Goal: Information Seeking & Learning: Learn about a topic

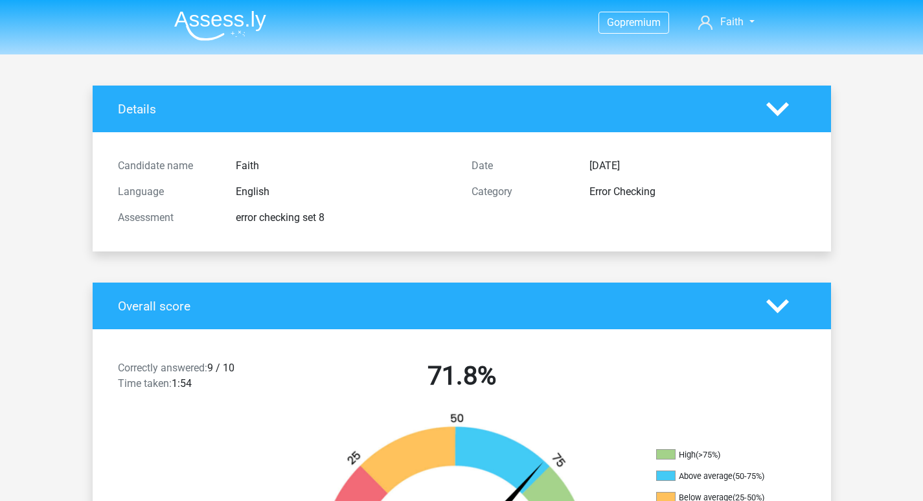
scroll to position [194, 0]
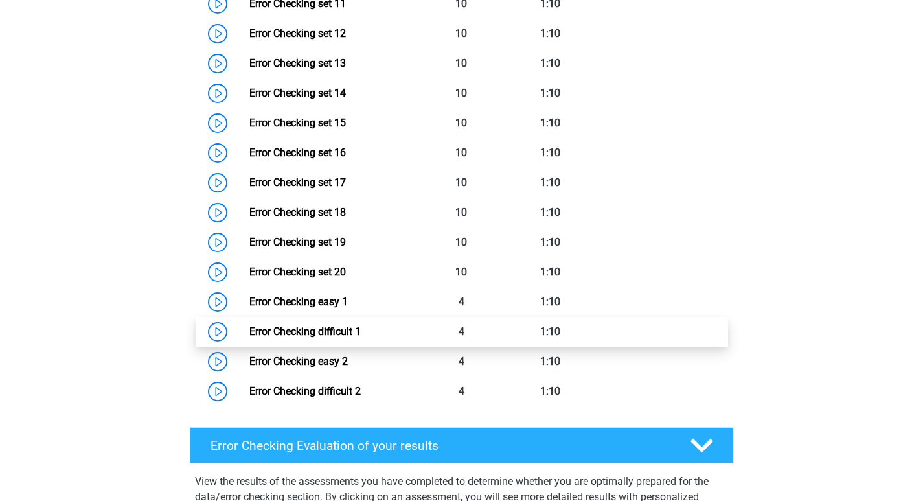
scroll to position [1360, 0]
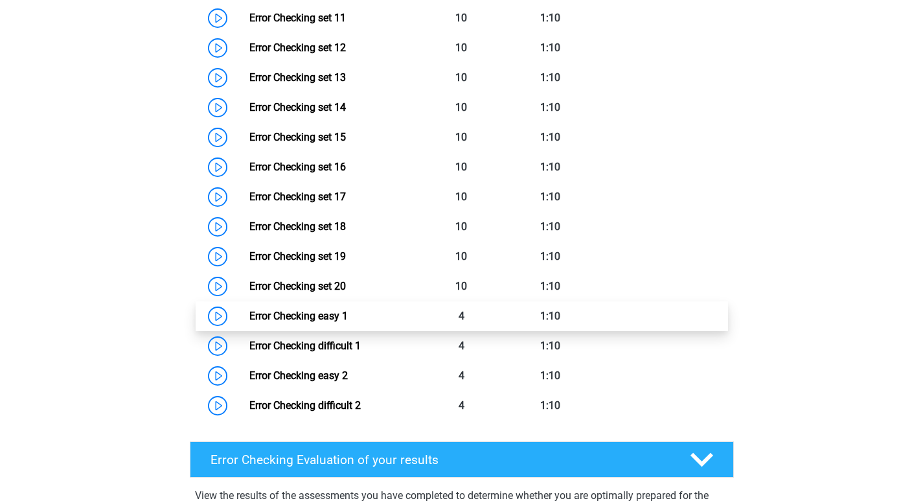
drag, startPoint x: 337, startPoint y: 284, endPoint x: 282, endPoint y: 320, distance: 65.6
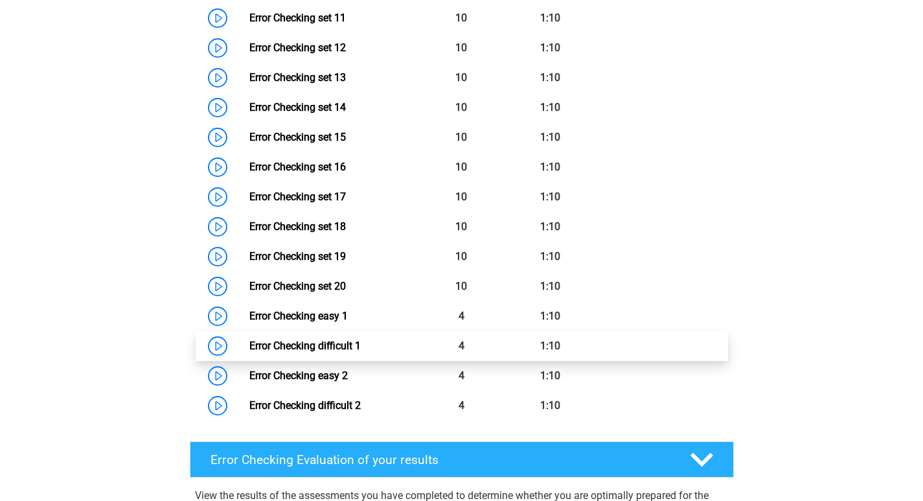
drag, startPoint x: 282, startPoint y: 320, endPoint x: 264, endPoint y: 342, distance: 28.5
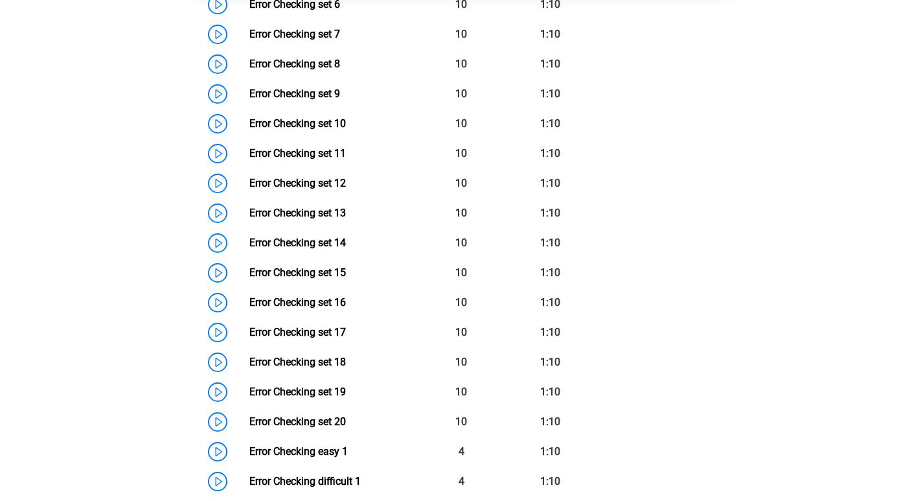
scroll to position [1231, 0]
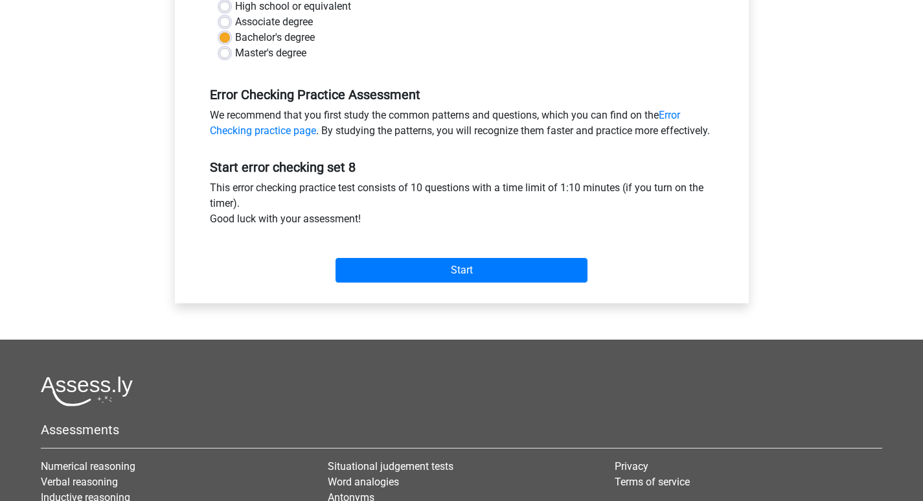
scroll to position [324, 0]
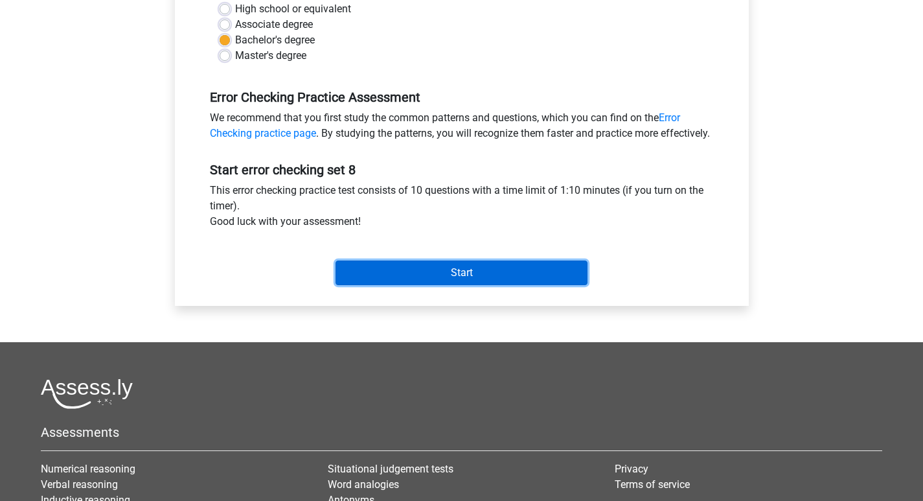
click at [439, 285] on input "Start" at bounding box center [462, 272] width 252 height 25
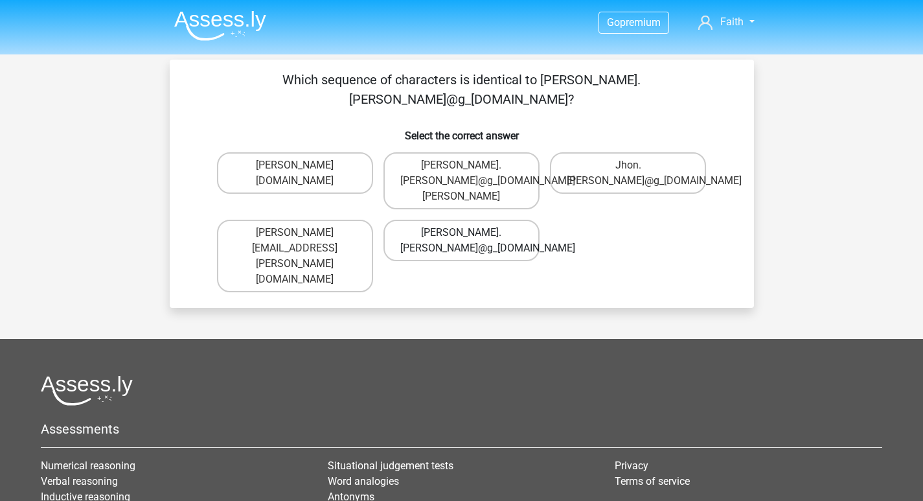
click at [499, 220] on label "[PERSON_NAME].[PERSON_NAME]@g_[DOMAIN_NAME]" at bounding box center [461, 240] width 156 height 41
click at [470, 233] on input "John.Aylward@g_mail.gr" at bounding box center [465, 237] width 8 height 8
radio input "true"
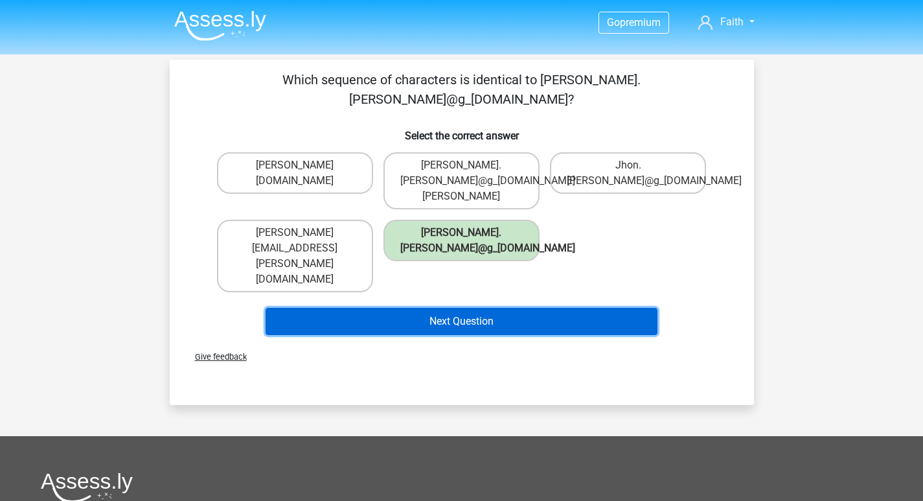
click at [477, 308] on button "Next Question" at bounding box center [462, 321] width 392 height 27
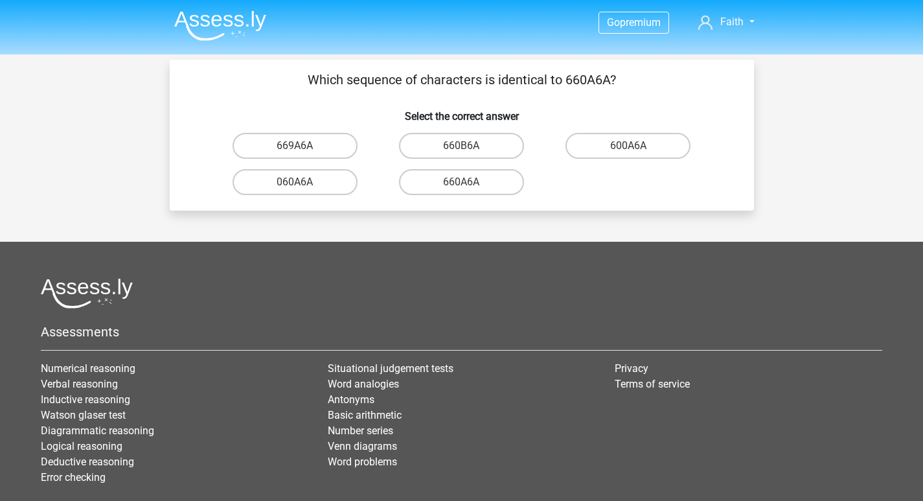
scroll to position [60, 0]
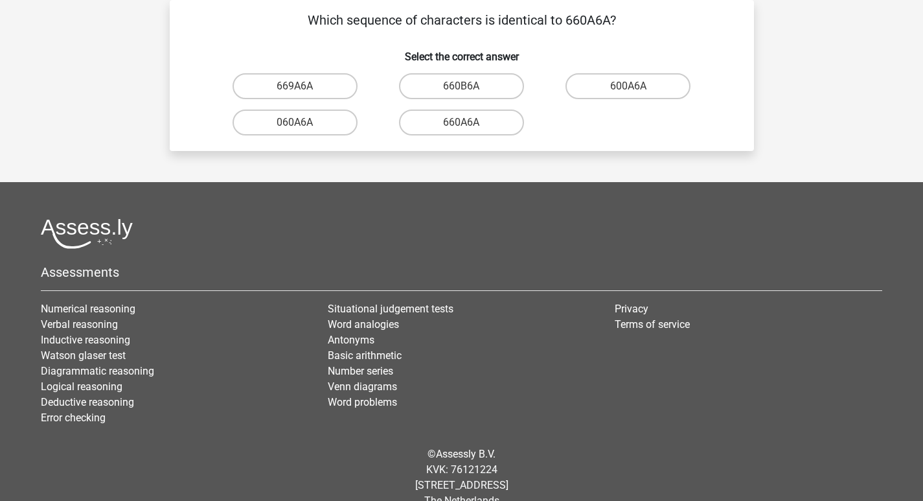
click at [468, 124] on input "660A6A" at bounding box center [465, 126] width 8 height 8
radio input "true"
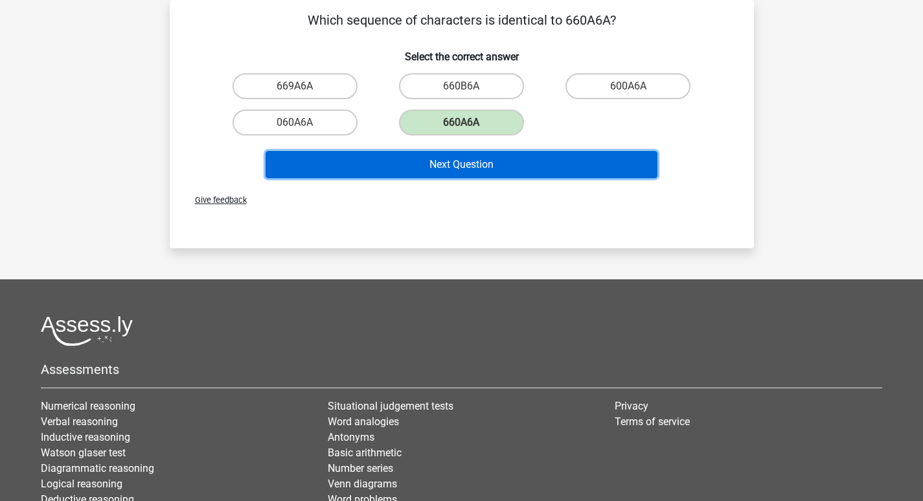
click at [459, 161] on button "Next Question" at bounding box center [462, 164] width 392 height 27
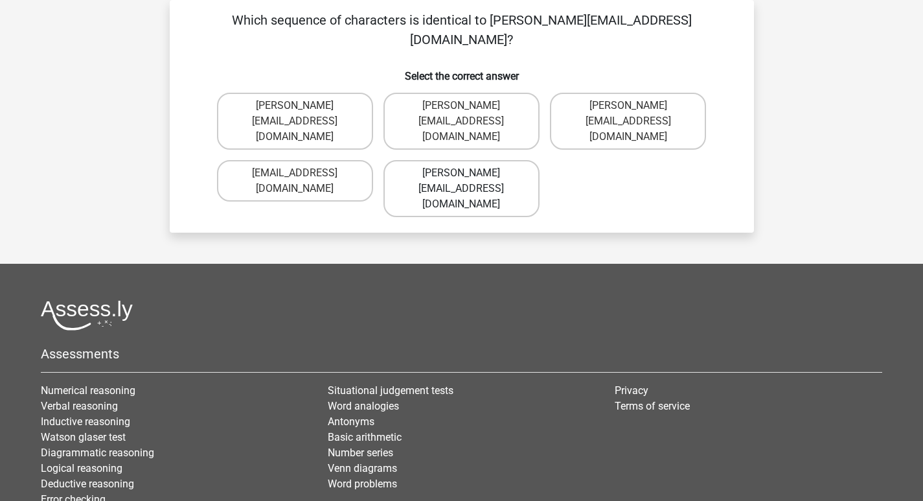
click at [470, 160] on label "Noah-Dern@Gmail.co.uk" at bounding box center [461, 188] width 156 height 57
click at [470, 173] on input "Noah-Dern@Gmail.co.uk" at bounding box center [465, 177] width 8 height 8
radio input "true"
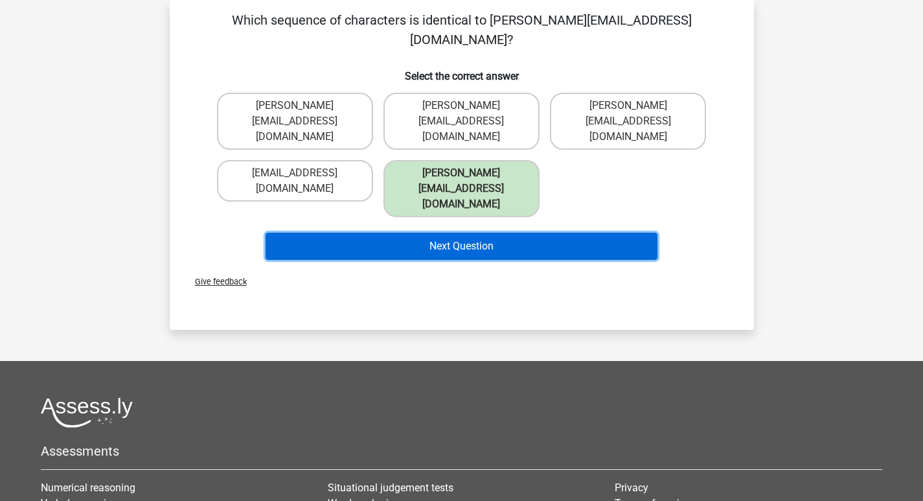
click at [455, 233] on button "Next Question" at bounding box center [462, 246] width 392 height 27
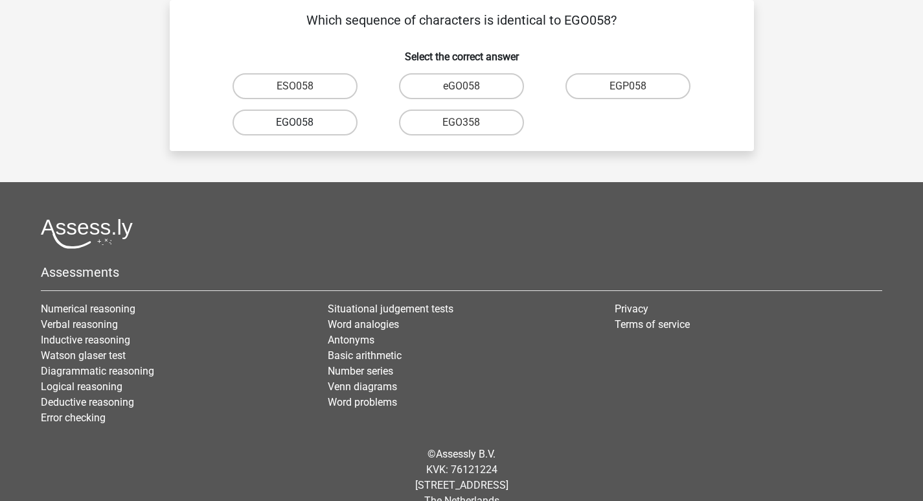
click at [302, 121] on label "EGO058" at bounding box center [295, 122] width 125 height 26
click at [302, 122] on input "EGO058" at bounding box center [299, 126] width 8 height 8
radio input "true"
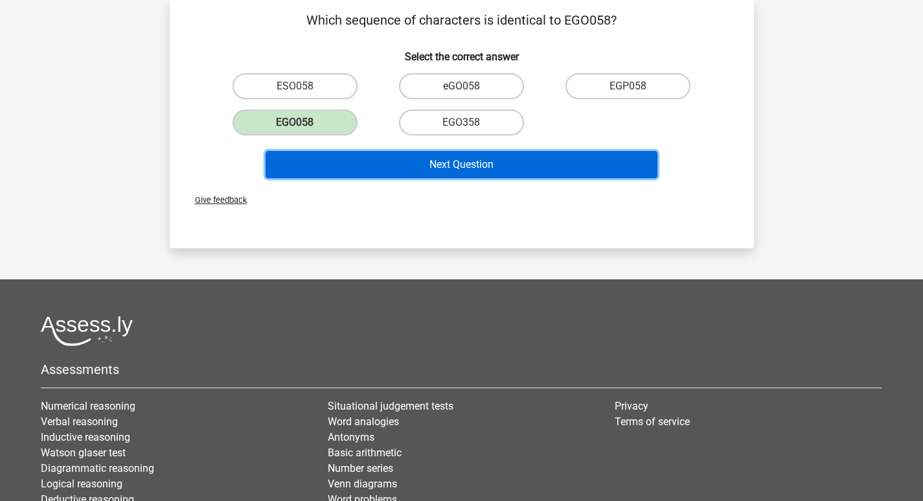
click at [426, 163] on button "Next Question" at bounding box center [462, 164] width 392 height 27
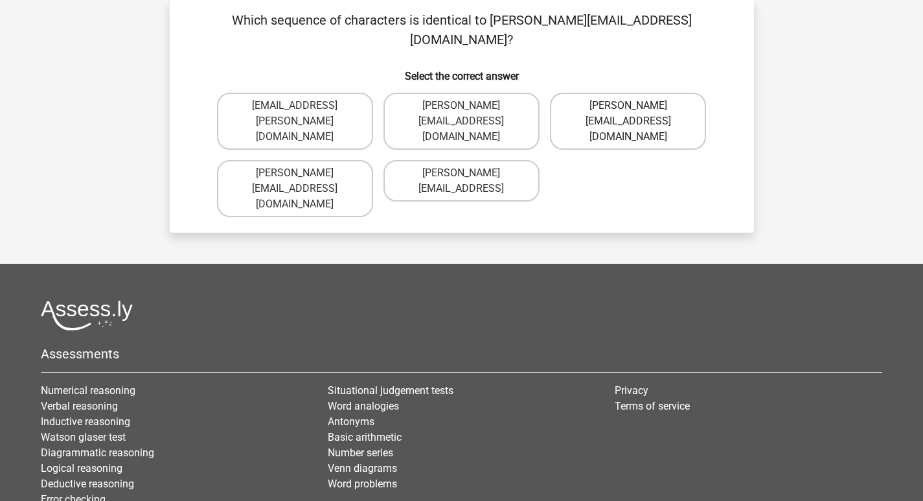
click at [624, 97] on label "Freya.Chamberlain@e-mail.com" at bounding box center [628, 121] width 156 height 57
click at [628, 106] on input "Freya.Chamberlain@e-mail.com" at bounding box center [632, 110] width 8 height 8
radio input "true"
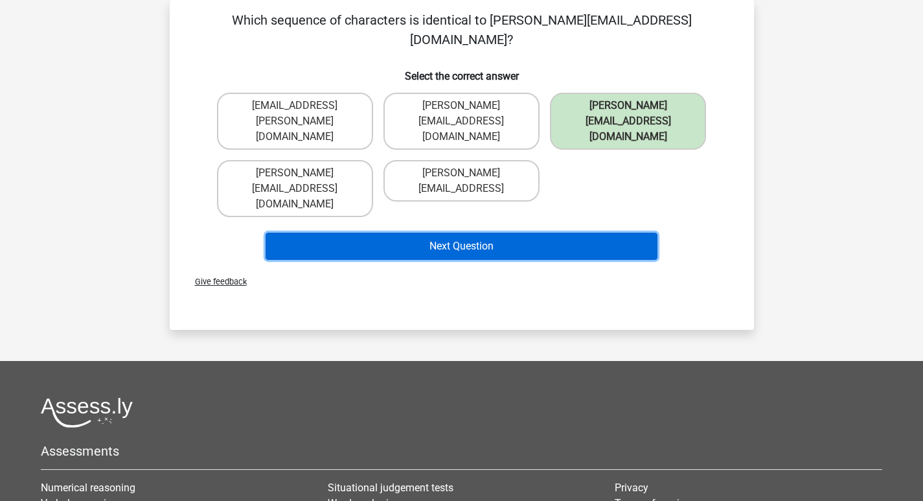
click at [510, 233] on button "Next Question" at bounding box center [462, 246] width 392 height 27
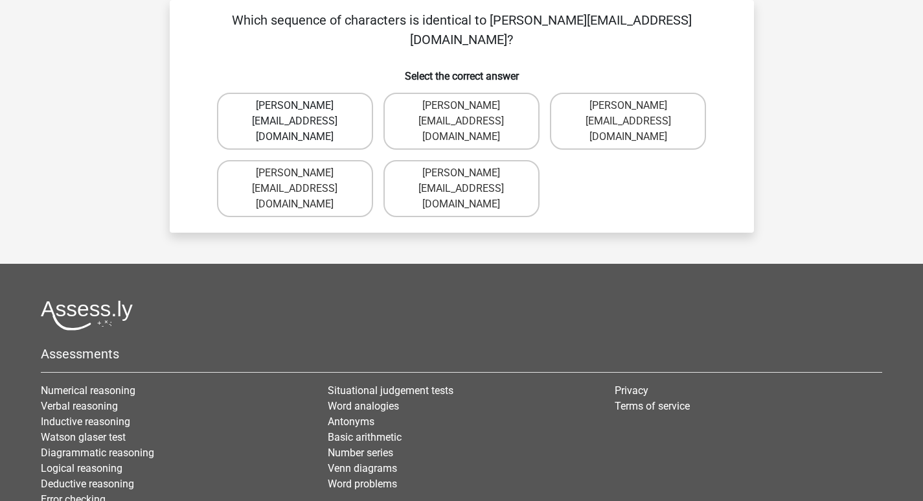
click at [350, 104] on label "Elsie-Land@joinedmail.co.com" at bounding box center [295, 121] width 156 height 57
click at [303, 106] on input "Elsie-Land@joinedmail.co.com" at bounding box center [299, 110] width 8 height 8
radio input "true"
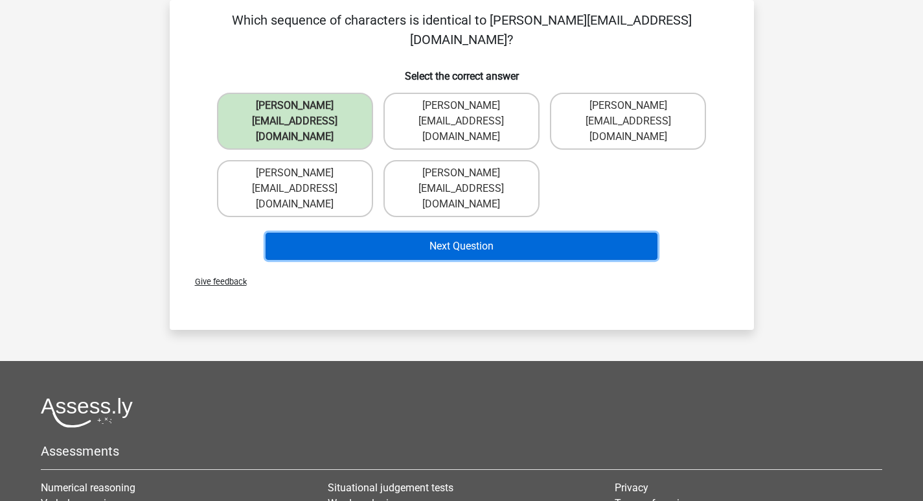
click at [433, 233] on button "Next Question" at bounding box center [462, 246] width 392 height 27
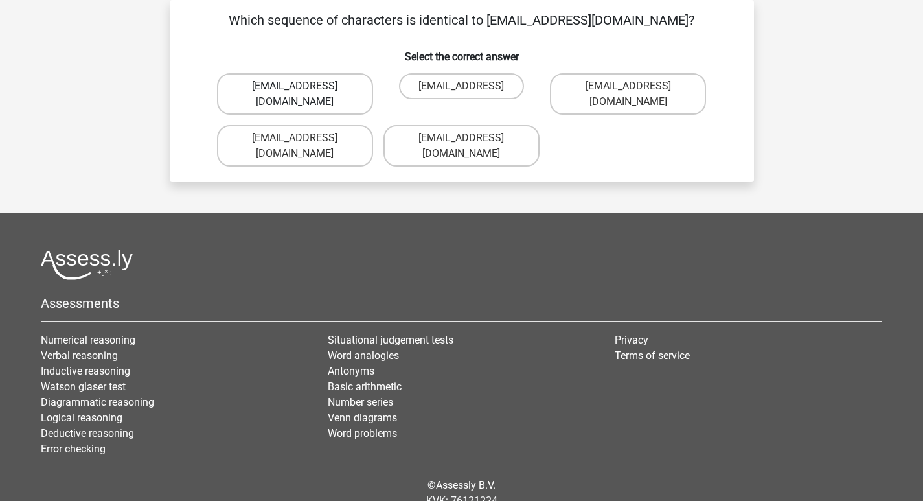
click at [343, 87] on label "Oscar.King@hotmail.com" at bounding box center [295, 93] width 156 height 41
click at [303, 87] on input "Oscar.King@hotmail.com" at bounding box center [299, 90] width 8 height 8
radio input "true"
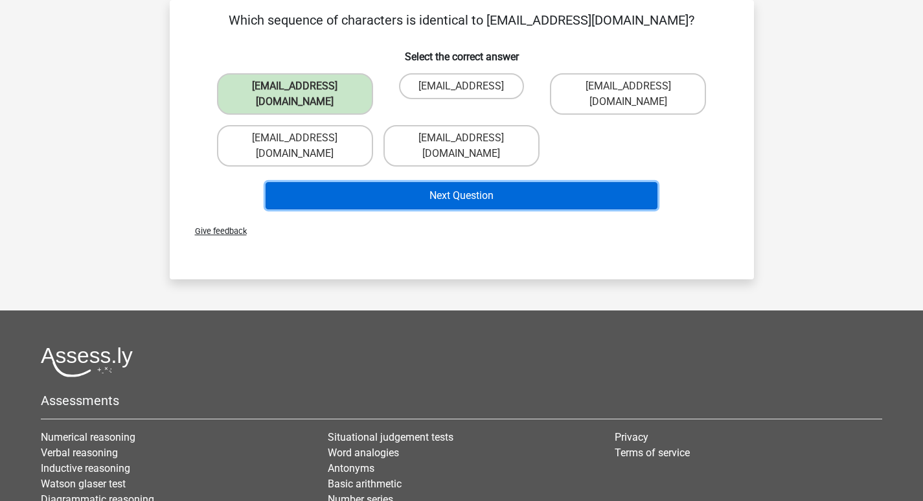
click at [407, 182] on button "Next Question" at bounding box center [462, 195] width 392 height 27
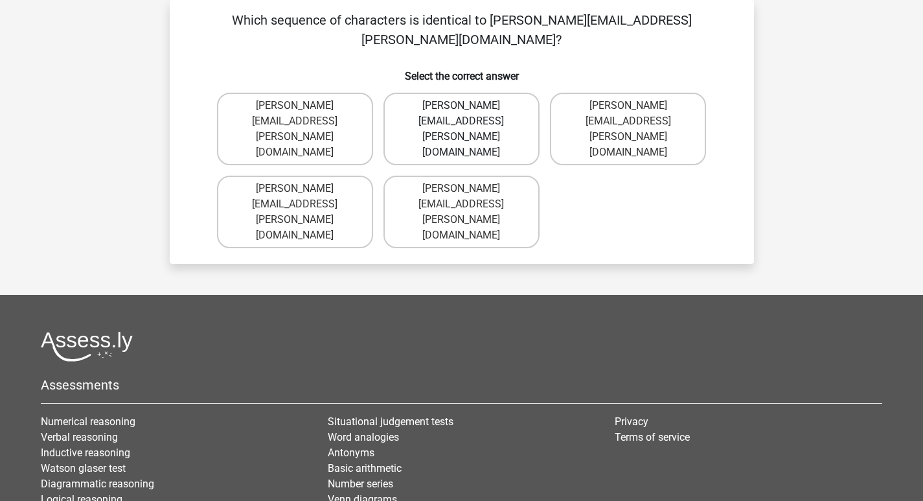
click at [490, 93] on label "Jake.Jakcson@hotmail.uk.com" at bounding box center [461, 129] width 156 height 73
click at [470, 106] on input "Jake.Jakcson@hotmail.uk.com" at bounding box center [465, 110] width 8 height 8
radio input "true"
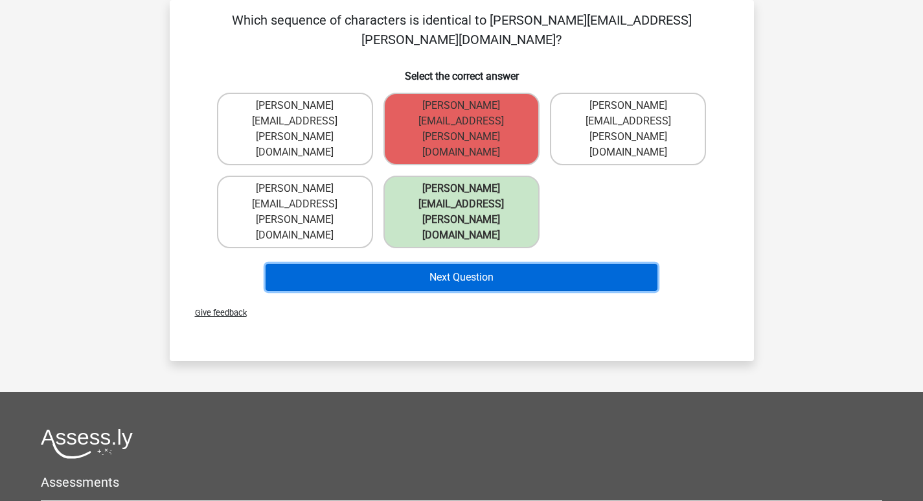
click at [462, 264] on button "Next Question" at bounding box center [462, 277] width 392 height 27
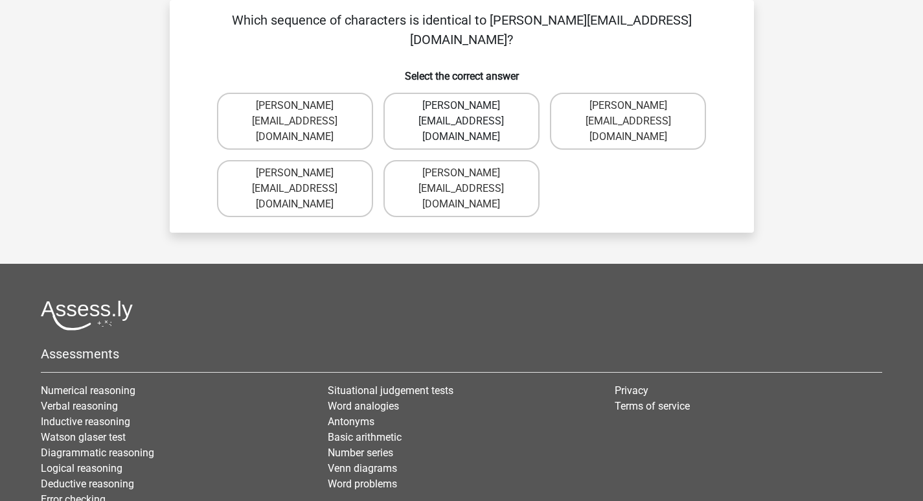
click at [490, 93] on label "Grace-Roberts@e-mail.gr" at bounding box center [461, 121] width 156 height 57
click at [470, 106] on input "Grace-Roberts@e-mail.gr" at bounding box center [465, 110] width 8 height 8
radio input "true"
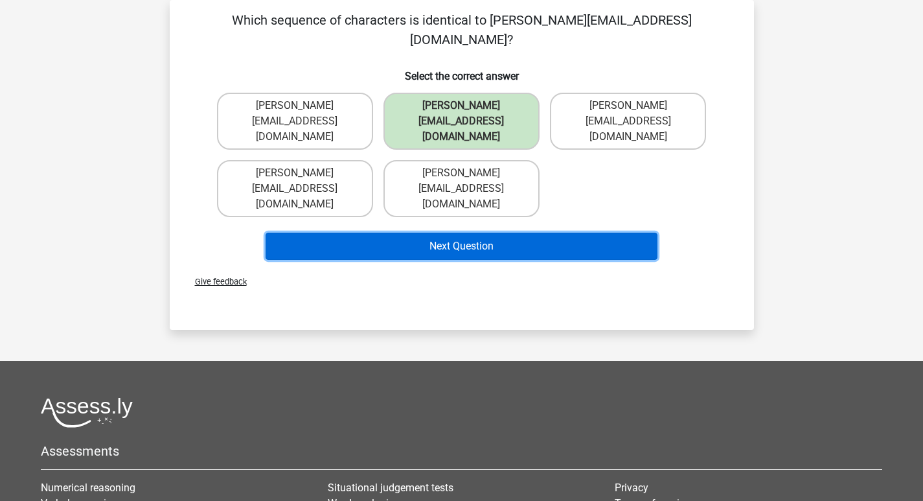
click at [462, 233] on button "Next Question" at bounding box center [462, 246] width 392 height 27
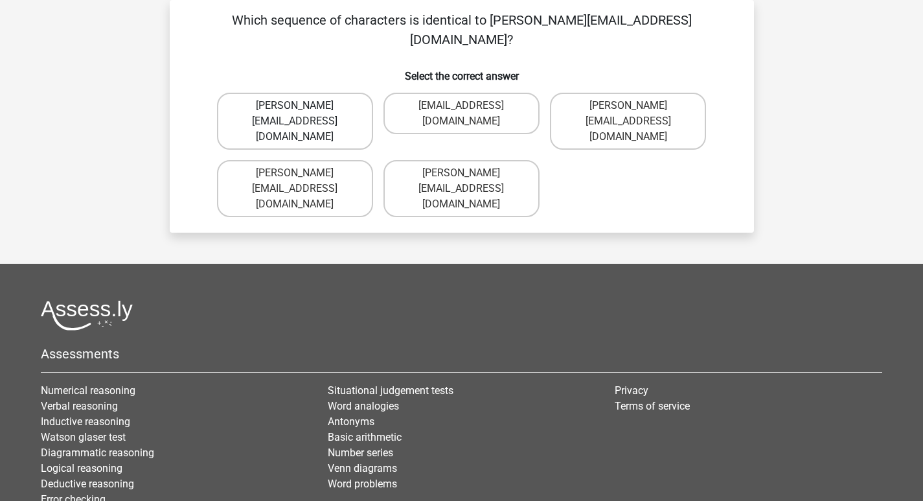
click at [319, 93] on label "Joshua+Bond@gmail.uk.co" at bounding box center [295, 121] width 156 height 57
click at [303, 106] on input "Joshua+Bond@gmail.uk.co" at bounding box center [299, 110] width 8 height 8
radio input "true"
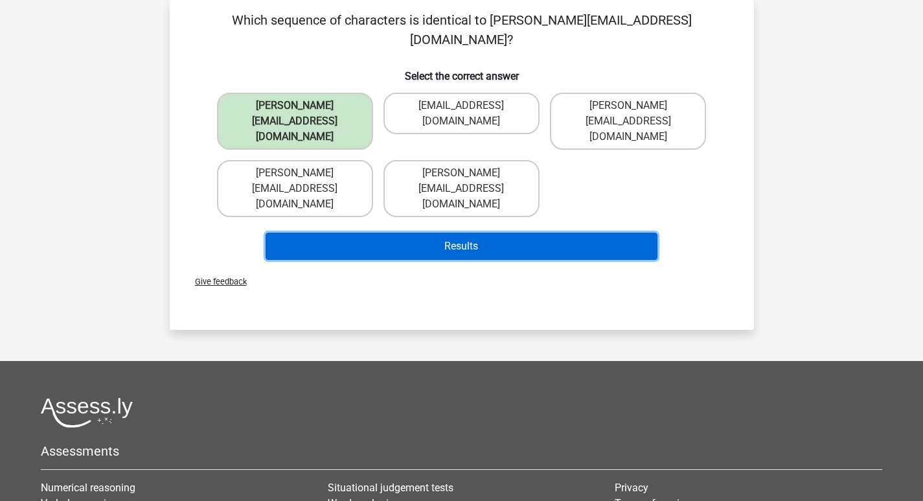
click at [413, 233] on button "Results" at bounding box center [462, 246] width 392 height 27
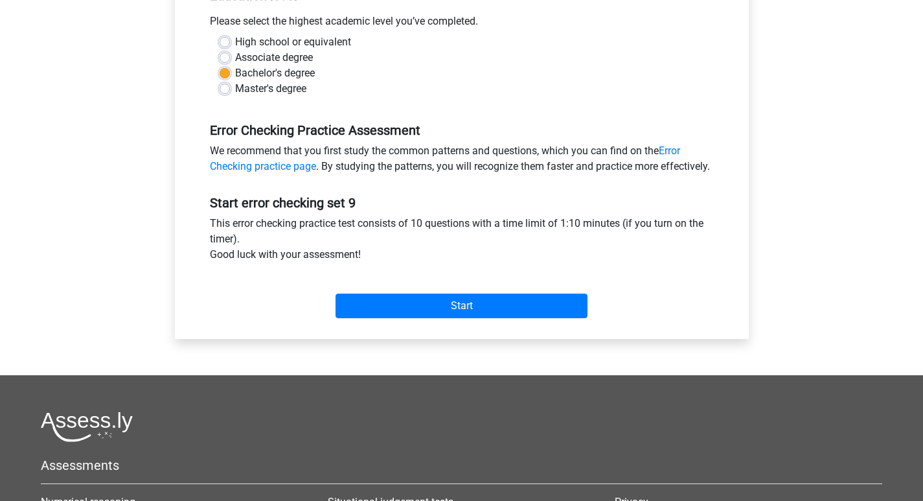
scroll to position [259, 0]
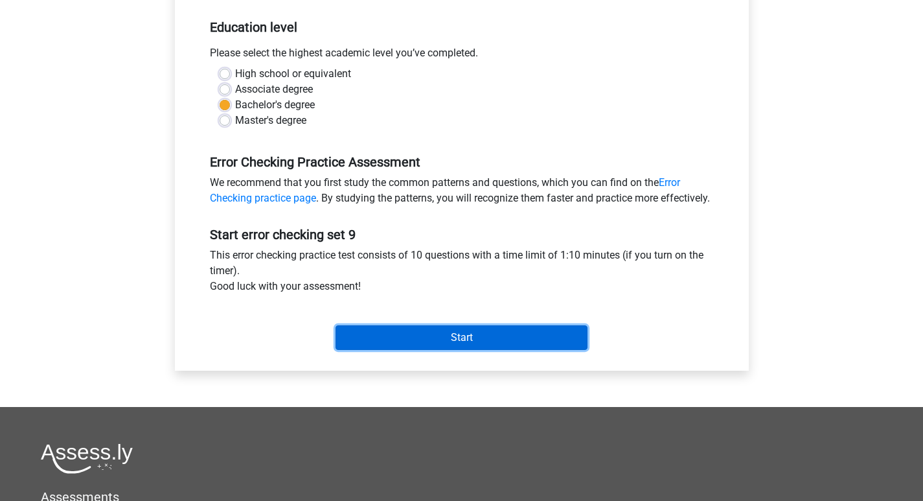
click at [426, 350] on input "Start" at bounding box center [462, 337] width 252 height 25
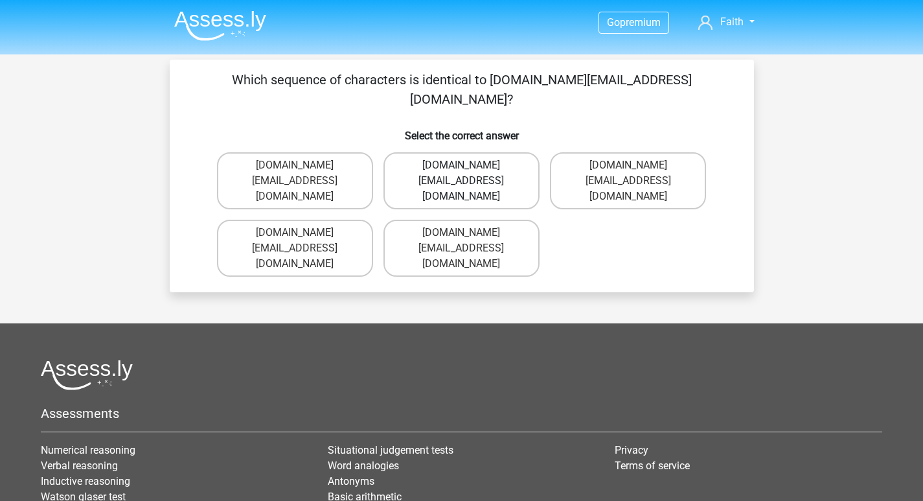
click at [494, 154] on label "Charlie.Bond@e-mail.co.com" at bounding box center [461, 180] width 156 height 57
click at [470, 165] on input "Charlie.Bond@e-mail.co.com" at bounding box center [465, 169] width 8 height 8
radio input "true"
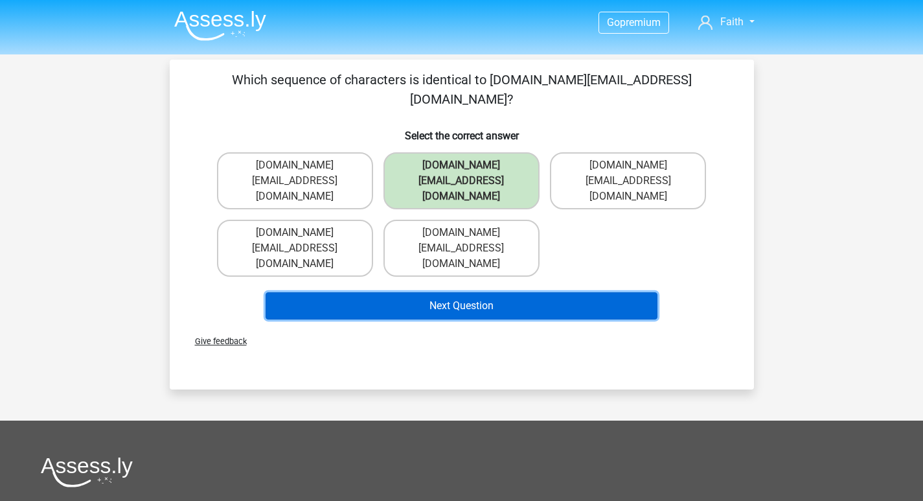
click at [455, 292] on button "Next Question" at bounding box center [462, 305] width 392 height 27
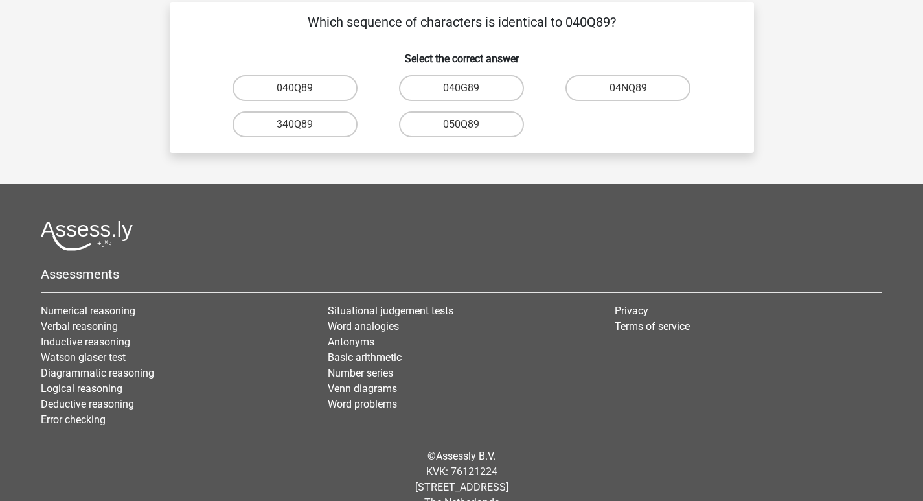
scroll to position [60, 0]
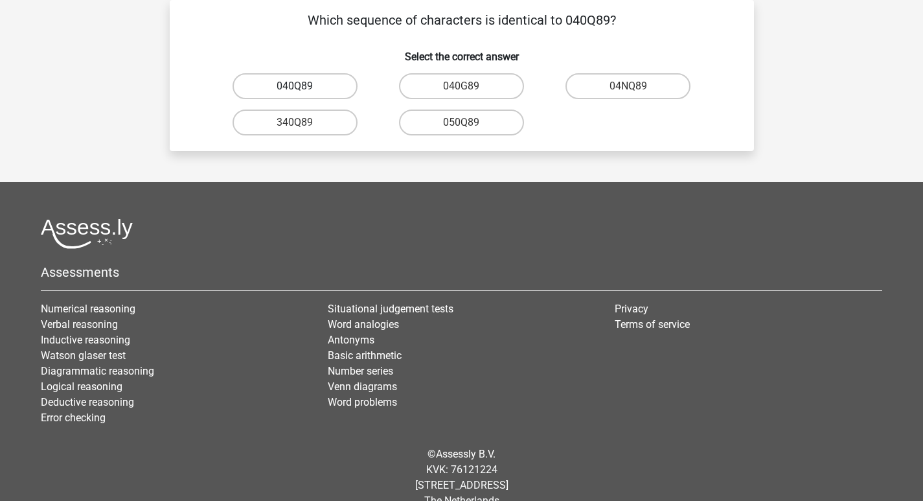
click at [320, 76] on label "040Q89" at bounding box center [295, 86] width 125 height 26
click at [303, 86] on input "040Q89" at bounding box center [299, 90] width 8 height 8
radio input "true"
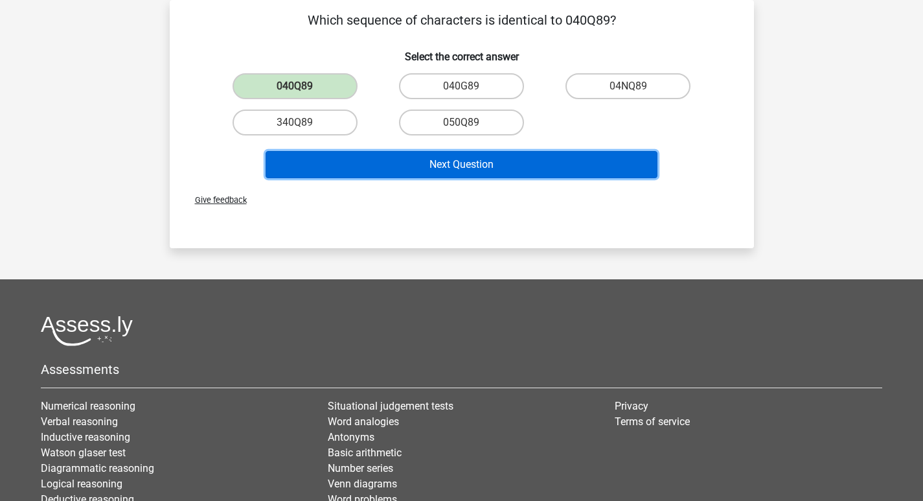
click at [435, 170] on button "Next Question" at bounding box center [462, 164] width 392 height 27
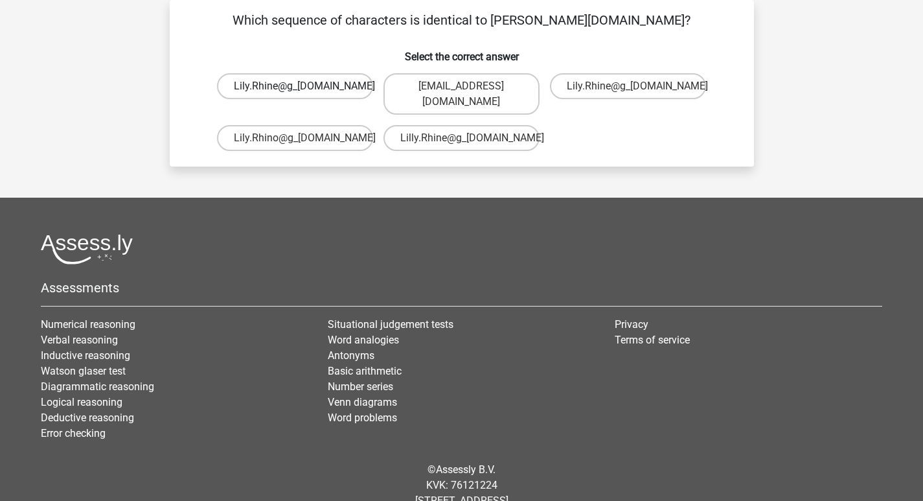
click at [319, 89] on label "Lily.Rhine@g_mail.br" at bounding box center [295, 86] width 156 height 26
click at [303, 89] on input "Lily.Rhine@g_mail.br" at bounding box center [299, 90] width 8 height 8
radio input "true"
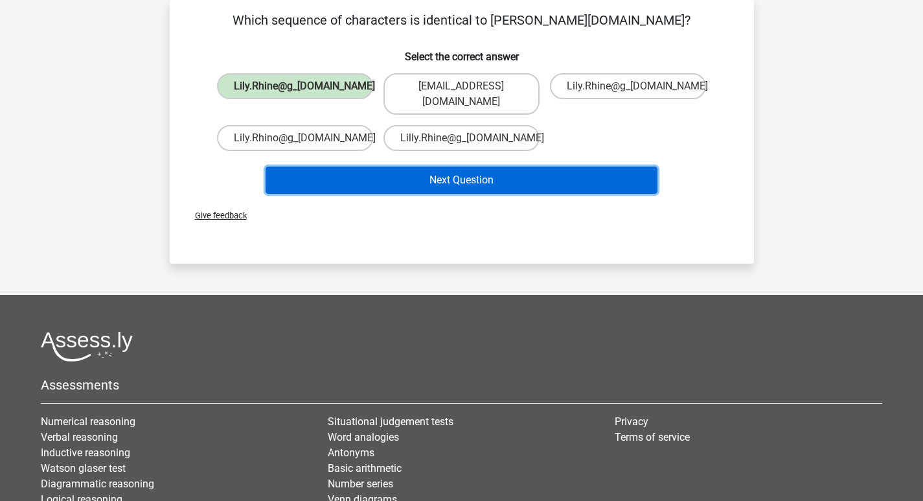
click at [453, 166] on button "Next Question" at bounding box center [462, 179] width 392 height 27
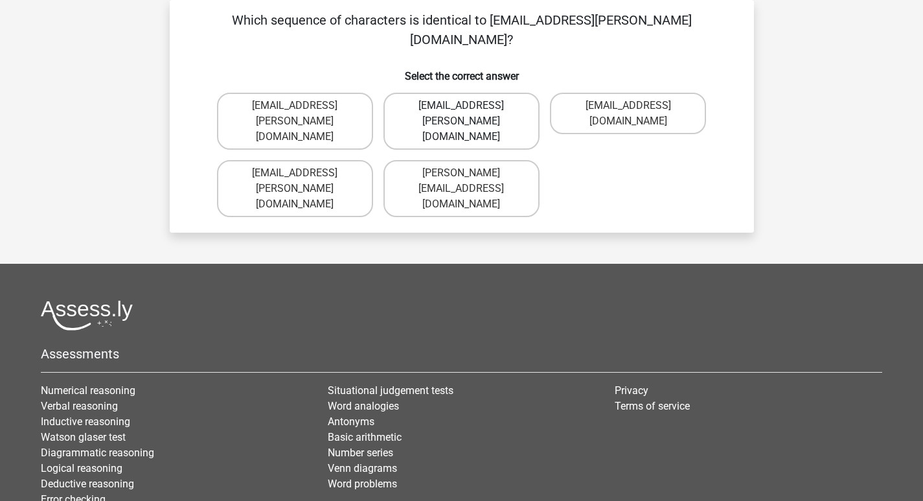
click at [493, 100] on label "Freya-Meade@joinmail.co.com" at bounding box center [461, 121] width 156 height 57
click at [470, 106] on input "Freya-Meade@joinmail.co.com" at bounding box center [465, 110] width 8 height 8
radio input "true"
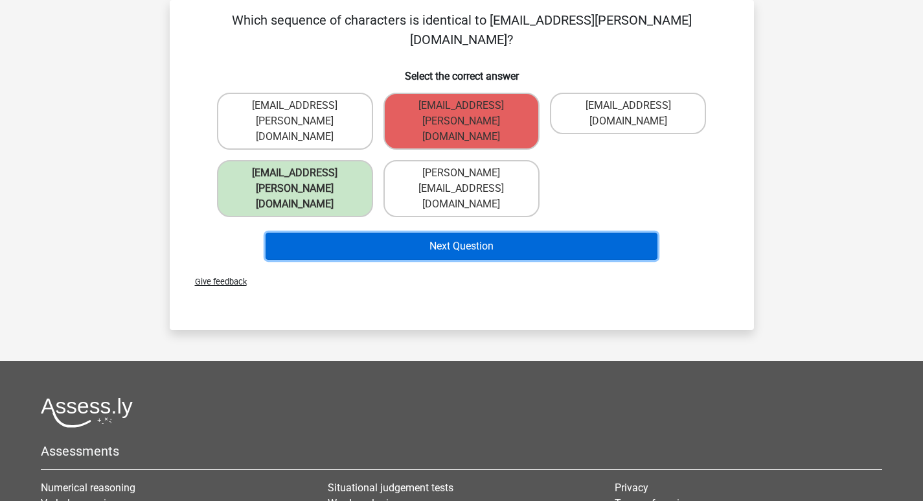
click at [472, 233] on button "Next Question" at bounding box center [462, 246] width 392 height 27
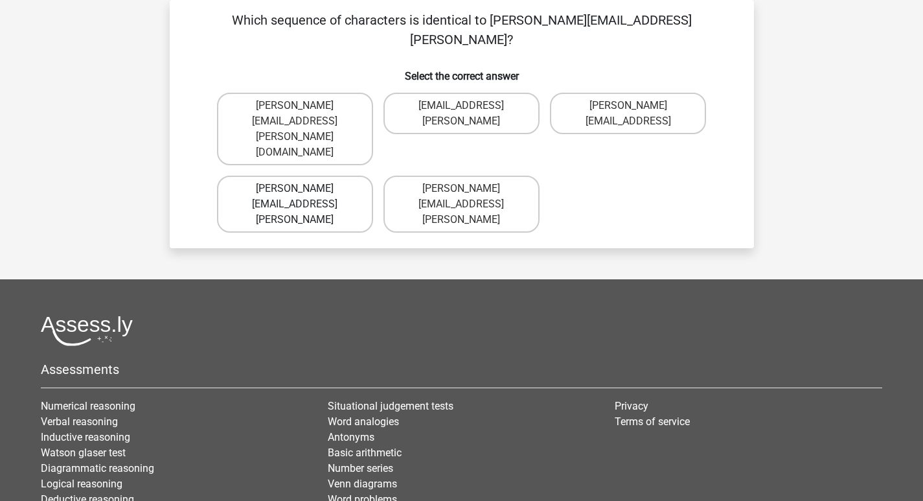
click at [336, 176] on label "Isaac+Wright@mailme.coo" at bounding box center [295, 204] width 156 height 57
click at [303, 188] on input "Isaac+Wright@mailme.coo" at bounding box center [299, 192] width 8 height 8
radio input "true"
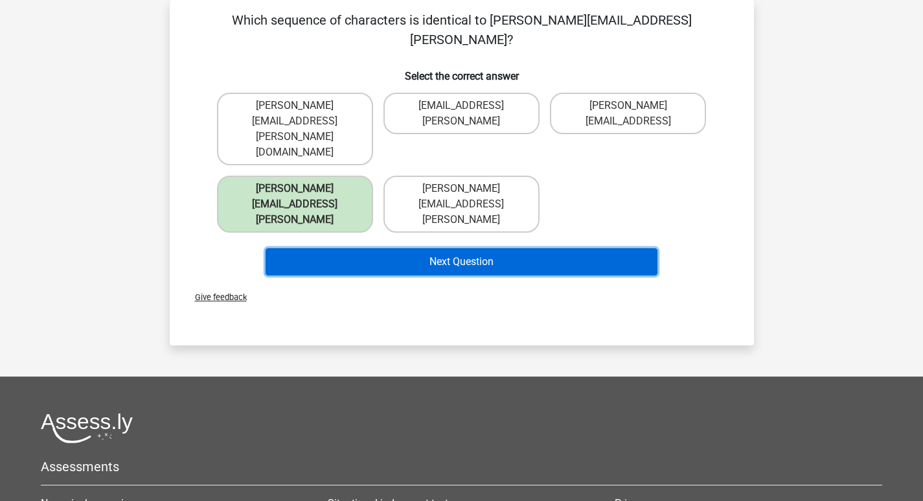
click at [427, 248] on button "Next Question" at bounding box center [462, 261] width 392 height 27
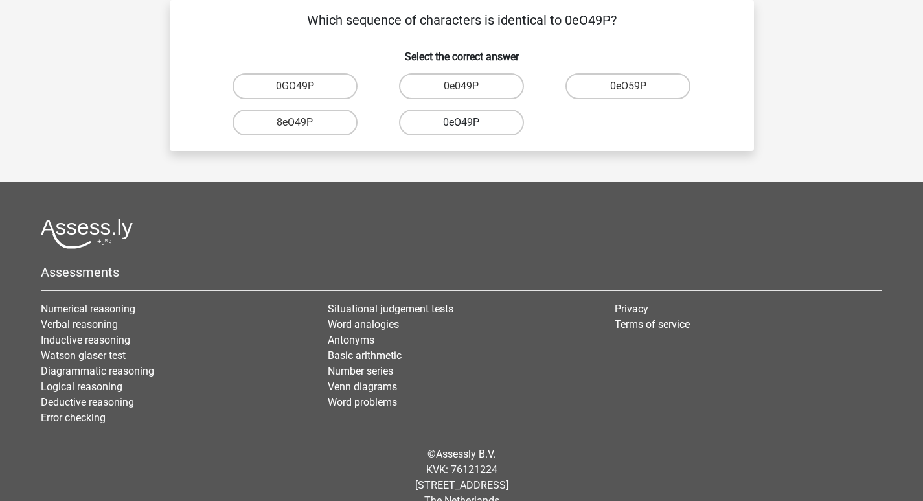
click at [473, 126] on label "0eO49P" at bounding box center [461, 122] width 125 height 26
click at [470, 126] on input "0eO49P" at bounding box center [465, 126] width 8 height 8
radio input "true"
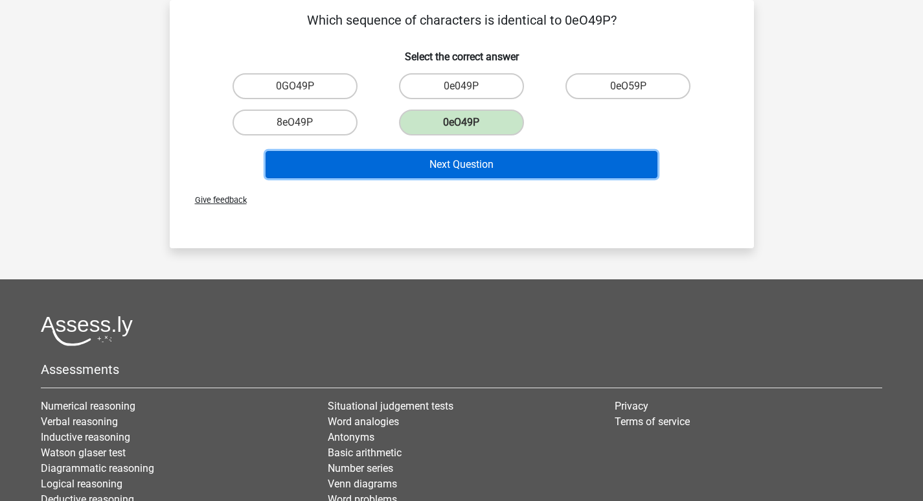
click at [492, 170] on button "Next Question" at bounding box center [462, 164] width 392 height 27
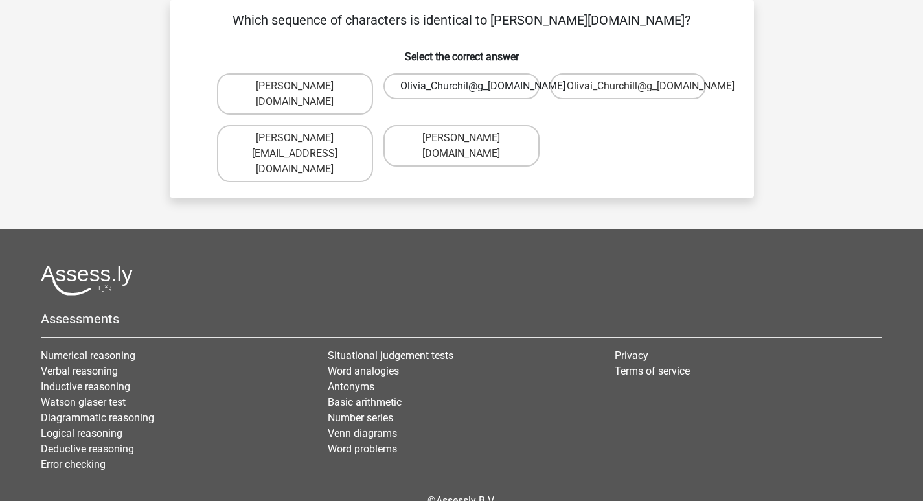
click at [512, 89] on label "Olivia_Churchil@g_mail.uk.co" at bounding box center [461, 86] width 156 height 26
click at [470, 89] on input "Olivia_Churchil@g_mail.uk.co" at bounding box center [465, 90] width 8 height 8
radio input "true"
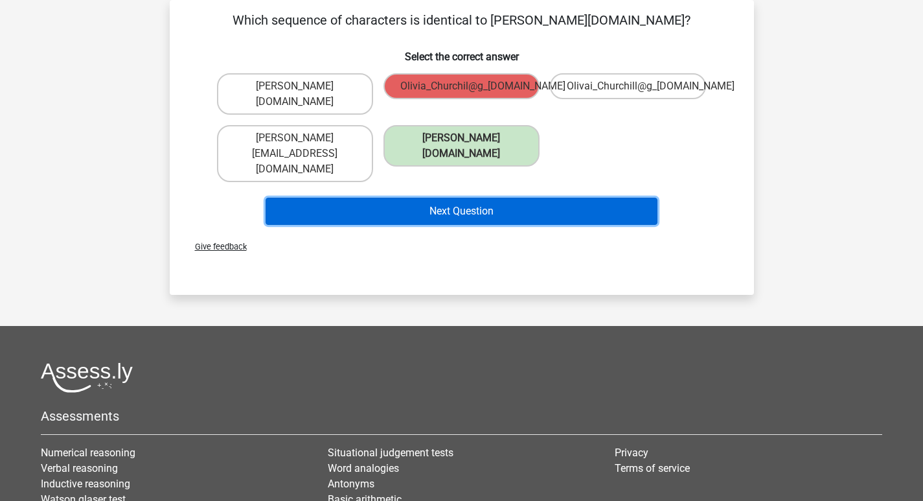
click at [478, 198] on button "Next Question" at bounding box center [462, 211] width 392 height 27
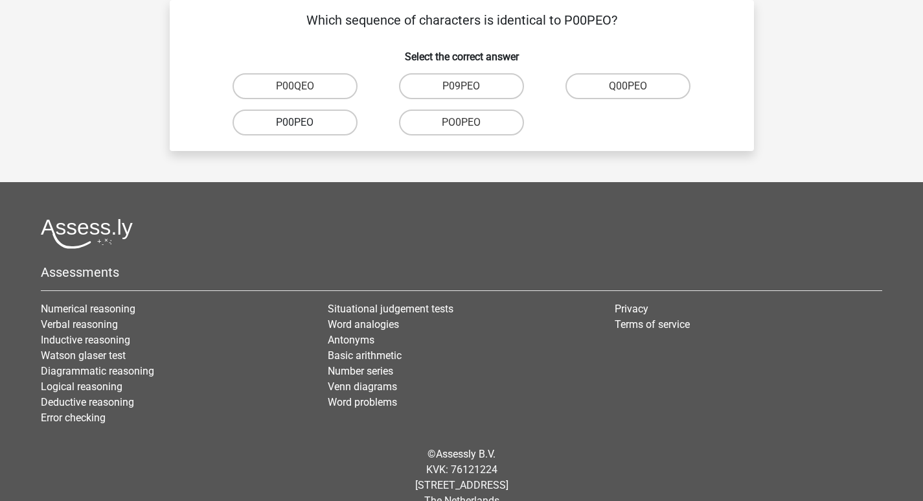
click at [323, 123] on label "P00PEO" at bounding box center [295, 122] width 125 height 26
click at [303, 123] on input "P00PEO" at bounding box center [299, 126] width 8 height 8
radio input "true"
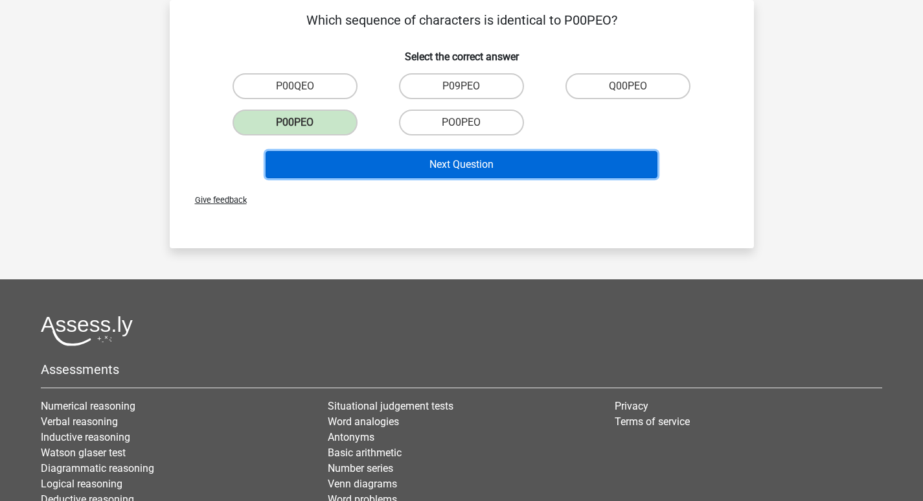
click at [433, 154] on button "Next Question" at bounding box center [462, 164] width 392 height 27
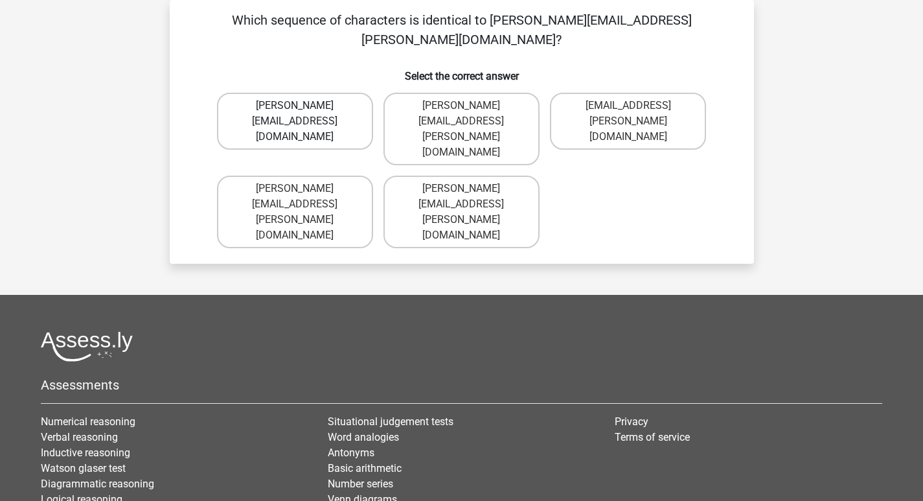
click at [339, 93] on label "Lucas.Sincliar@joymail.uk.com" at bounding box center [295, 121] width 156 height 57
click at [303, 106] on input "Lucas.Sincliar@joymail.uk.com" at bounding box center [299, 110] width 8 height 8
radio input "true"
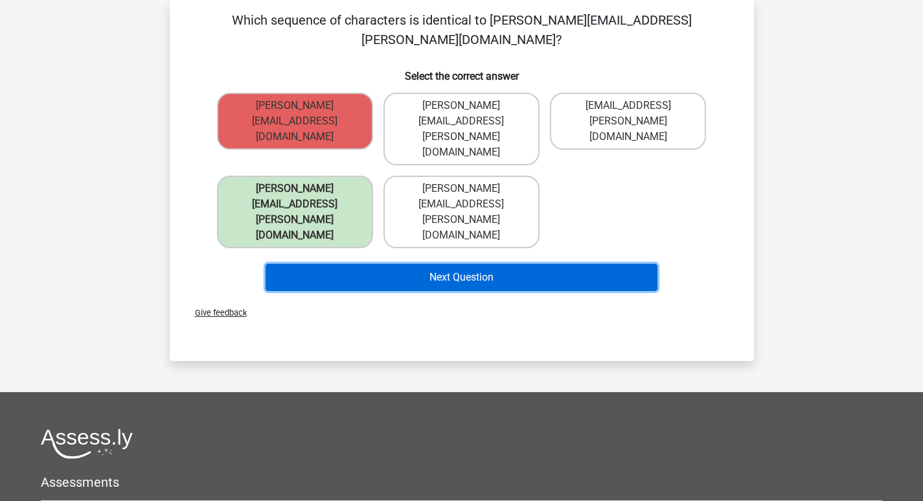
click at [421, 264] on button "Next Question" at bounding box center [462, 277] width 392 height 27
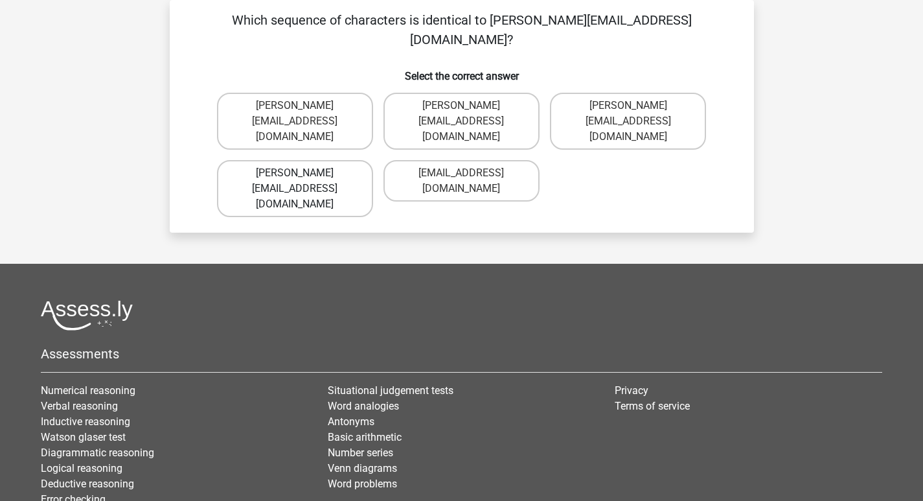
click at [326, 160] on label "Jake.Clay@hotmail.gr" at bounding box center [295, 188] width 156 height 57
click at [303, 173] on input "Jake.Clay@hotmail.gr" at bounding box center [299, 177] width 8 height 8
radio input "true"
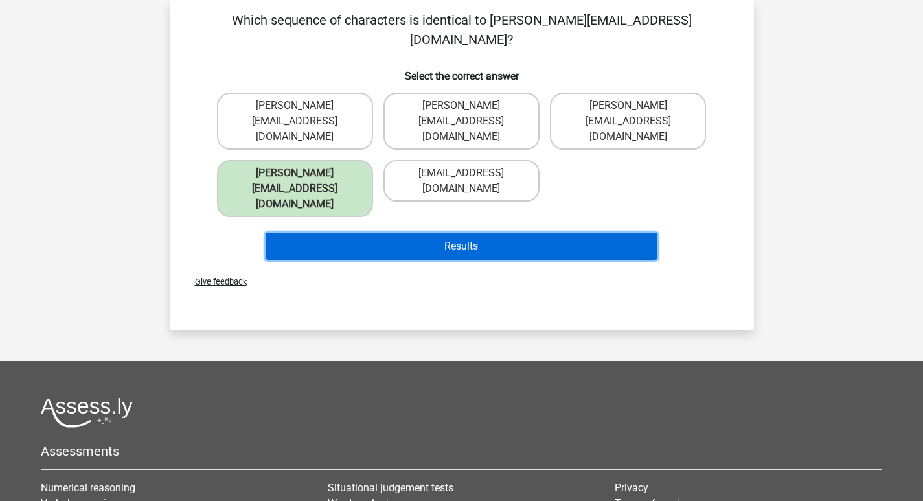
click at [398, 233] on button "Results" at bounding box center [462, 246] width 392 height 27
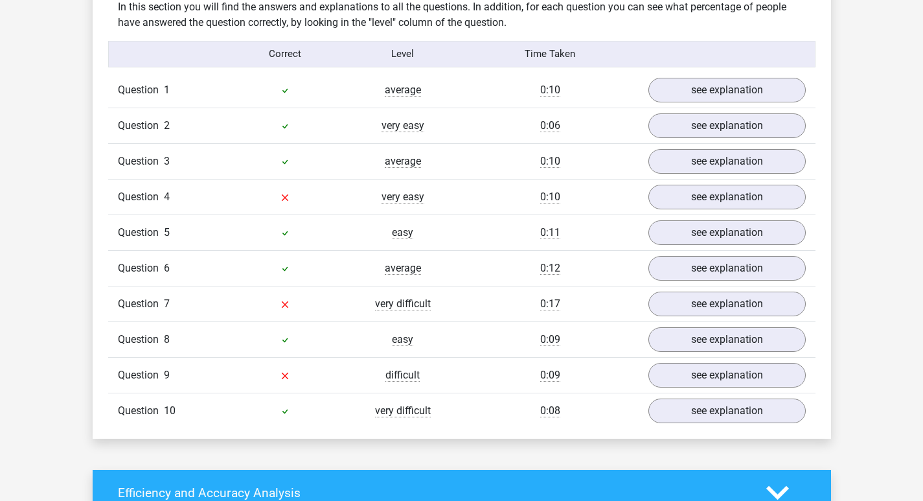
scroll to position [1101, 0]
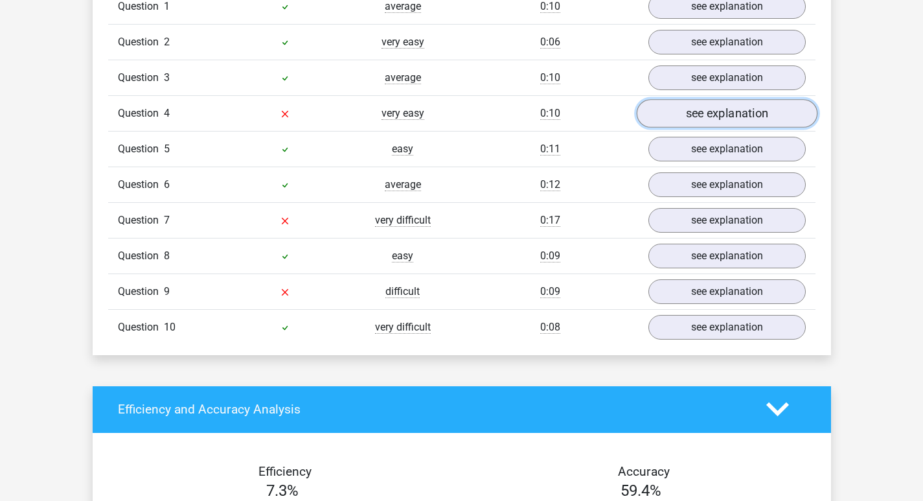
click at [756, 114] on link "see explanation" at bounding box center [726, 113] width 181 height 28
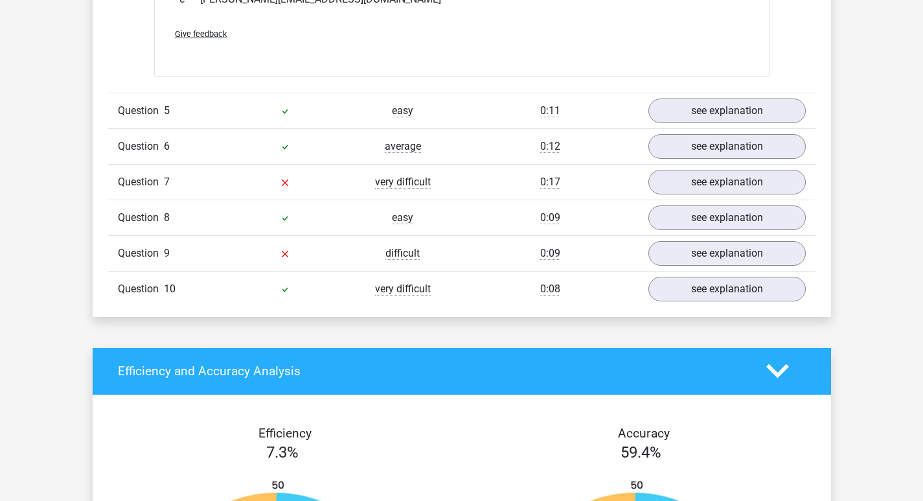
scroll to position [1231, 0]
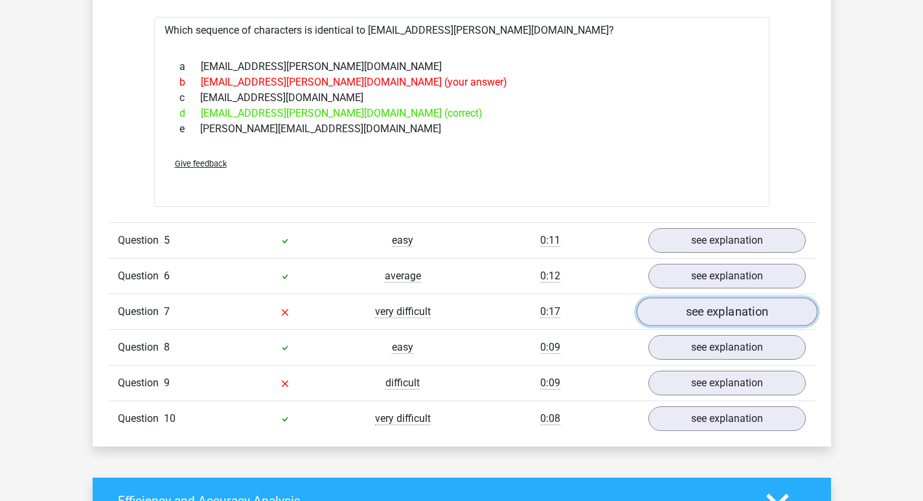
click at [733, 313] on link "see explanation" at bounding box center [726, 311] width 181 height 28
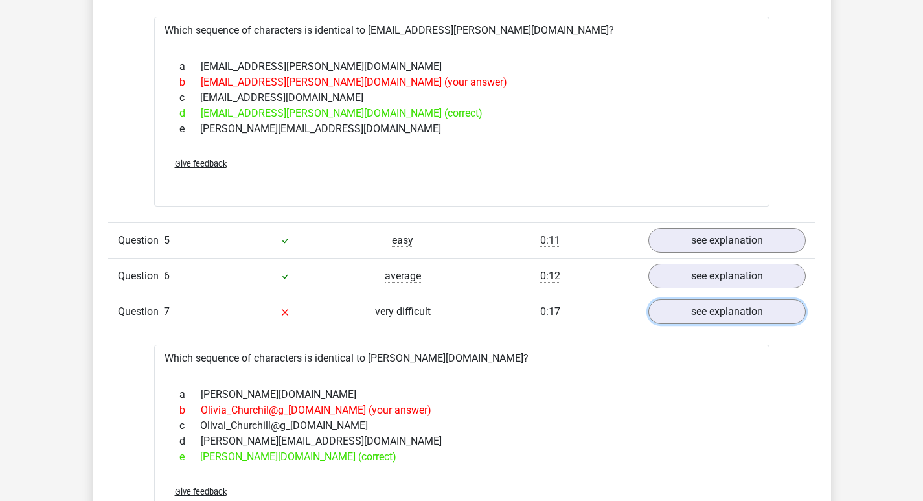
scroll to position [1295, 0]
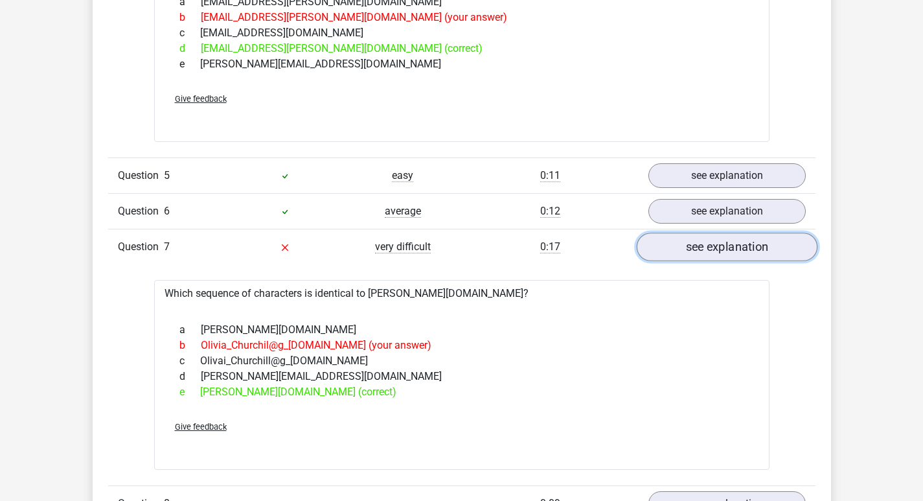
click at [699, 245] on link "see explanation" at bounding box center [726, 247] width 181 height 28
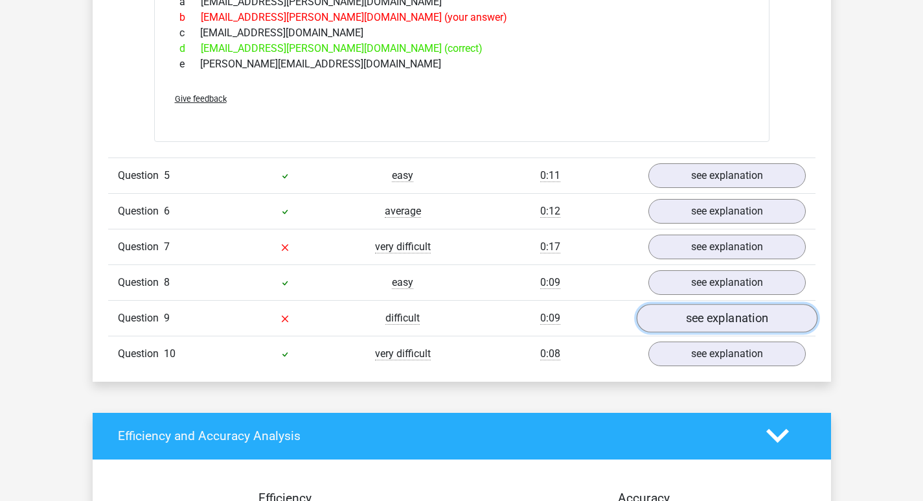
click at [723, 322] on link "see explanation" at bounding box center [726, 318] width 181 height 28
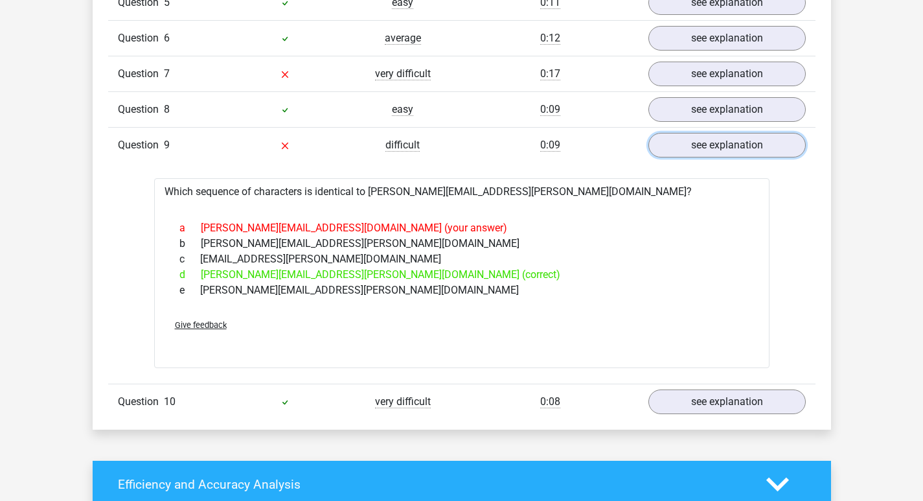
scroll to position [1490, 0]
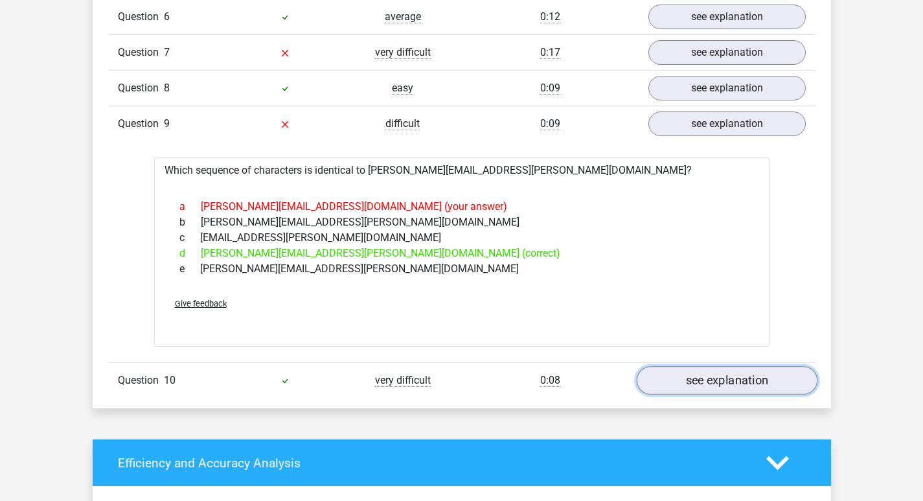
click at [694, 376] on link "see explanation" at bounding box center [726, 380] width 181 height 28
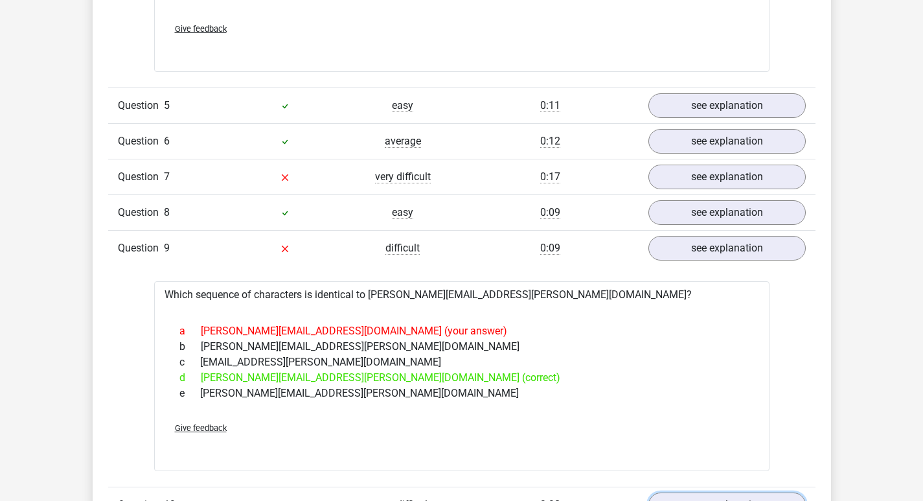
scroll to position [1360, 0]
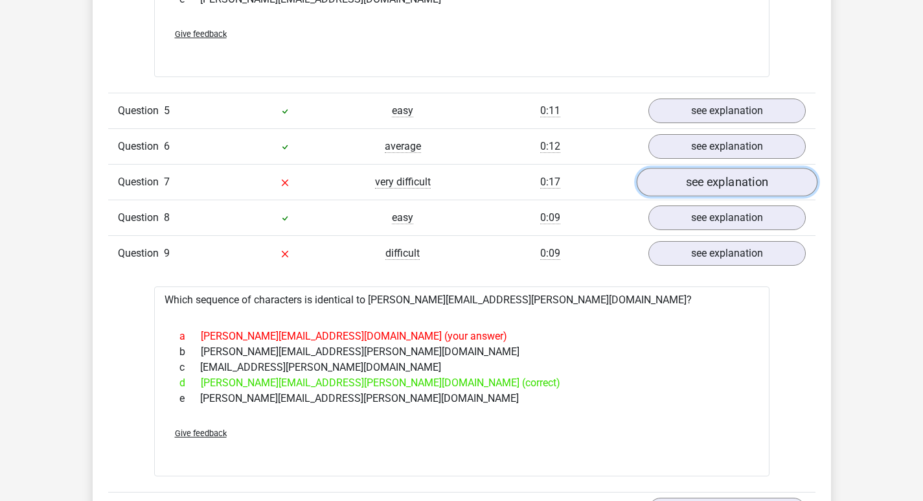
click at [707, 183] on link "see explanation" at bounding box center [726, 182] width 181 height 28
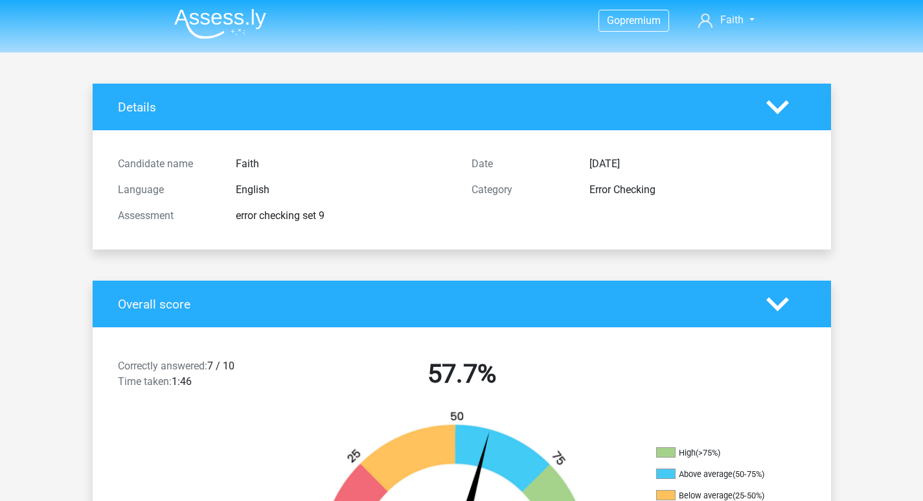
scroll to position [0, 0]
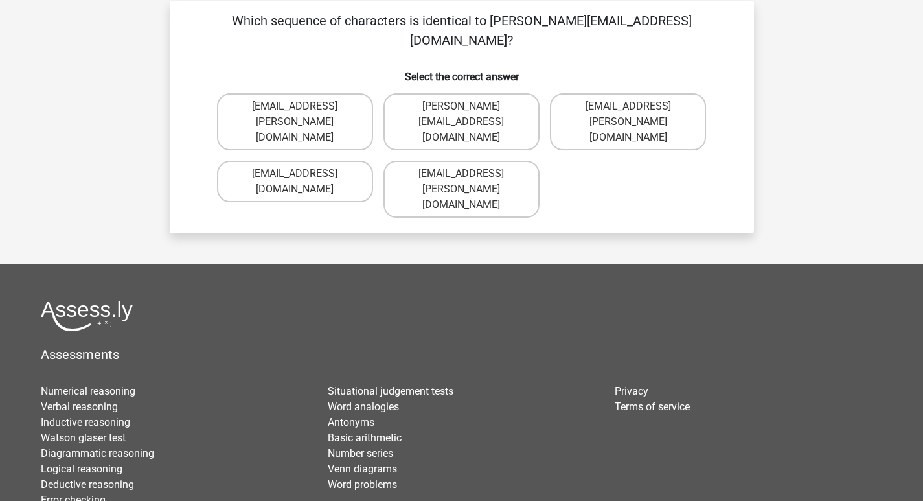
scroll to position [60, 0]
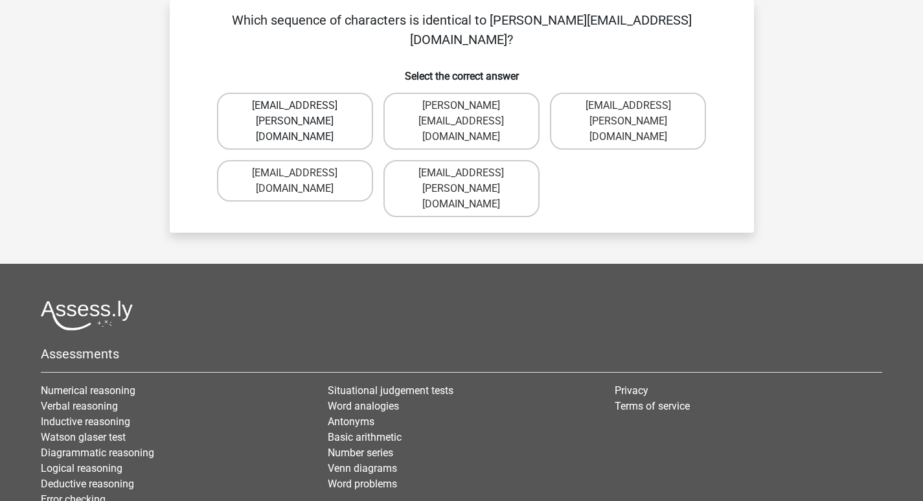
click at [342, 98] on label "[EMAIL_ADDRESS][PERSON_NAME][DOMAIN_NAME]" at bounding box center [295, 121] width 156 height 57
click at [303, 106] on input "[EMAIL_ADDRESS][PERSON_NAME][DOMAIN_NAME]" at bounding box center [299, 110] width 8 height 8
radio input "true"
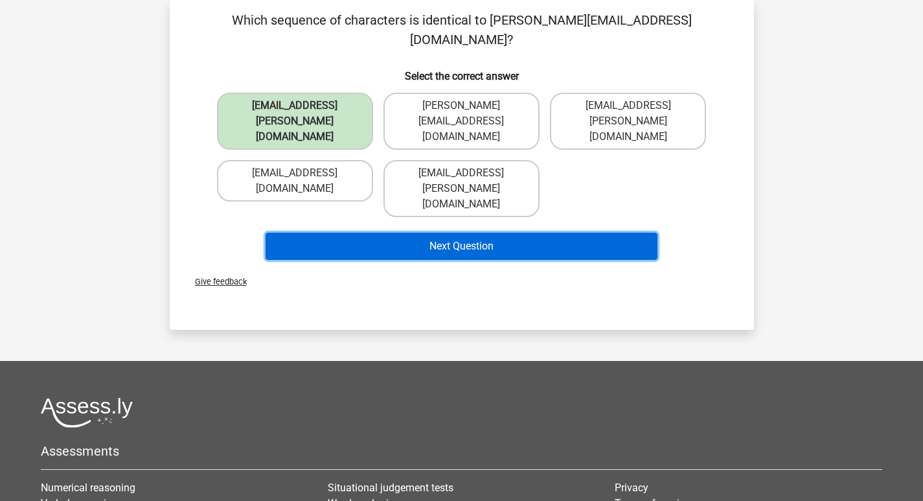
click at [430, 233] on button "Next Question" at bounding box center [462, 246] width 392 height 27
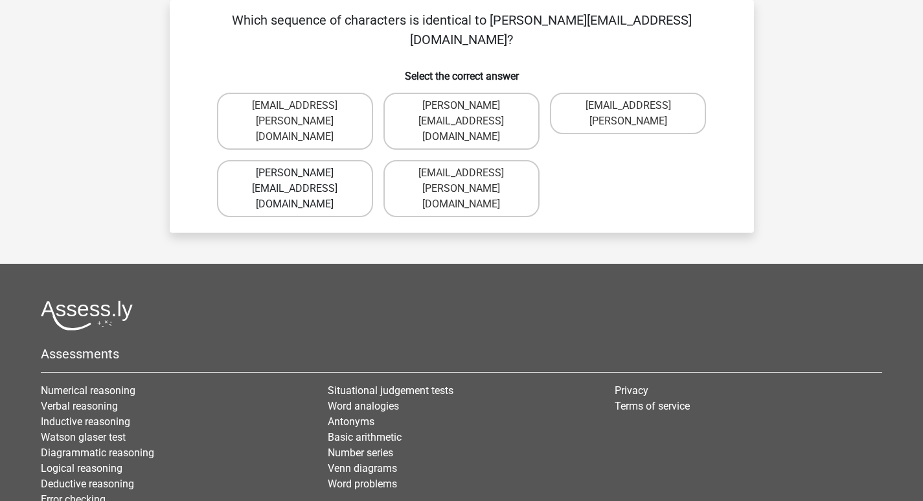
click at [323, 160] on label "[PERSON_NAME][EMAIL_ADDRESS][DOMAIN_NAME]" at bounding box center [295, 188] width 156 height 57
click at [303, 173] on input "[PERSON_NAME][EMAIL_ADDRESS][DOMAIN_NAME]" at bounding box center [299, 177] width 8 height 8
radio input "true"
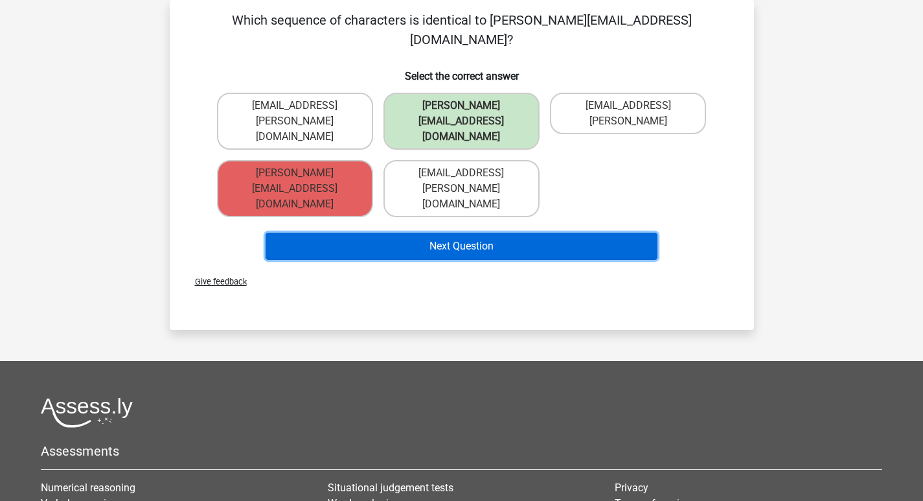
click at [435, 233] on button "Next Question" at bounding box center [462, 246] width 392 height 27
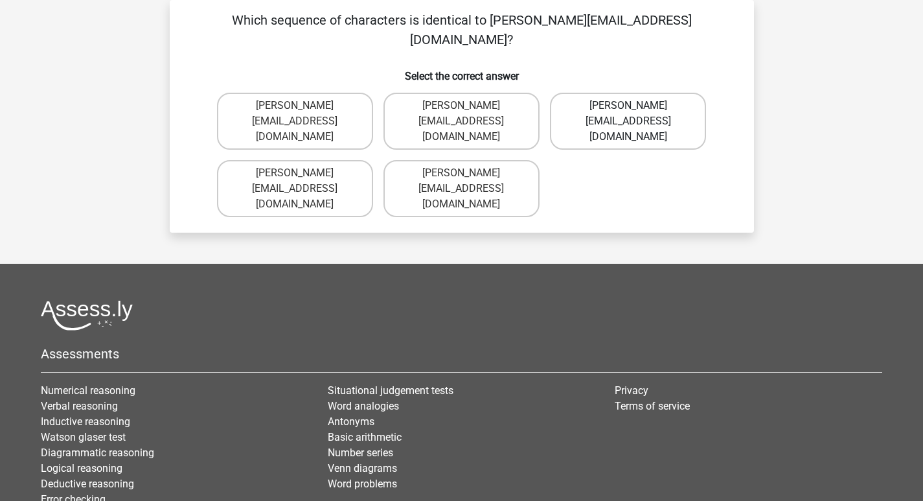
click at [629, 104] on label "[PERSON_NAME][EMAIL_ADDRESS][DOMAIN_NAME]" at bounding box center [628, 121] width 156 height 57
click at [629, 106] on input "[PERSON_NAME][EMAIL_ADDRESS][DOMAIN_NAME]" at bounding box center [632, 110] width 8 height 8
radio input "true"
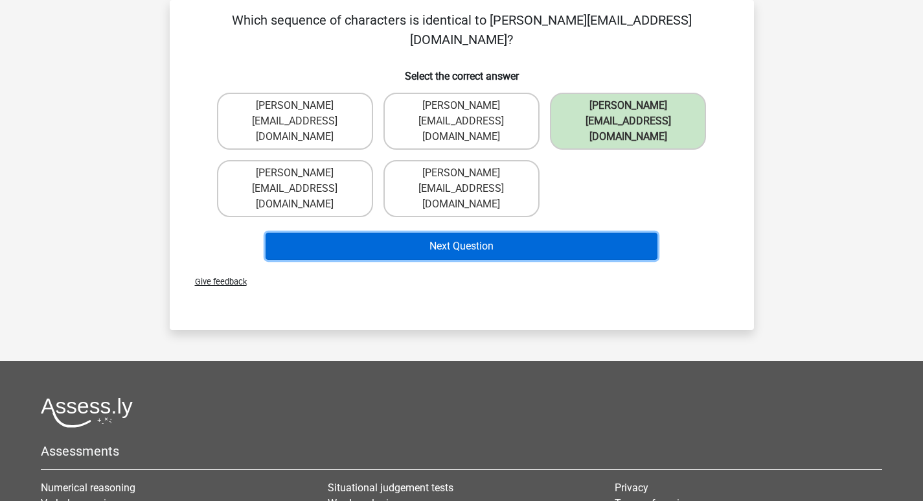
click at [560, 233] on button "Next Question" at bounding box center [462, 246] width 392 height 27
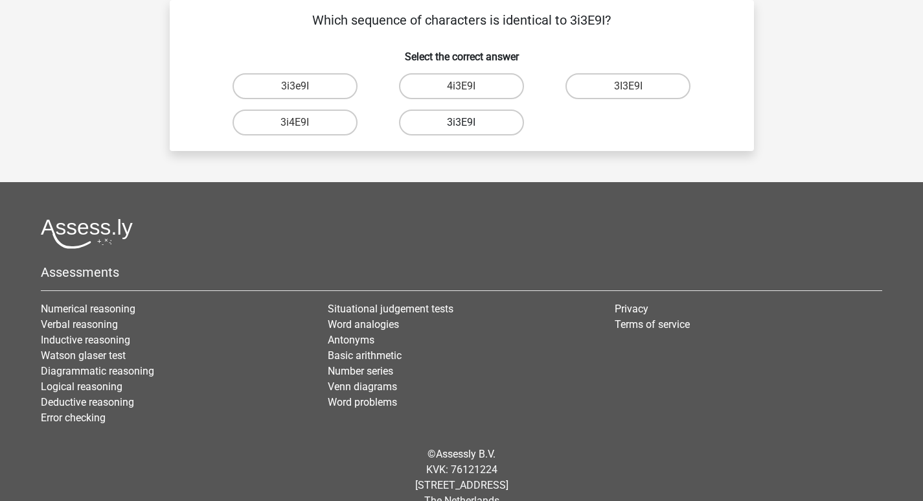
click at [476, 122] on label "3i3E9I" at bounding box center [461, 122] width 125 height 26
click at [470, 122] on input "3i3E9I" at bounding box center [465, 126] width 8 height 8
radio input "true"
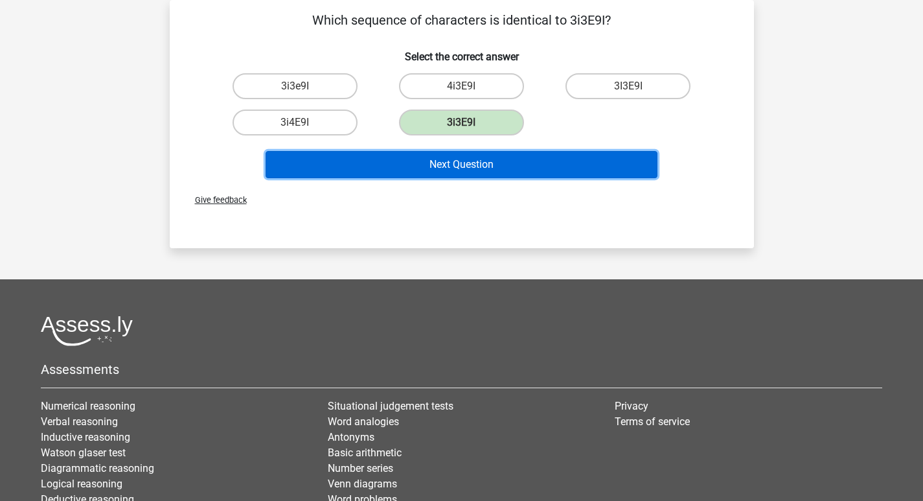
click at [470, 166] on button "Next Question" at bounding box center [462, 164] width 392 height 27
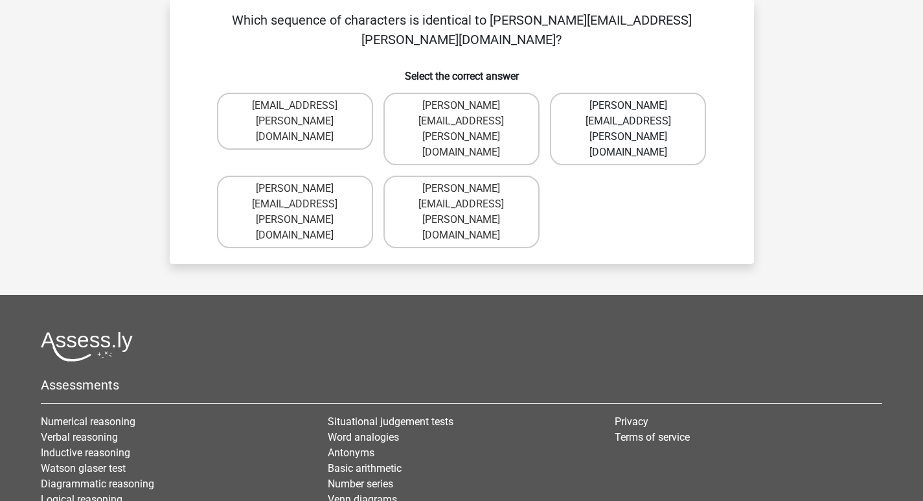
click at [655, 95] on label "[PERSON_NAME][EMAIL_ADDRESS][PERSON_NAME][DOMAIN_NAME]" at bounding box center [628, 129] width 156 height 73
click at [637, 106] on input "[PERSON_NAME][EMAIL_ADDRESS][PERSON_NAME][DOMAIN_NAME]" at bounding box center [632, 110] width 8 height 8
radio input "true"
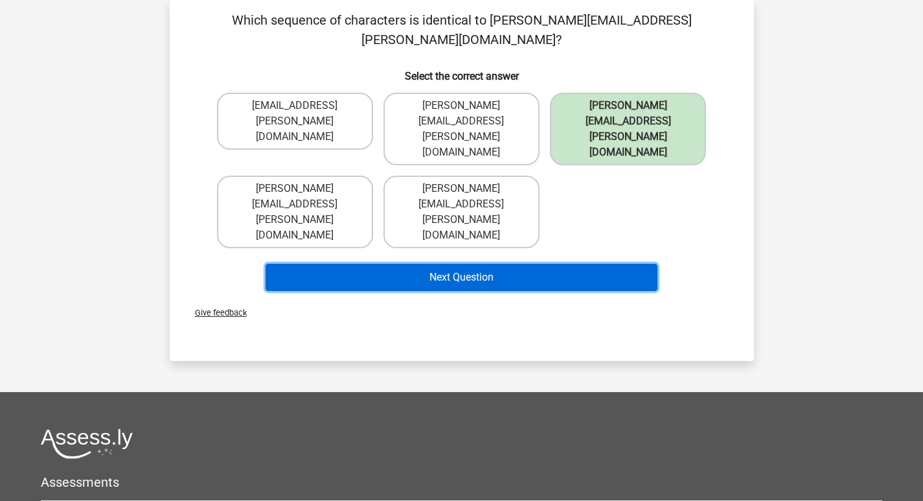
click at [548, 264] on button "Next Question" at bounding box center [462, 277] width 392 height 27
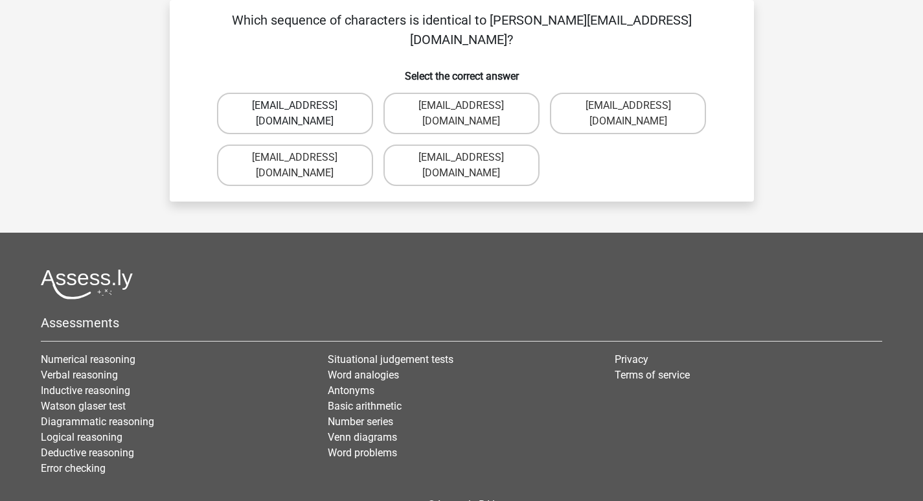
click at [304, 93] on label "[EMAIL_ADDRESS][DOMAIN_NAME]" at bounding box center [295, 113] width 156 height 41
click at [303, 106] on input "[EMAIL_ADDRESS][DOMAIN_NAME]" at bounding box center [299, 110] width 8 height 8
radio input "true"
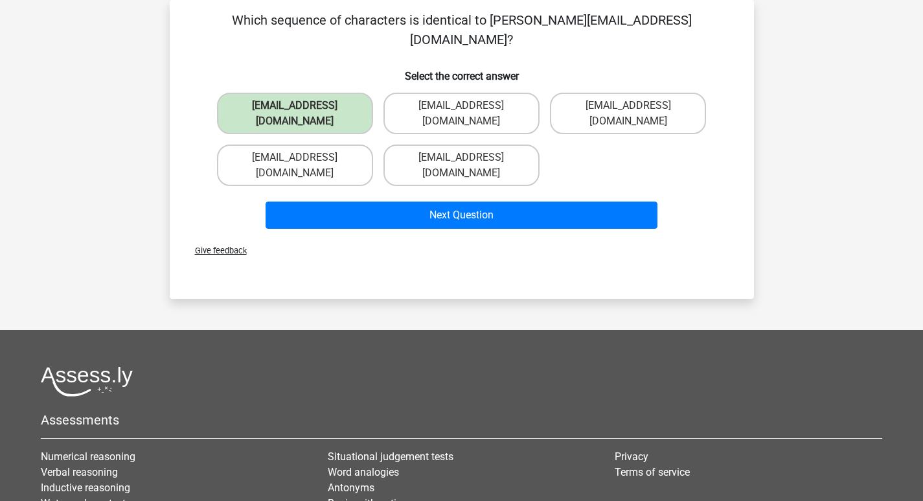
click at [374, 141] on div "[EMAIL_ADDRESS][DOMAIN_NAME]" at bounding box center [295, 165] width 166 height 52
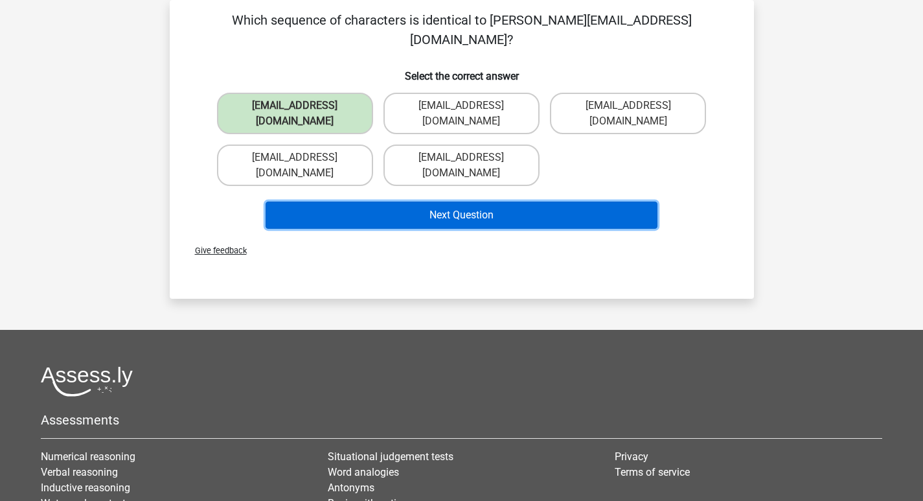
click at [384, 201] on button "Next Question" at bounding box center [462, 214] width 392 height 27
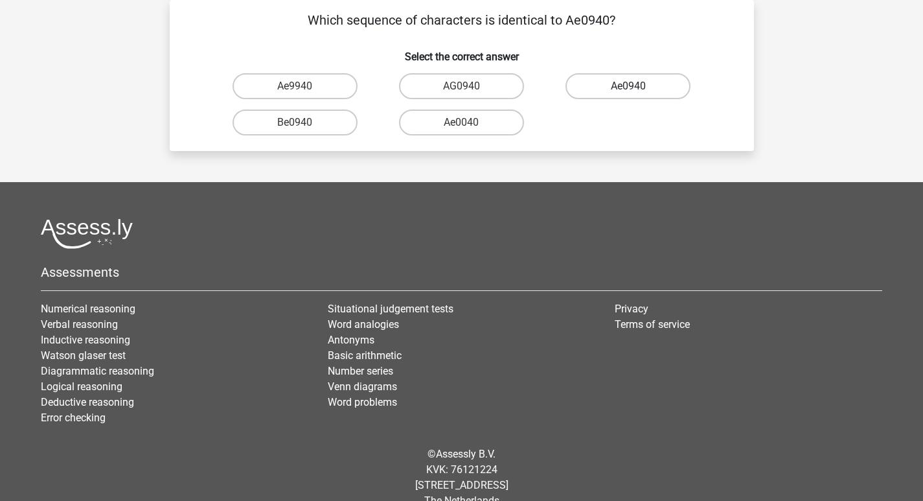
click at [676, 85] on label "Ae0940" at bounding box center [627, 86] width 125 height 26
click at [637, 86] on input "Ae0940" at bounding box center [632, 90] width 8 height 8
radio input "true"
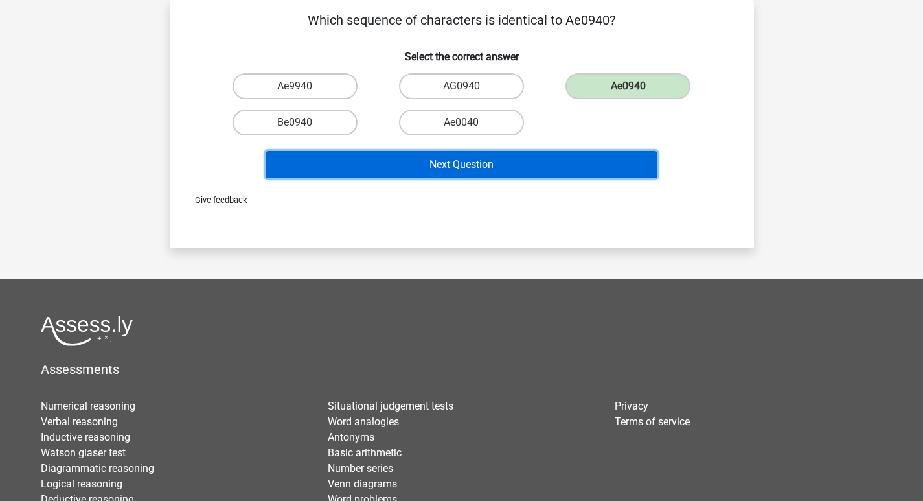
click at [537, 163] on button "Next Question" at bounding box center [462, 164] width 392 height 27
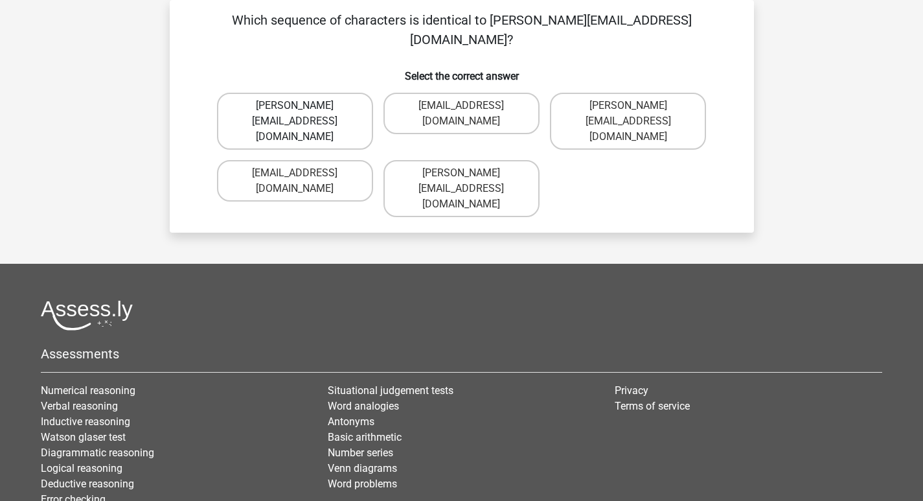
click at [306, 93] on label "[PERSON_NAME][EMAIL_ADDRESS][DOMAIN_NAME]" at bounding box center [295, 121] width 156 height 57
click at [303, 106] on input "[PERSON_NAME][EMAIL_ADDRESS][DOMAIN_NAME]" at bounding box center [299, 110] width 8 height 8
radio input "true"
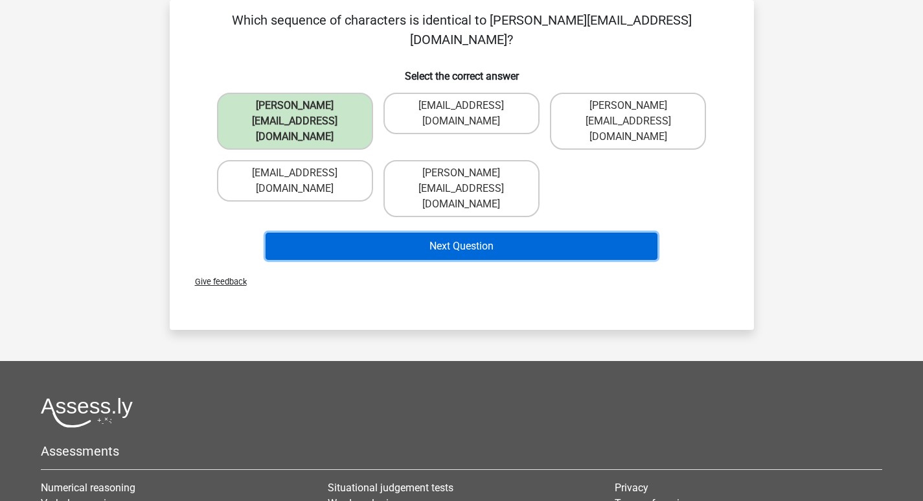
click at [396, 233] on button "Next Question" at bounding box center [462, 246] width 392 height 27
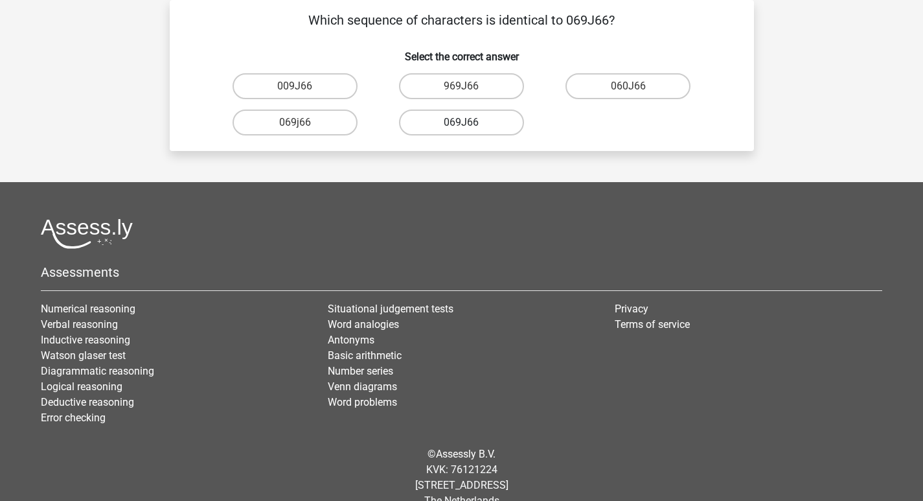
click at [477, 126] on label "069J66" at bounding box center [461, 122] width 125 height 26
click at [470, 126] on input "069J66" at bounding box center [465, 126] width 8 height 8
radio input "true"
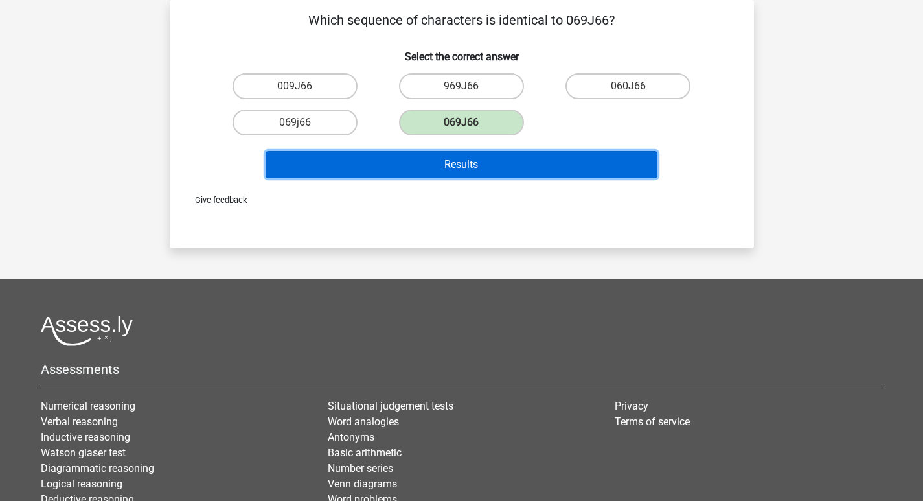
click at [466, 166] on button "Results" at bounding box center [462, 164] width 392 height 27
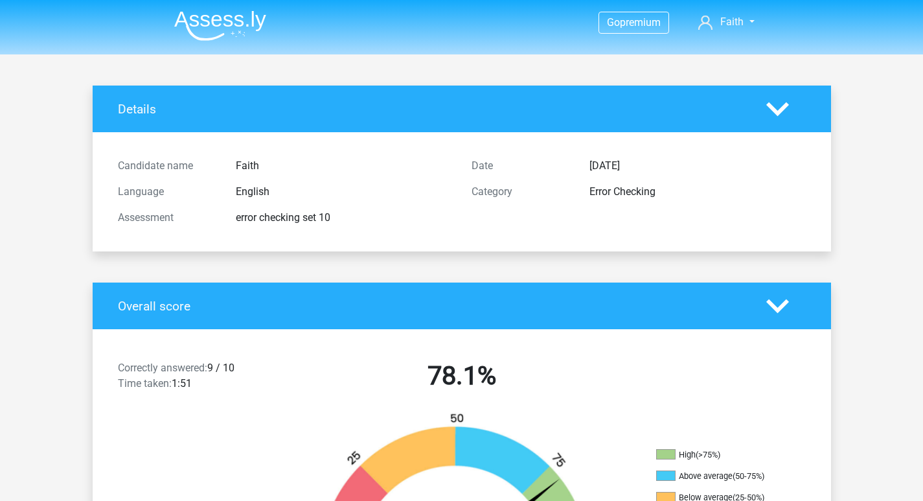
scroll to position [194, 0]
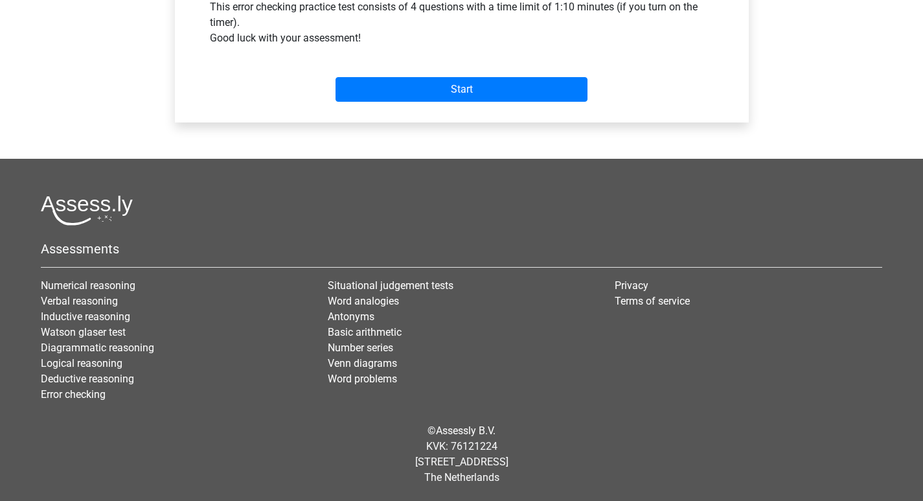
scroll to position [518, 0]
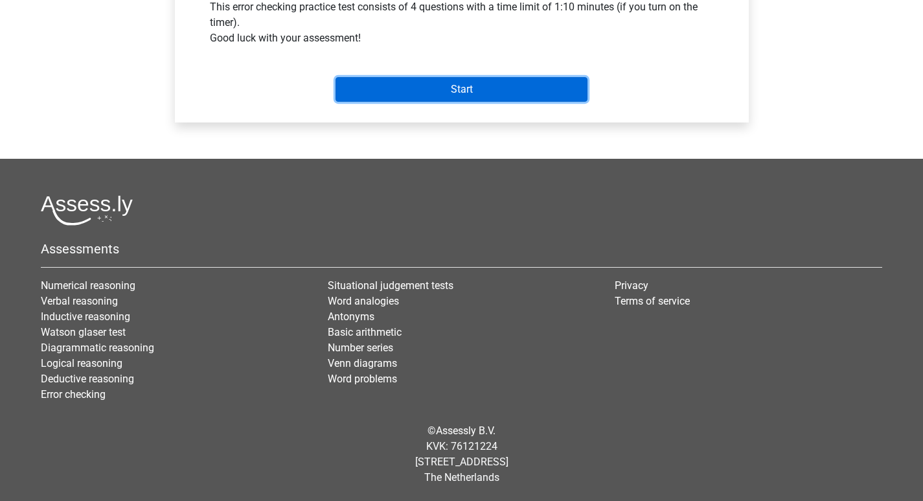
click at [477, 93] on input "Start" at bounding box center [462, 89] width 252 height 25
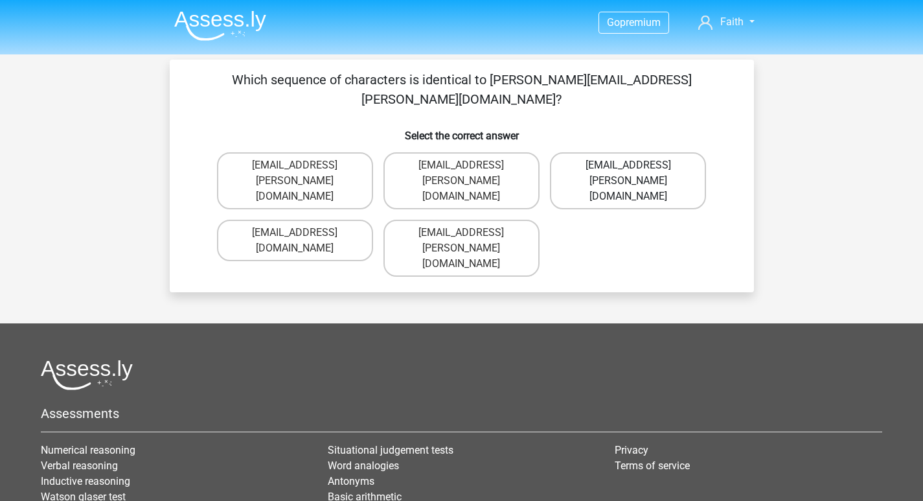
click at [620, 152] on label "[EMAIL_ADDRESS][PERSON_NAME][DOMAIN_NAME]" at bounding box center [628, 180] width 156 height 57
click at [628, 165] on input "[EMAIL_ADDRESS][PERSON_NAME][DOMAIN_NAME]" at bounding box center [632, 169] width 8 height 8
radio input "true"
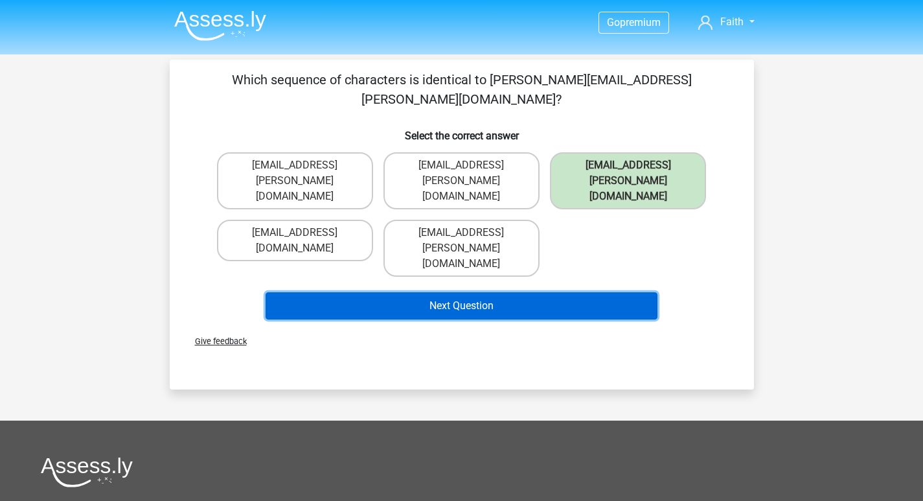
click at [526, 292] on button "Next Question" at bounding box center [462, 305] width 392 height 27
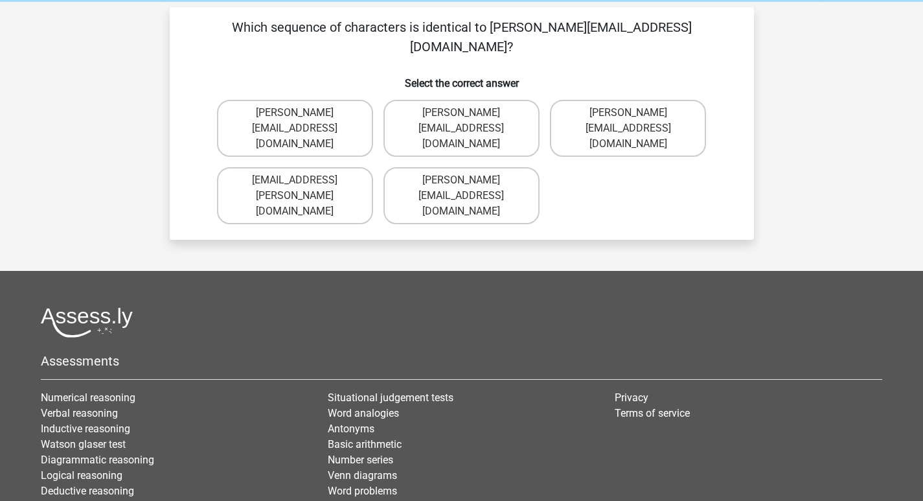
scroll to position [60, 0]
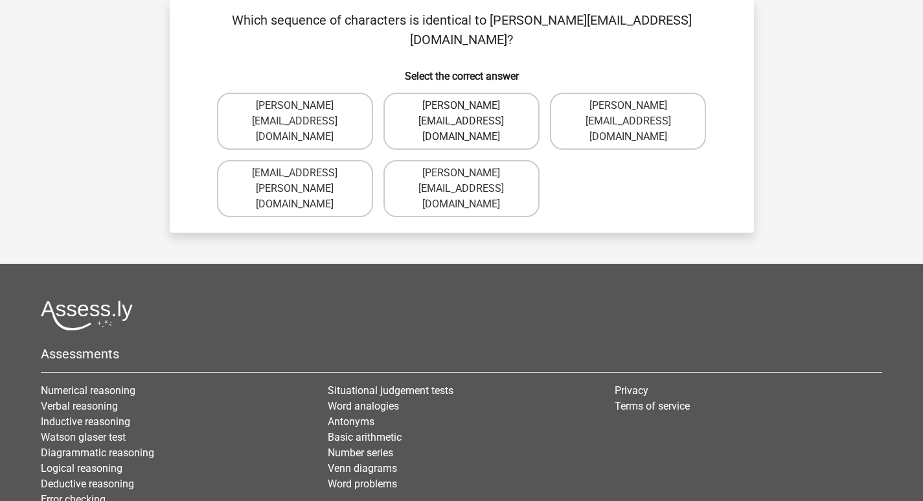
click at [489, 98] on label "[PERSON_NAME][EMAIL_ADDRESS][DOMAIN_NAME]" at bounding box center [461, 121] width 156 height 57
click at [470, 106] on input "[PERSON_NAME][EMAIL_ADDRESS][DOMAIN_NAME]" at bounding box center [465, 110] width 8 height 8
radio input "true"
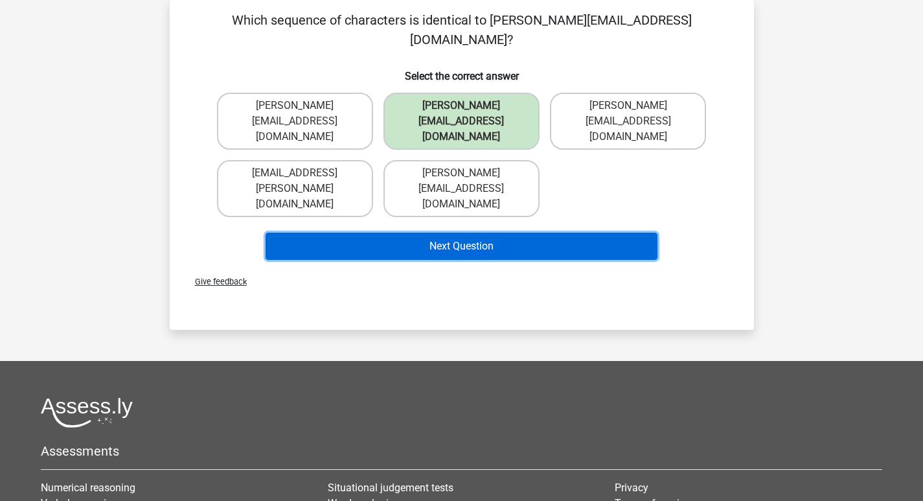
click at [478, 233] on button "Next Question" at bounding box center [462, 246] width 392 height 27
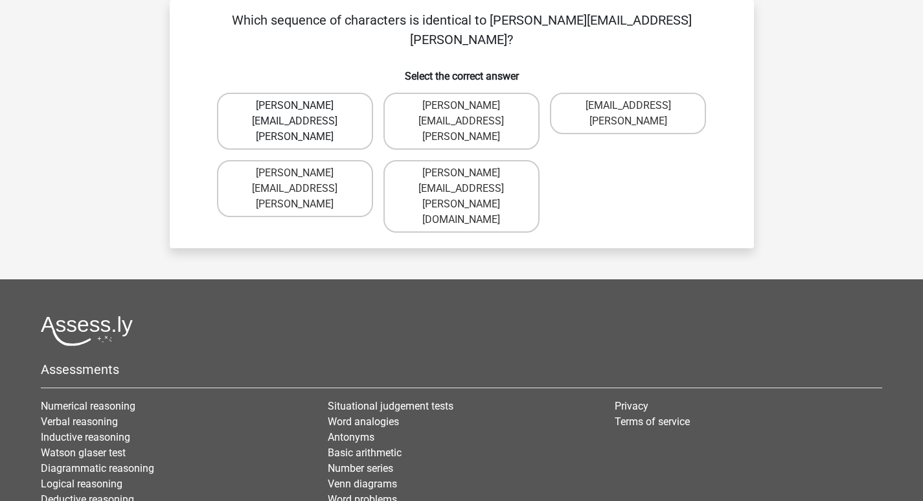
click at [337, 93] on label "[PERSON_NAME][EMAIL_ADDRESS][PERSON_NAME]" at bounding box center [295, 121] width 156 height 57
click at [303, 106] on input "[PERSON_NAME][EMAIL_ADDRESS][PERSON_NAME]" at bounding box center [299, 110] width 8 height 8
radio input "true"
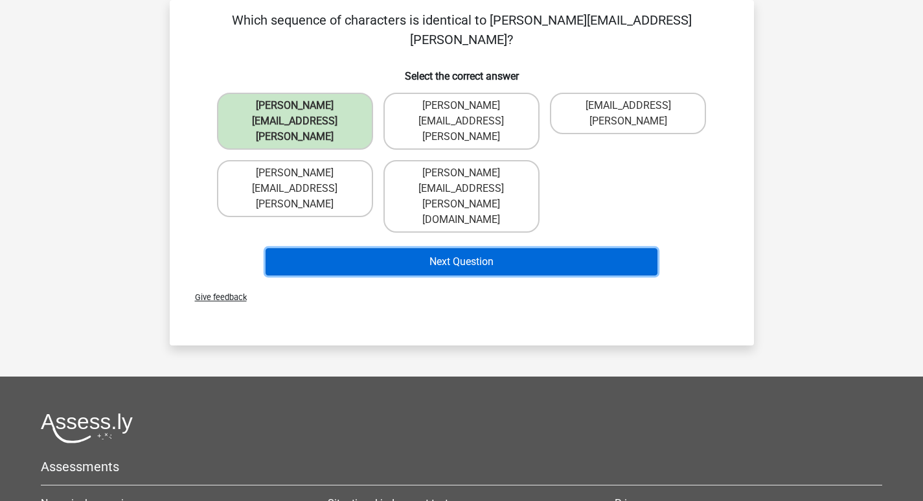
click at [449, 248] on button "Next Question" at bounding box center [462, 261] width 392 height 27
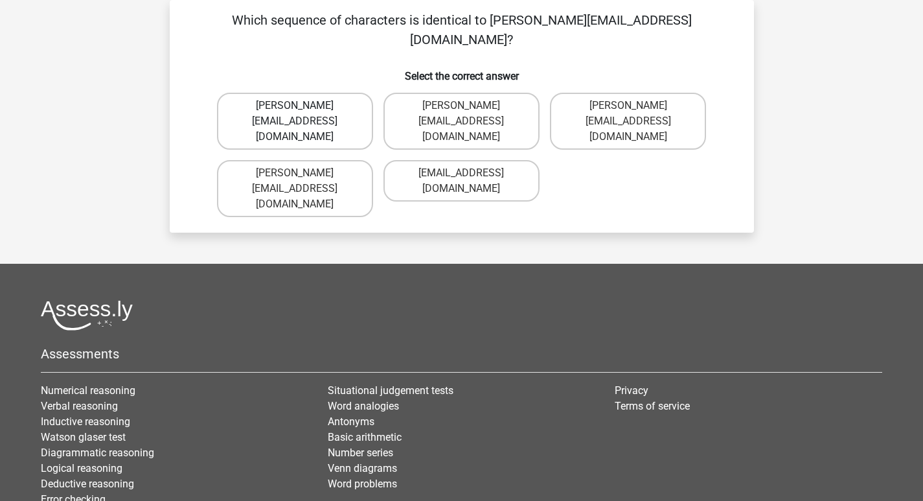
click at [337, 93] on label "[PERSON_NAME][EMAIL_ADDRESS][DOMAIN_NAME]" at bounding box center [295, 121] width 156 height 57
click at [303, 106] on input "[PERSON_NAME][EMAIL_ADDRESS][DOMAIN_NAME]" at bounding box center [299, 110] width 8 height 8
radio input "true"
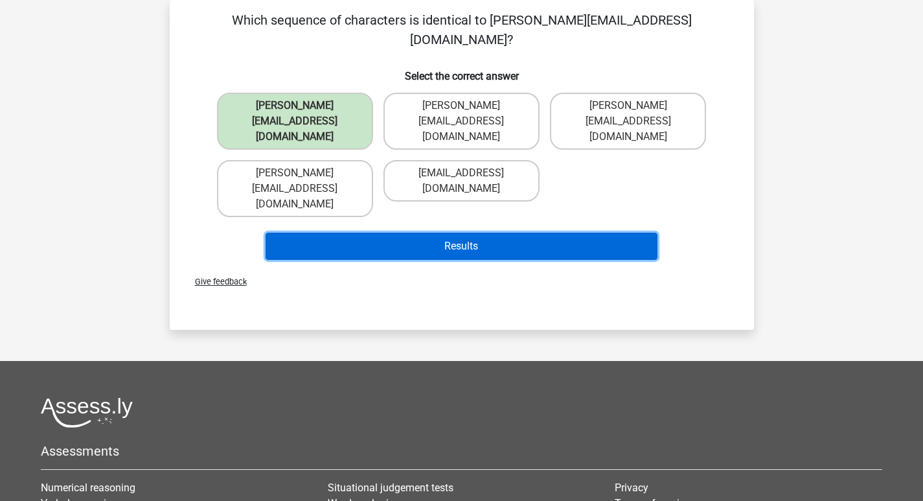
click at [414, 233] on button "Results" at bounding box center [462, 246] width 392 height 27
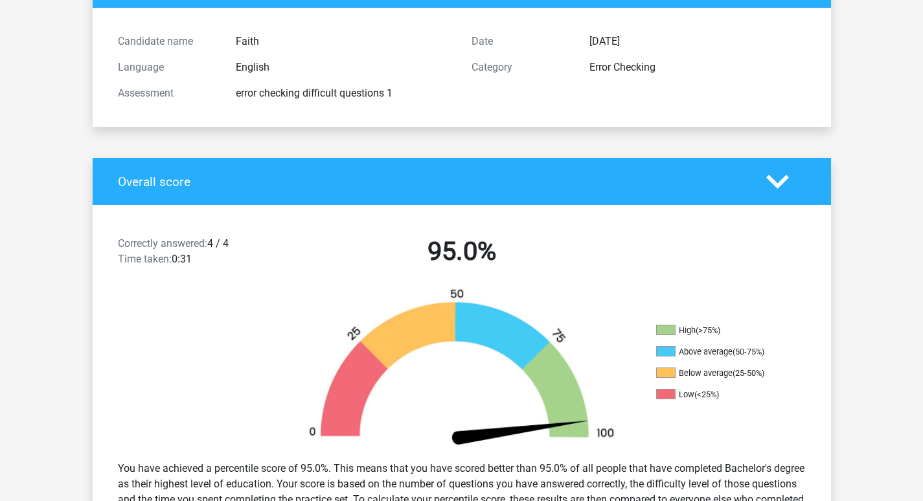
scroll to position [130, 0]
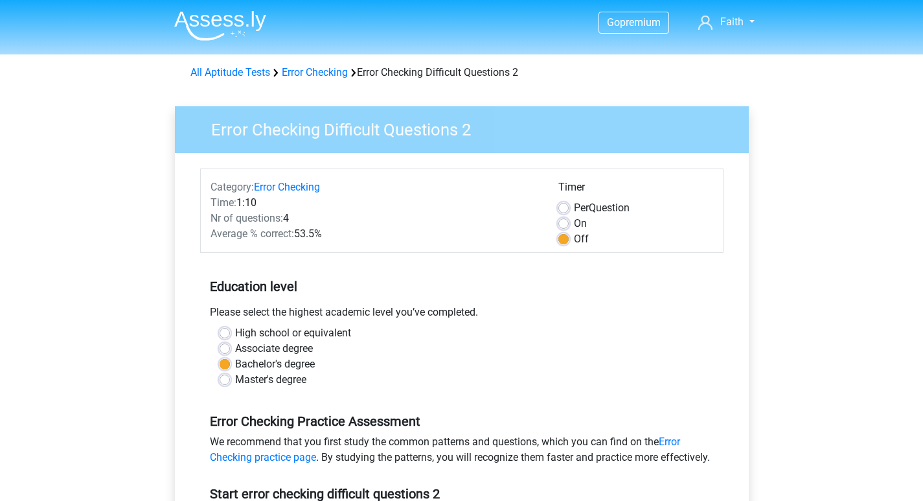
scroll to position [259, 0]
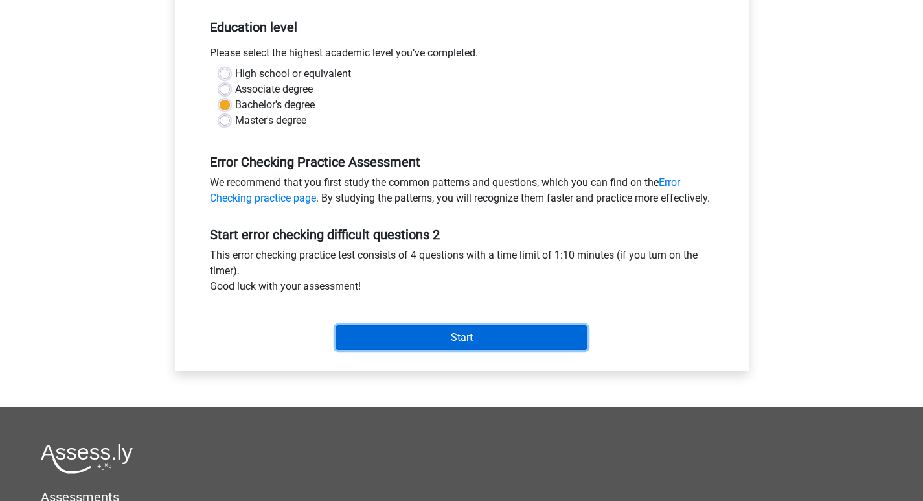
click at [428, 350] on input "Start" at bounding box center [462, 337] width 252 height 25
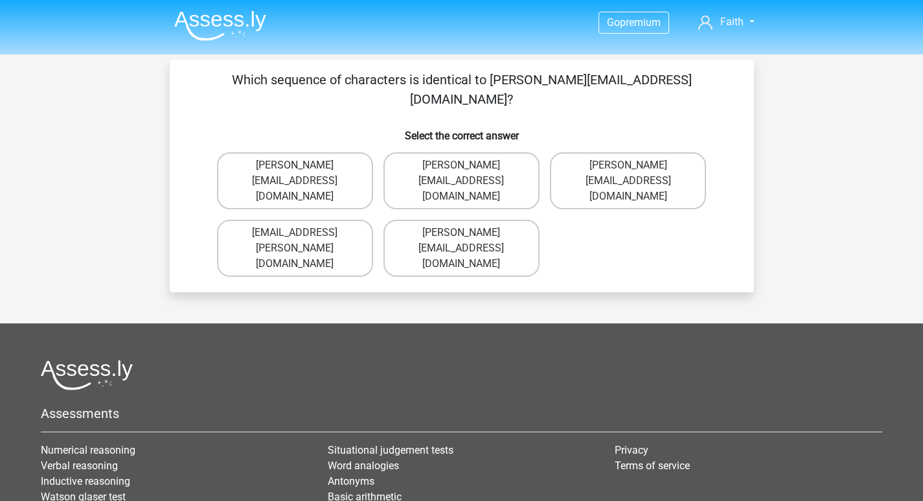
click at [465, 165] on input "[PERSON_NAME][EMAIL_ADDRESS][DOMAIN_NAME]" at bounding box center [465, 169] width 8 height 8
radio input "true"
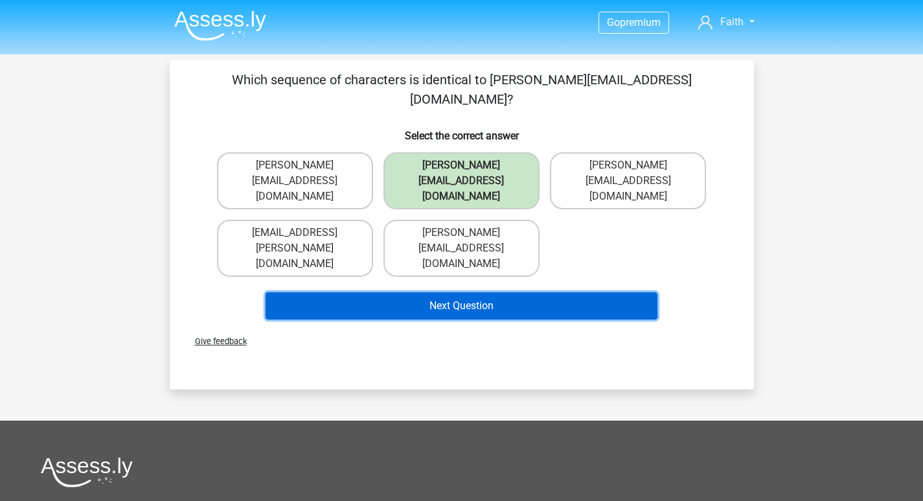
click at [453, 292] on button "Next Question" at bounding box center [462, 305] width 392 height 27
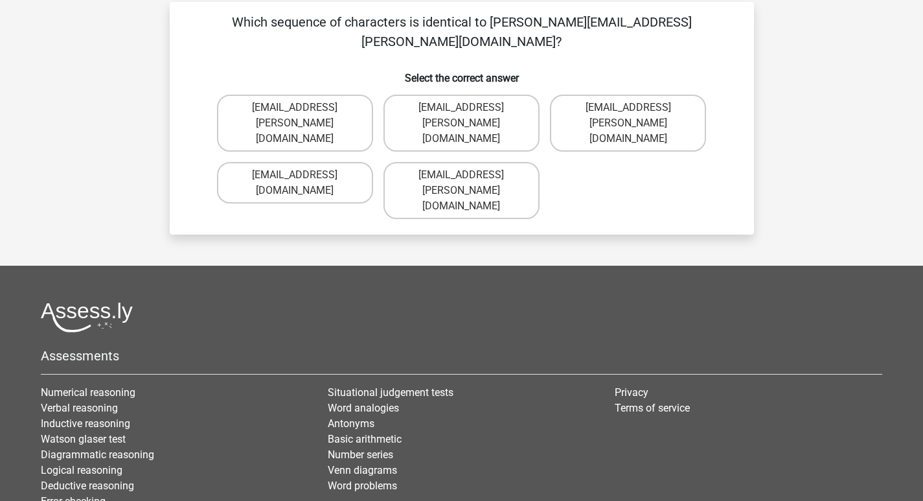
scroll to position [60, 0]
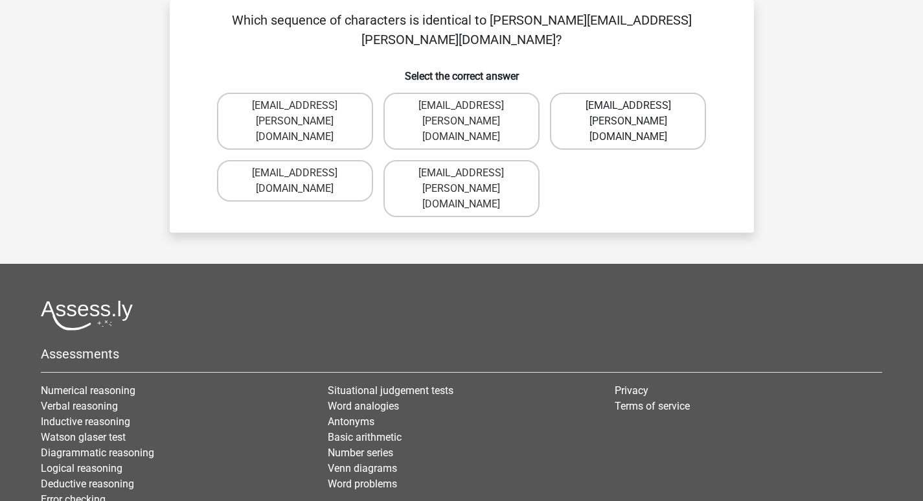
click at [600, 93] on label "[EMAIL_ADDRESS][PERSON_NAME][DOMAIN_NAME]" at bounding box center [628, 121] width 156 height 57
click at [628, 106] on input "[EMAIL_ADDRESS][PERSON_NAME][DOMAIN_NAME]" at bounding box center [632, 110] width 8 height 8
radio input "true"
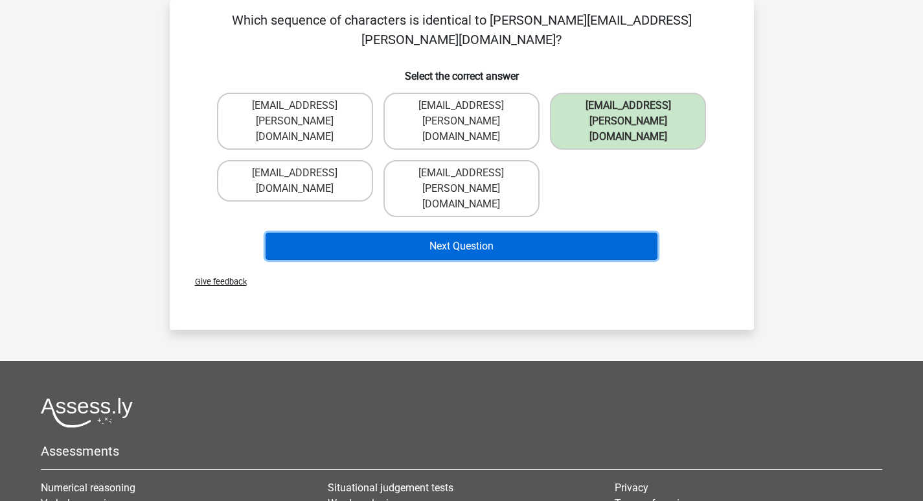
click at [532, 233] on button "Next Question" at bounding box center [462, 246] width 392 height 27
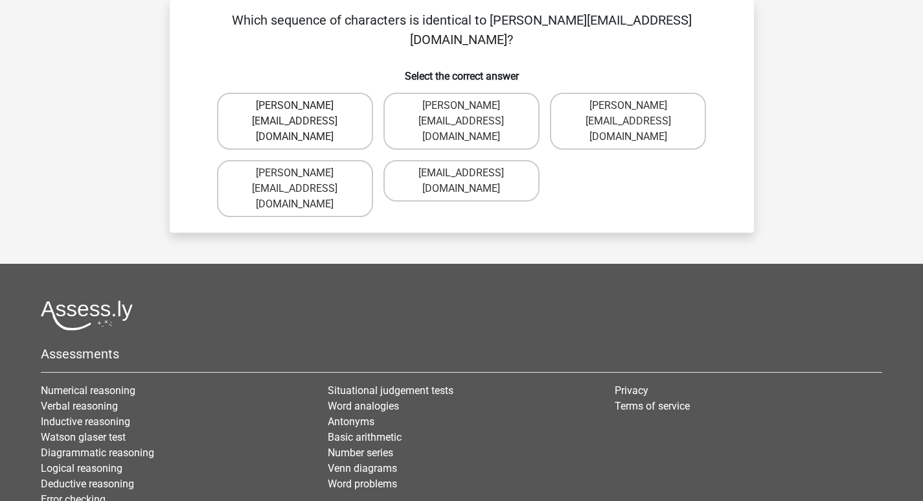
click at [332, 93] on label "[PERSON_NAME][EMAIL_ADDRESS][DOMAIN_NAME]" at bounding box center [295, 121] width 156 height 57
click at [303, 106] on input "[PERSON_NAME][EMAIL_ADDRESS][DOMAIN_NAME]" at bounding box center [299, 110] width 8 height 8
radio input "true"
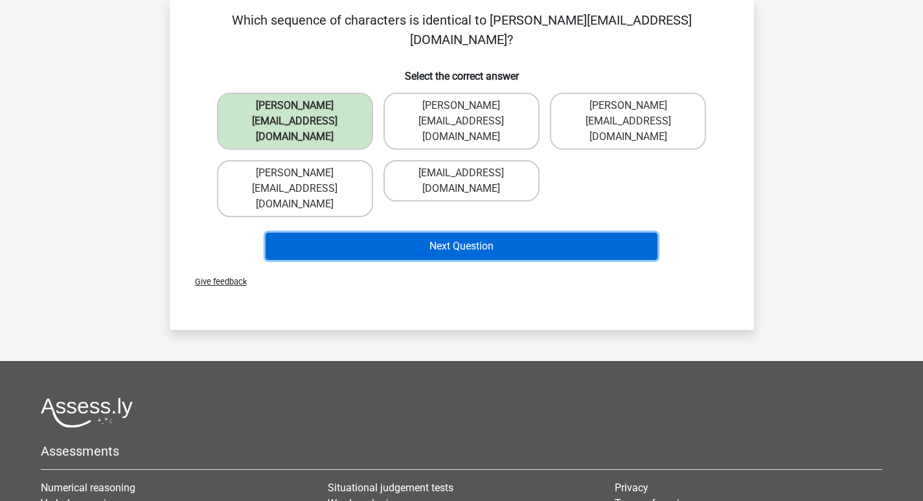
click at [419, 233] on button "Next Question" at bounding box center [462, 246] width 392 height 27
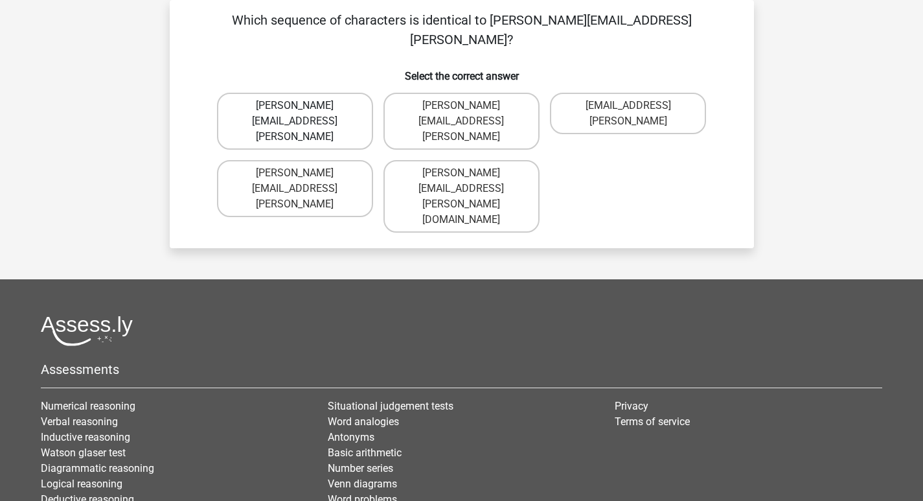
click at [317, 93] on label "[PERSON_NAME][EMAIL_ADDRESS][PERSON_NAME]" at bounding box center [295, 121] width 156 height 57
click at [303, 106] on input "[PERSON_NAME][EMAIL_ADDRESS][PERSON_NAME]" at bounding box center [299, 110] width 8 height 8
radio input "true"
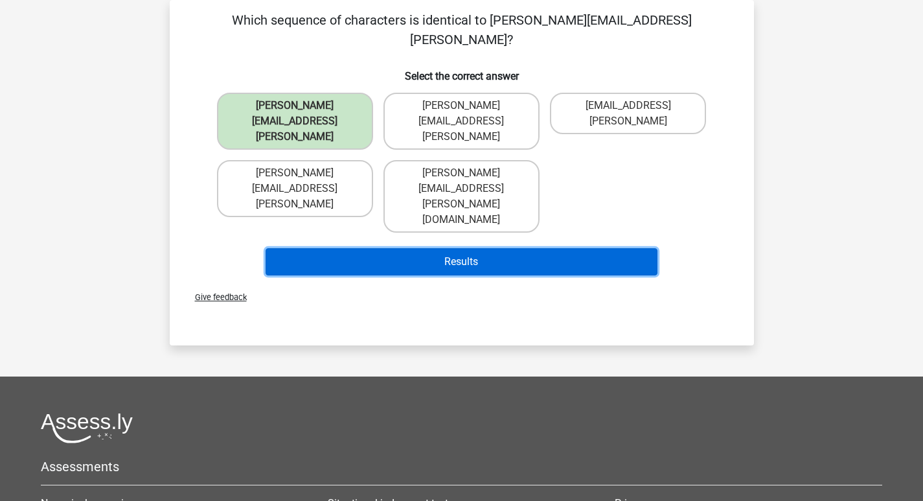
click at [391, 248] on button "Results" at bounding box center [462, 261] width 392 height 27
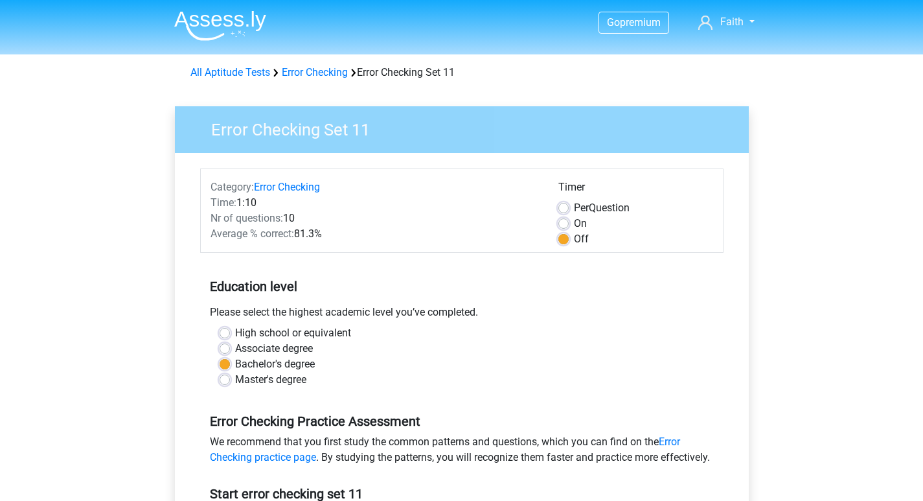
click at [569, 205] on div "Per Question" at bounding box center [635, 208] width 155 height 16
click at [574, 208] on label "Per Question" at bounding box center [602, 208] width 56 height 16
click at [560, 208] on input "Per Question" at bounding box center [563, 206] width 10 height 13
radio input "true"
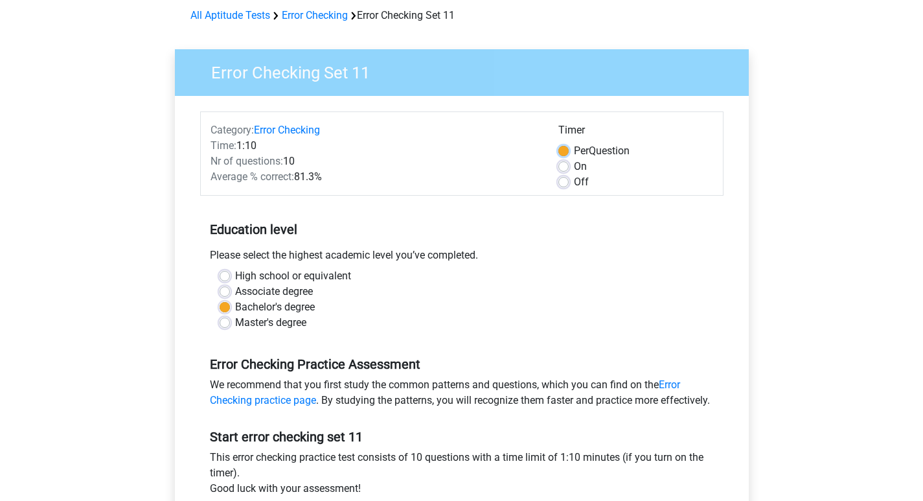
scroll to position [130, 0]
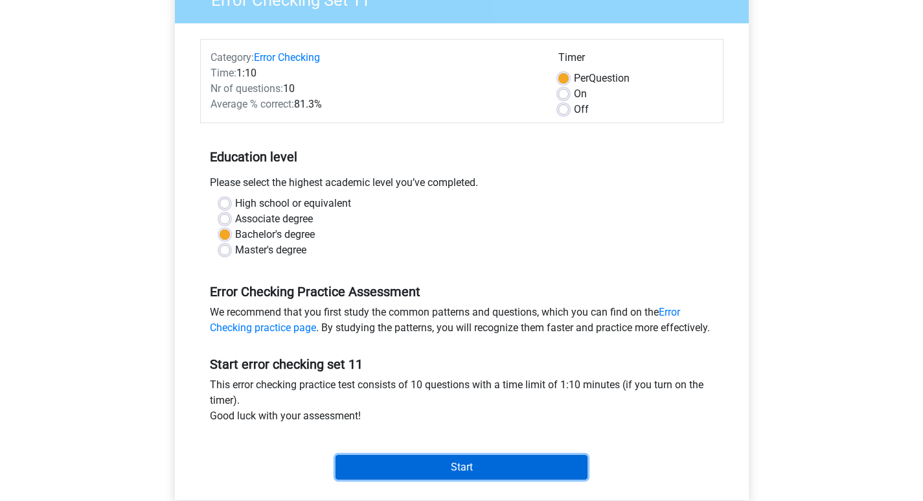
click at [486, 479] on input "Start" at bounding box center [462, 467] width 252 height 25
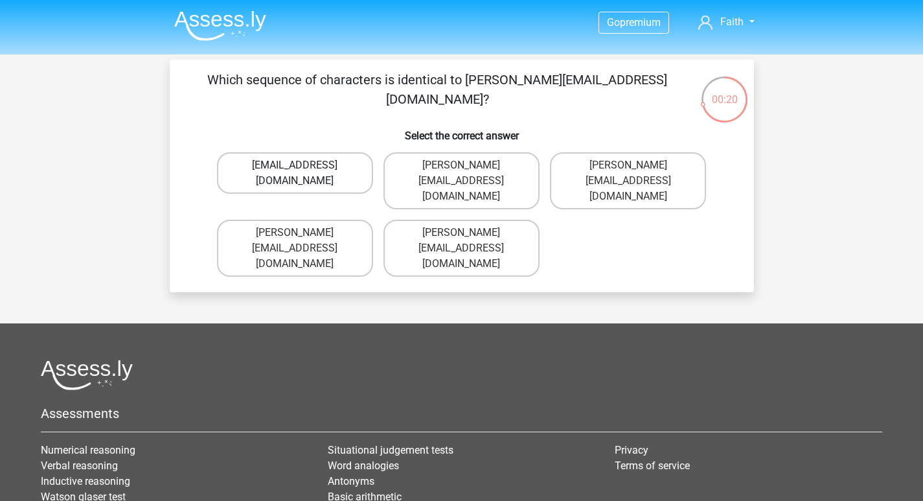
click at [324, 172] on label "[EMAIL_ADDRESS][DOMAIN_NAME]" at bounding box center [295, 172] width 156 height 41
click at [303, 172] on input "[EMAIL_ADDRESS][DOMAIN_NAME]" at bounding box center [299, 169] width 8 height 8
radio input "true"
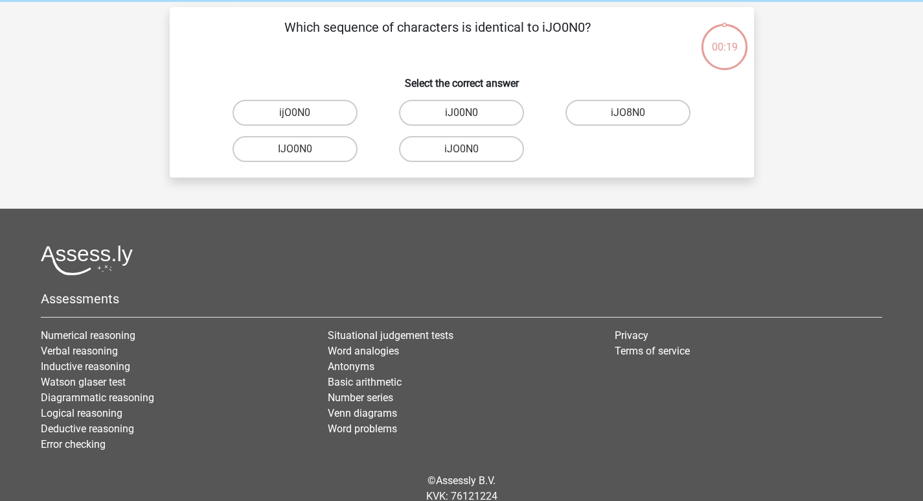
scroll to position [60, 0]
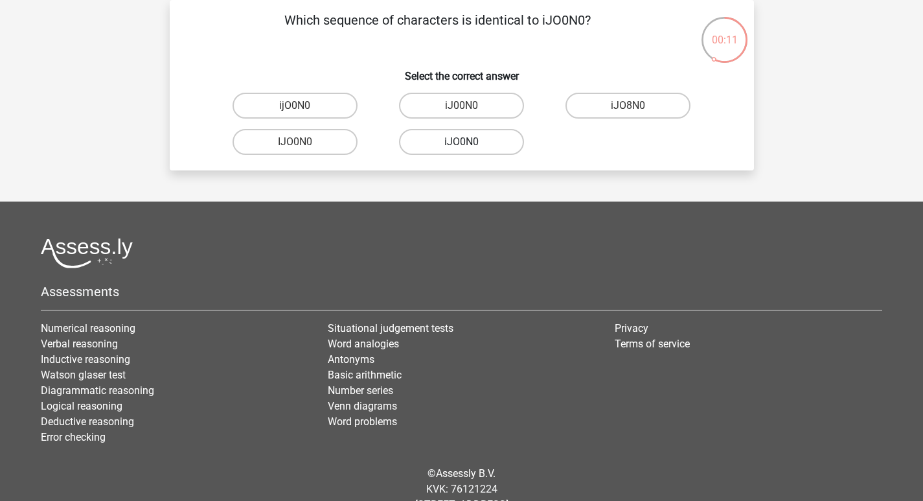
click at [488, 141] on label "iJO0N0" at bounding box center [461, 142] width 125 height 26
click at [470, 142] on input "iJO0N0" at bounding box center [465, 146] width 8 height 8
radio input "true"
click at [488, 139] on label "AG0ZTA" at bounding box center [461, 142] width 125 height 26
click at [470, 142] on input "AG0ZTA" at bounding box center [465, 146] width 8 height 8
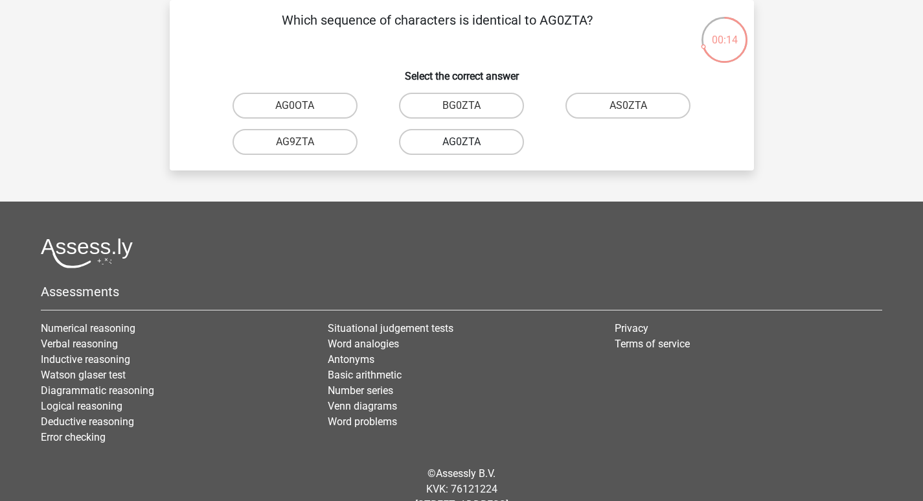
radio input "true"
click at [478, 100] on label "B0DJA9" at bounding box center [461, 106] width 125 height 26
click at [470, 106] on input "B0DJA9" at bounding box center [465, 110] width 8 height 8
radio input "true"
click at [608, 106] on label "SiG0PA" at bounding box center [627, 106] width 125 height 26
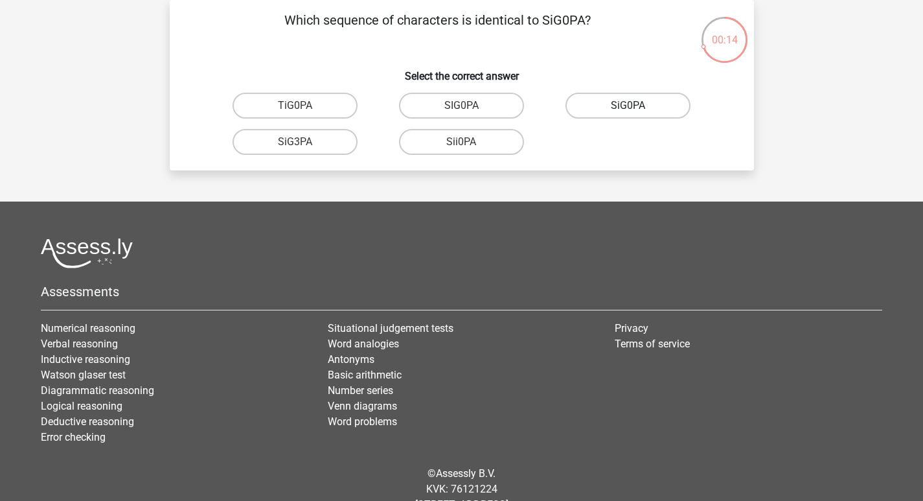
click at [628, 106] on input "SiG0PA" at bounding box center [632, 110] width 8 height 8
radio input "true"
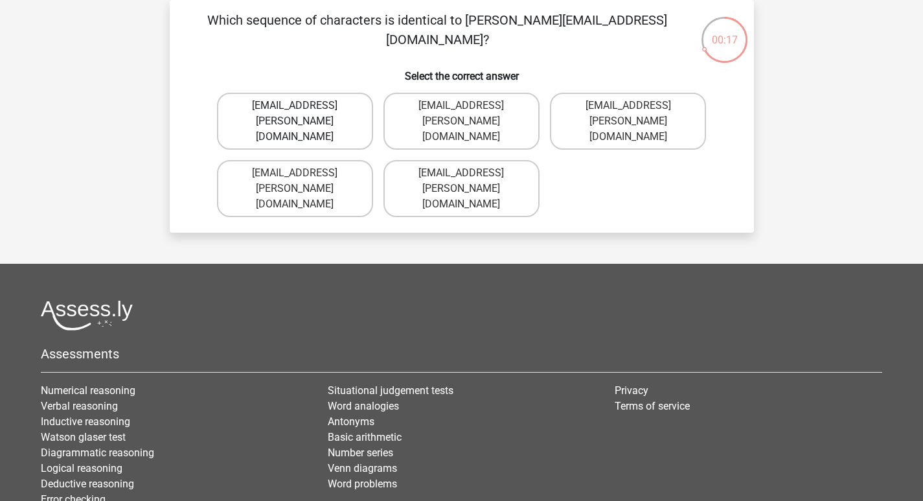
click at [334, 110] on label "[EMAIL_ADDRESS][PERSON_NAME][DOMAIN_NAME]" at bounding box center [295, 121] width 156 height 57
click at [303, 110] on input "[EMAIL_ADDRESS][PERSON_NAME][DOMAIN_NAME]" at bounding box center [299, 110] width 8 height 8
radio input "true"
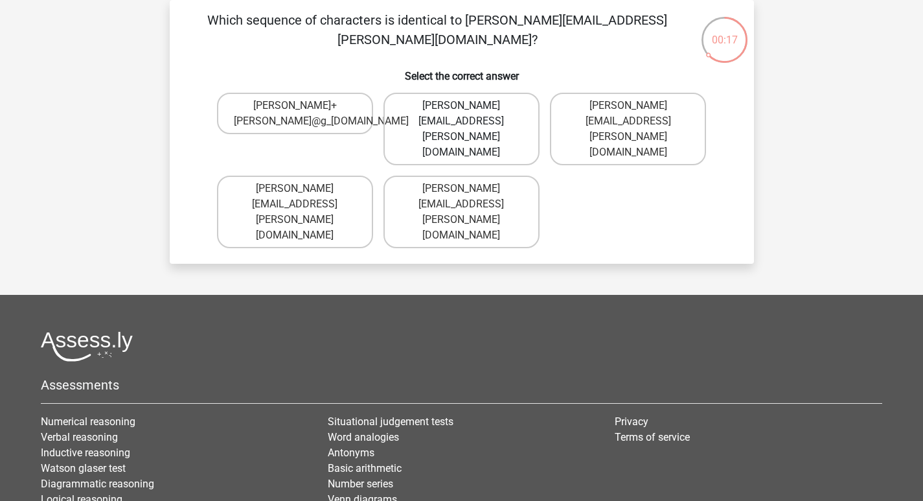
click at [497, 120] on label "[PERSON_NAME][EMAIL_ADDRESS][PERSON_NAME][DOMAIN_NAME]" at bounding box center [461, 129] width 156 height 73
click at [470, 114] on input "[PERSON_NAME][EMAIL_ADDRESS][PERSON_NAME][DOMAIN_NAME]" at bounding box center [465, 110] width 8 height 8
radio input "true"
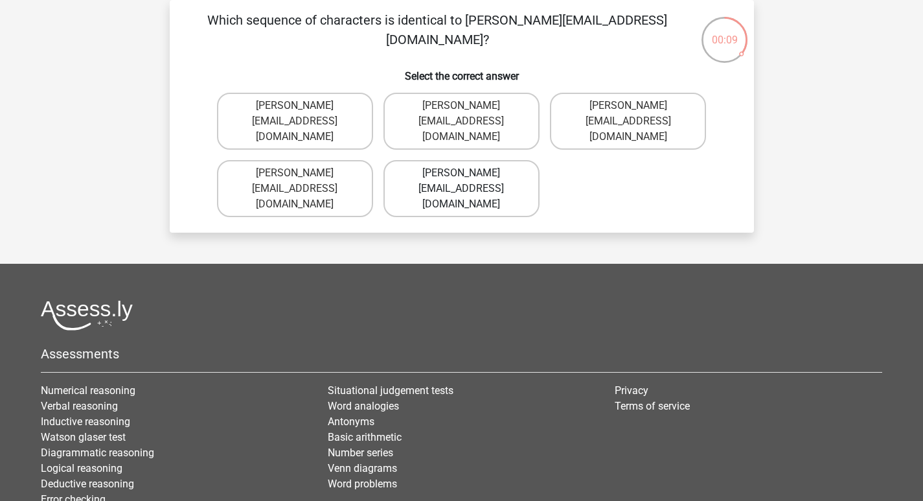
click at [499, 166] on label "[PERSON_NAME][EMAIL_ADDRESS][DOMAIN_NAME]" at bounding box center [461, 188] width 156 height 57
click at [470, 173] on input "[PERSON_NAME][EMAIL_ADDRESS][DOMAIN_NAME]" at bounding box center [465, 177] width 8 height 8
radio input "true"
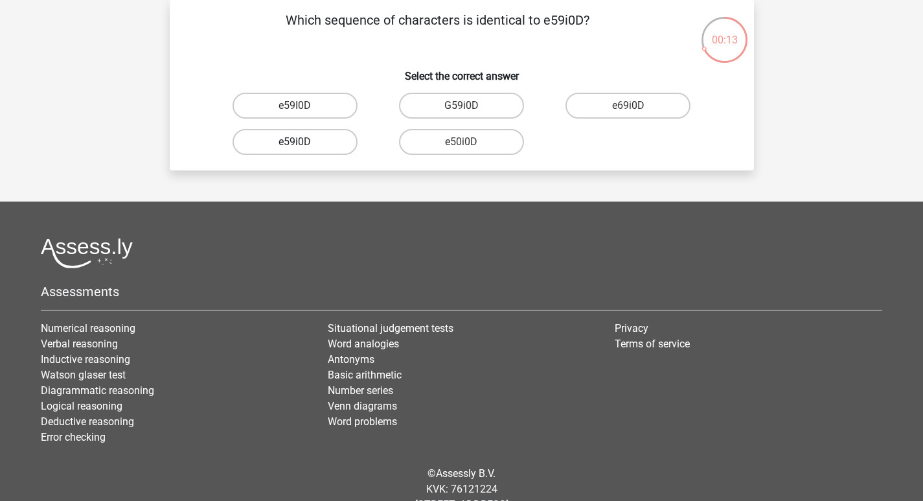
click at [311, 134] on label "e59i0D" at bounding box center [295, 142] width 125 height 26
click at [303, 142] on input "e59i0D" at bounding box center [299, 146] width 8 height 8
radio input "true"
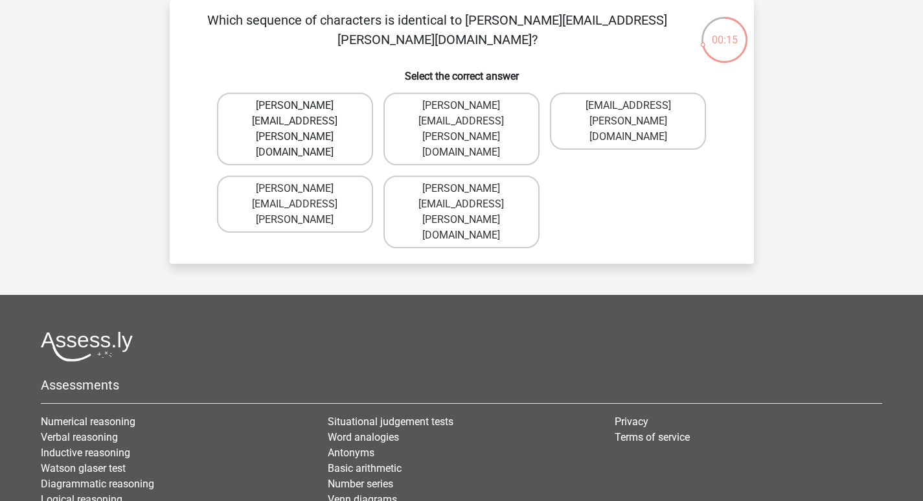
click at [341, 109] on label "[PERSON_NAME][EMAIL_ADDRESS][PERSON_NAME][DOMAIN_NAME]" at bounding box center [295, 129] width 156 height 73
click at [303, 109] on input "[PERSON_NAME][EMAIL_ADDRESS][PERSON_NAME][DOMAIN_NAME]" at bounding box center [299, 110] width 8 height 8
radio input "true"
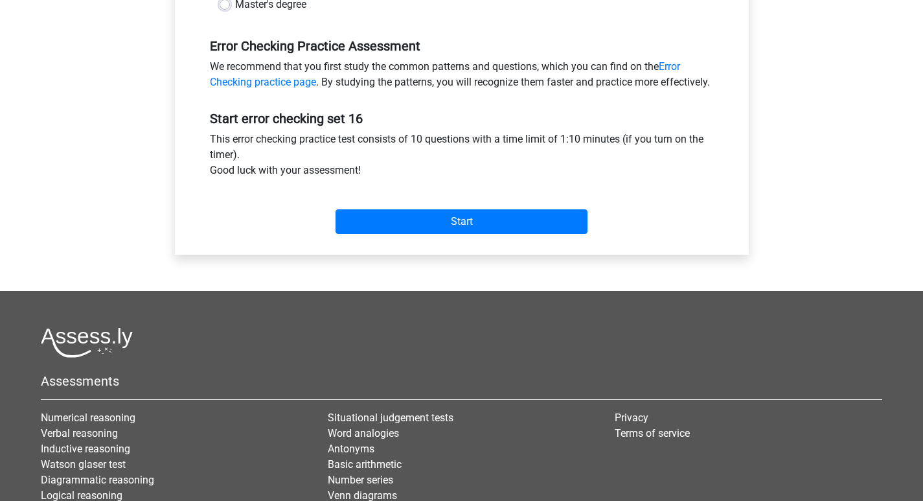
scroll to position [389, 0]
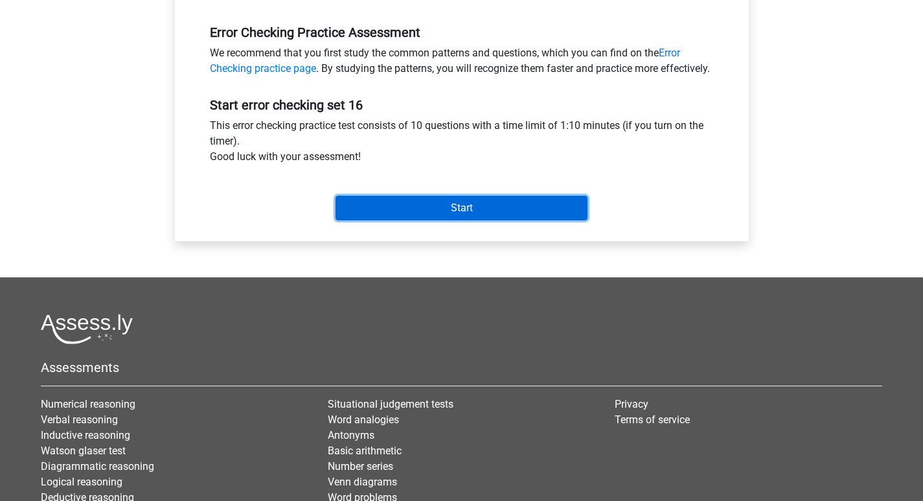
click at [461, 218] on input "Start" at bounding box center [462, 208] width 252 height 25
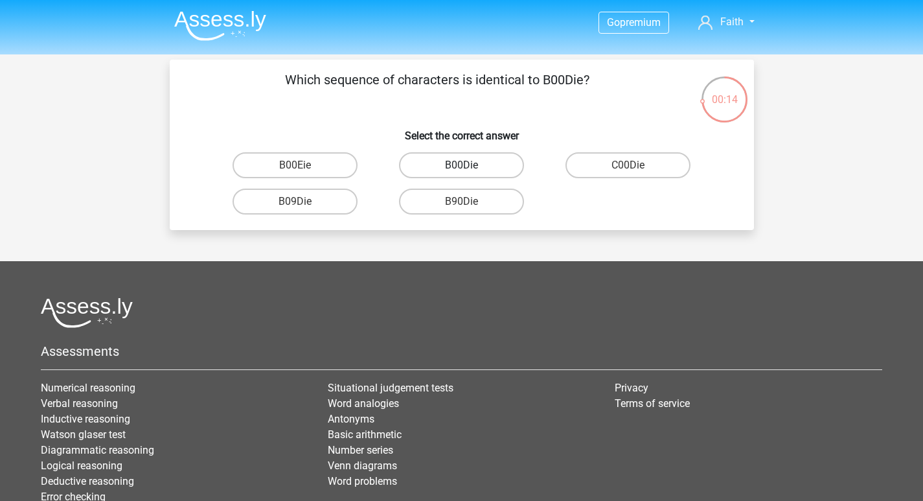
click at [490, 168] on label "B00Die" at bounding box center [461, 165] width 125 height 26
click at [470, 168] on input "B00Die" at bounding box center [465, 169] width 8 height 8
radio input "true"
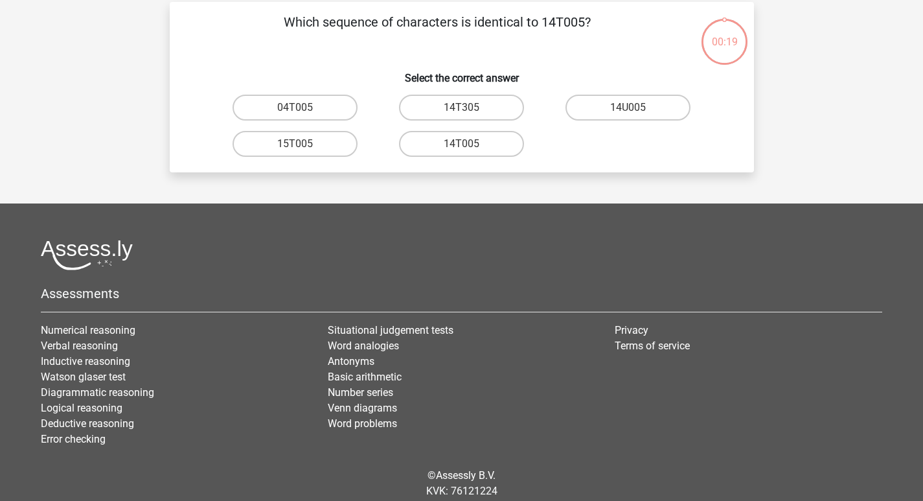
scroll to position [60, 0]
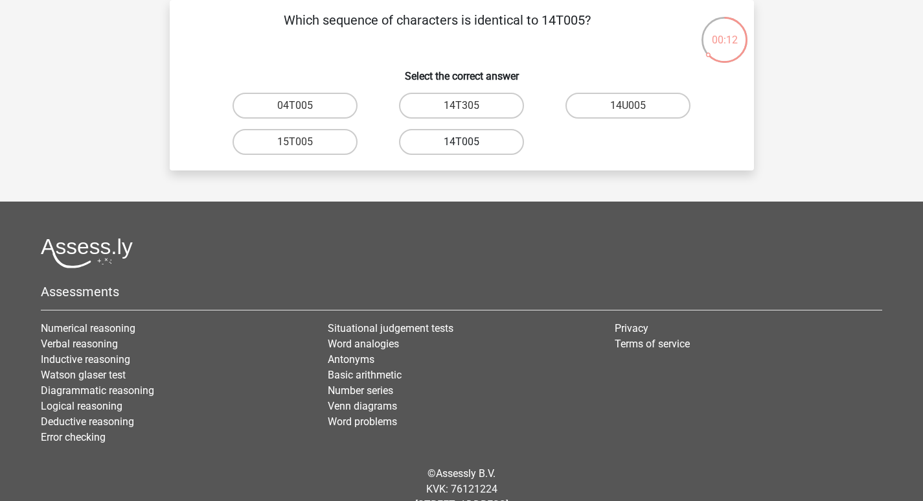
click at [492, 143] on label "14T005" at bounding box center [461, 142] width 125 height 26
click at [470, 143] on input "14T005" at bounding box center [465, 146] width 8 height 8
radio input "true"
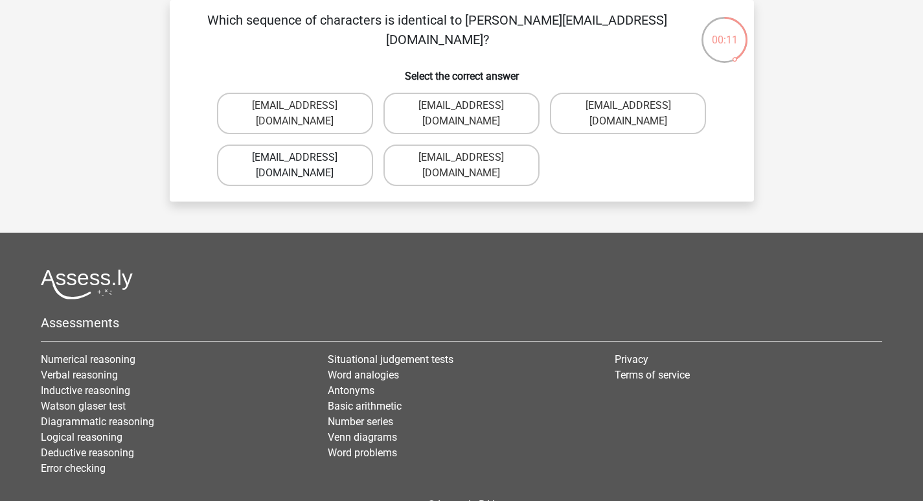
click at [332, 144] on label "Leo_Bellamy@joinmail.br" at bounding box center [295, 164] width 156 height 41
click at [303, 157] on input "Leo_Bellamy@joinmail.br" at bounding box center [299, 161] width 8 height 8
radio input "true"
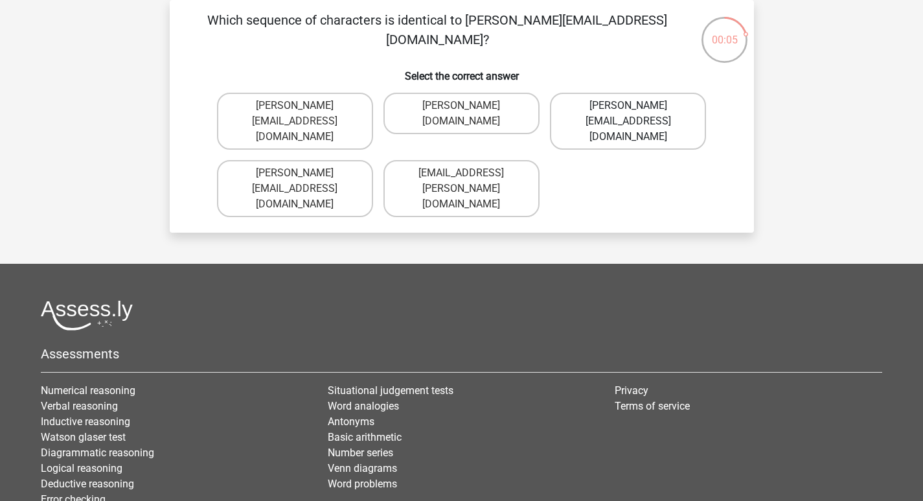
click at [615, 102] on label "Oliver-Smith@g-mail.gr" at bounding box center [628, 121] width 156 height 57
click at [628, 106] on input "Oliver-Smith@g-mail.gr" at bounding box center [632, 110] width 8 height 8
radio input "true"
click at [313, 160] on label "Richard_Taylor@joymail.com.co" at bounding box center [295, 188] width 156 height 57
click at [303, 173] on input "Richard_Taylor@joymail.com.co" at bounding box center [299, 177] width 8 height 8
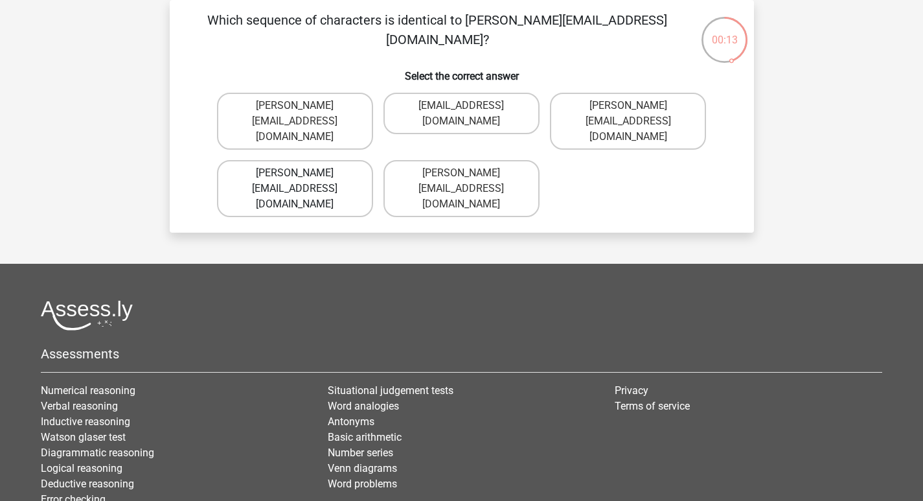
radio input "true"
click at [602, 122] on label "Rosie-Redknapp@Gmail.co.uk" at bounding box center [628, 121] width 156 height 57
click at [628, 114] on input "Rosie-Redknapp@Gmail.co.uk" at bounding box center [632, 110] width 8 height 8
radio input "true"
click at [313, 160] on label "Michael_Rhine@joinmail.br" at bounding box center [295, 188] width 156 height 57
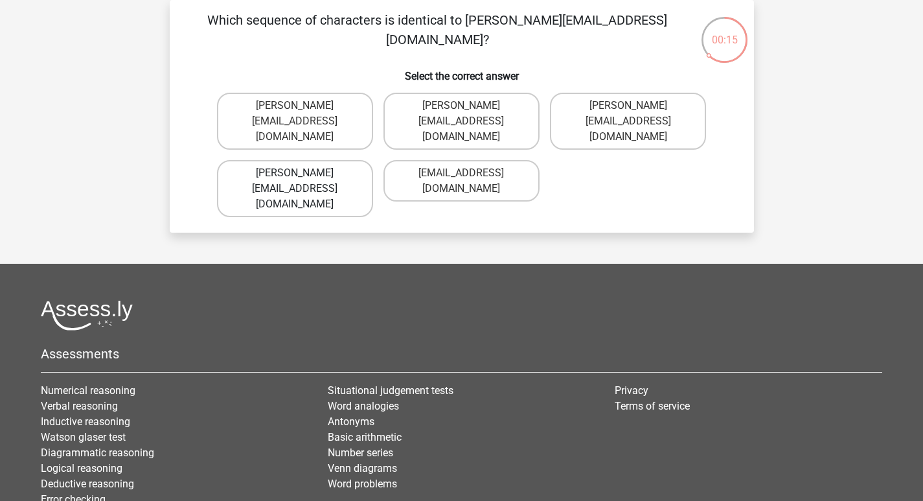
click at [303, 173] on input "Michael_Rhine@joinmail.br" at bounding box center [299, 177] width 8 height 8
radio input "true"
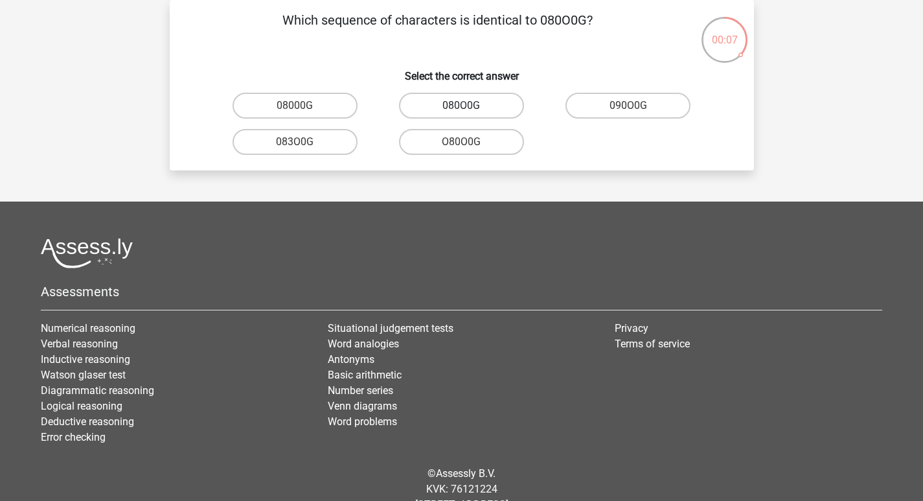
click at [485, 106] on label "080O0G" at bounding box center [461, 106] width 125 height 26
click at [470, 106] on input "080O0G" at bounding box center [465, 110] width 8 height 8
radio input "true"
click at [486, 146] on label "0O34A0" at bounding box center [461, 142] width 125 height 26
click at [470, 146] on input "0O34A0" at bounding box center [465, 146] width 8 height 8
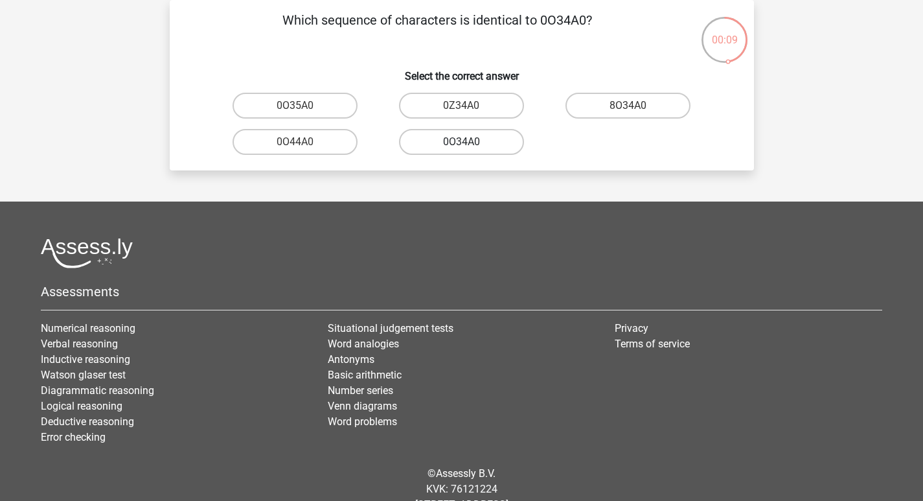
radio input "true"
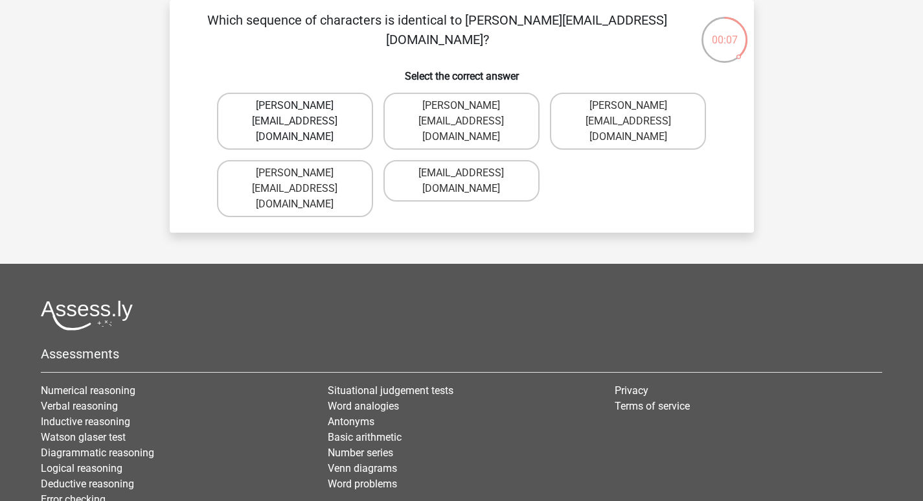
click at [345, 102] on label "Evelyn_Howard@hotmail.uk.co" at bounding box center [295, 121] width 156 height 57
click at [303, 106] on input "Evelyn_Howard@hotmail.uk.co" at bounding box center [299, 110] width 8 height 8
radio input "true"
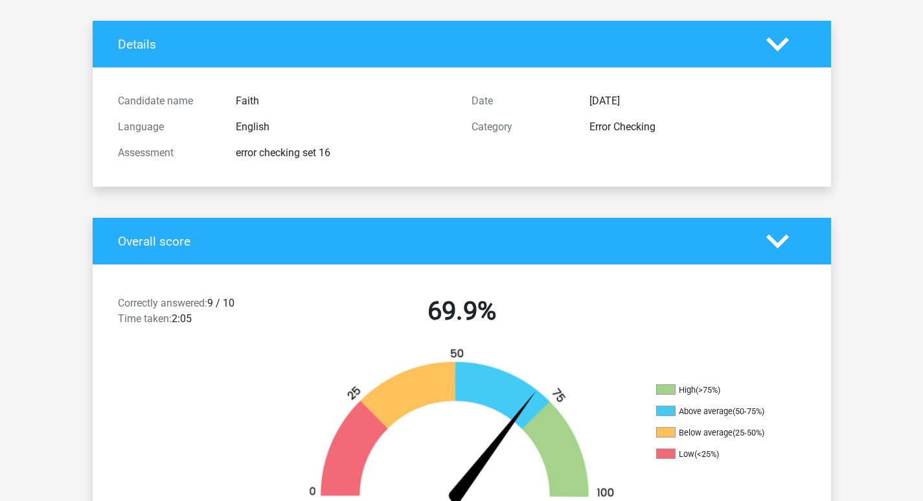
scroll to position [324, 0]
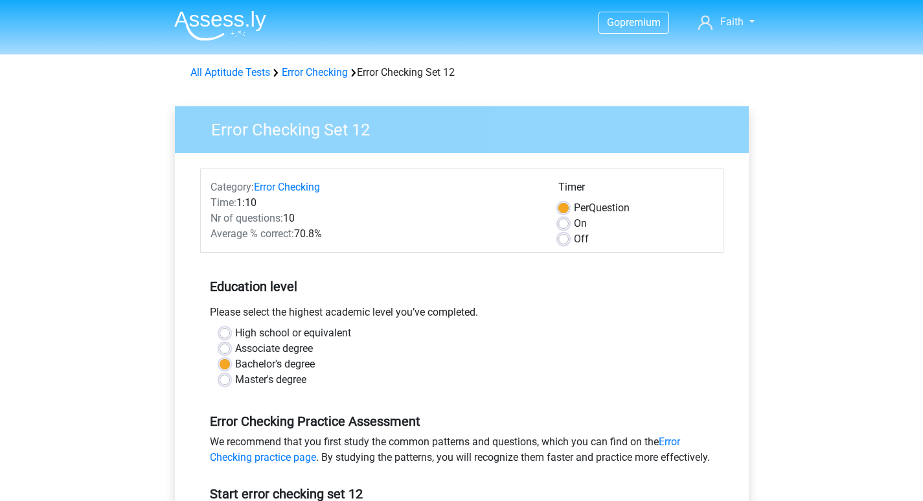
click at [574, 225] on label "On" at bounding box center [580, 224] width 13 height 16
click at [564, 225] on input "On" at bounding box center [563, 222] width 10 height 13
radio input "true"
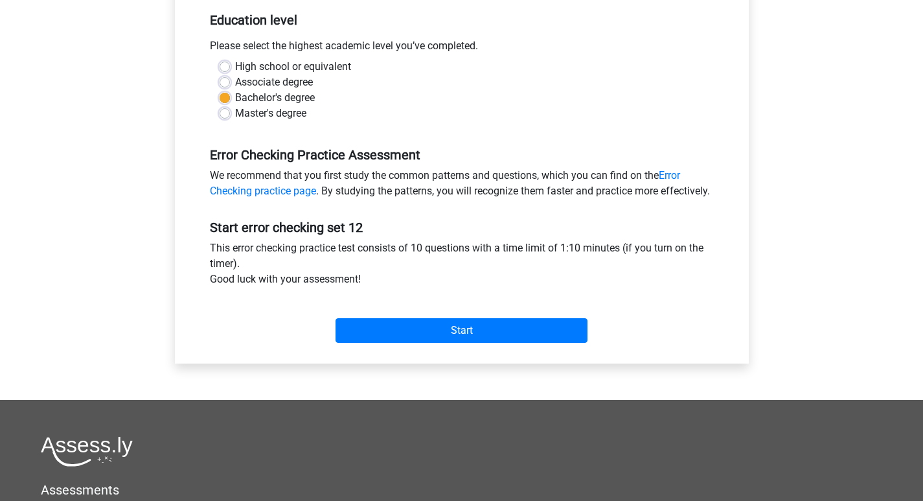
scroll to position [259, 0]
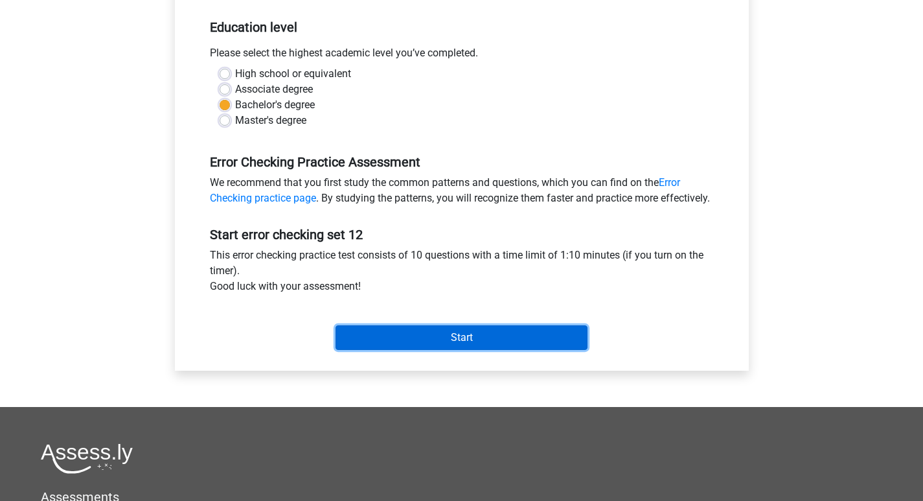
click at [482, 350] on input "Start" at bounding box center [462, 337] width 252 height 25
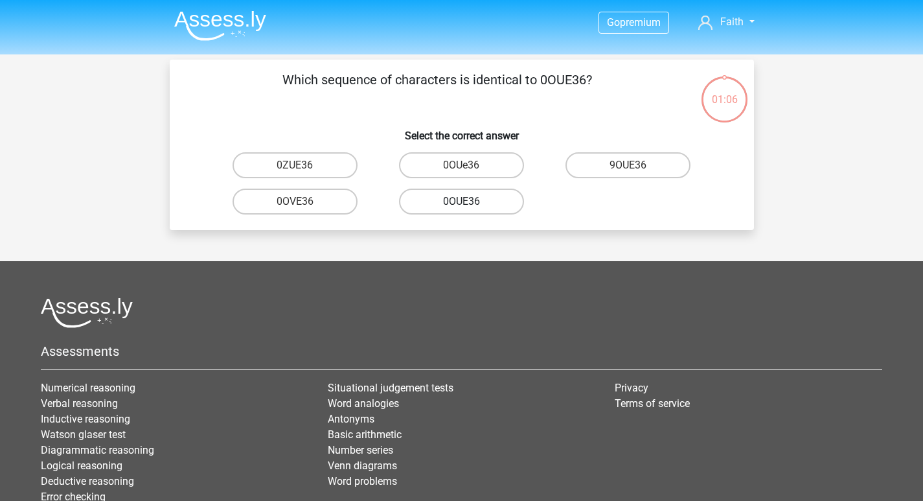
click at [455, 203] on label "0OUE36" at bounding box center [461, 201] width 125 height 26
click at [461, 203] on input "0OUE36" at bounding box center [465, 205] width 8 height 8
radio input "true"
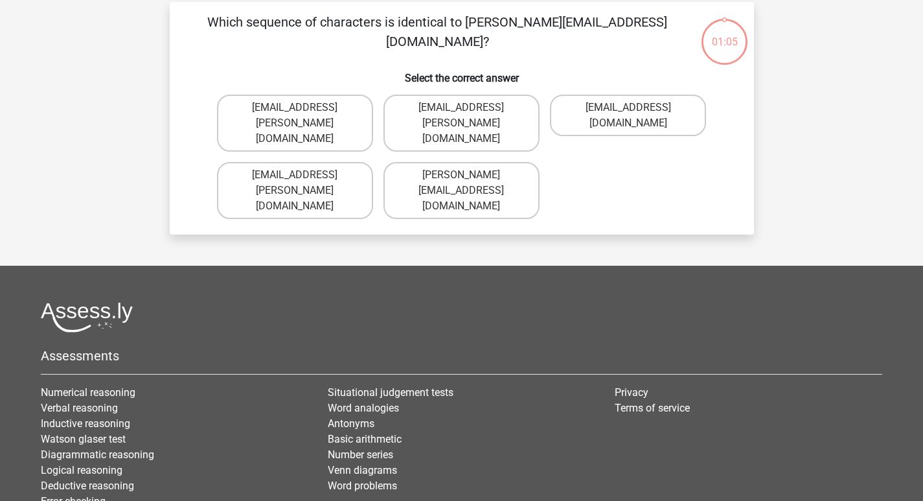
scroll to position [60, 0]
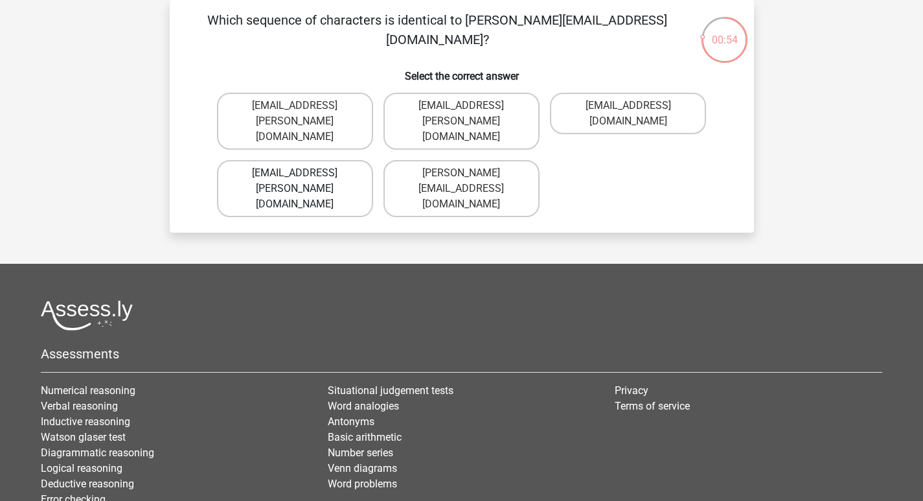
click at [349, 160] on label "[EMAIL_ADDRESS][PERSON_NAME][DOMAIN_NAME]" at bounding box center [295, 188] width 156 height 57
click at [303, 173] on input "[EMAIL_ADDRESS][PERSON_NAME][DOMAIN_NAME]" at bounding box center [299, 177] width 8 height 8
radio input "true"
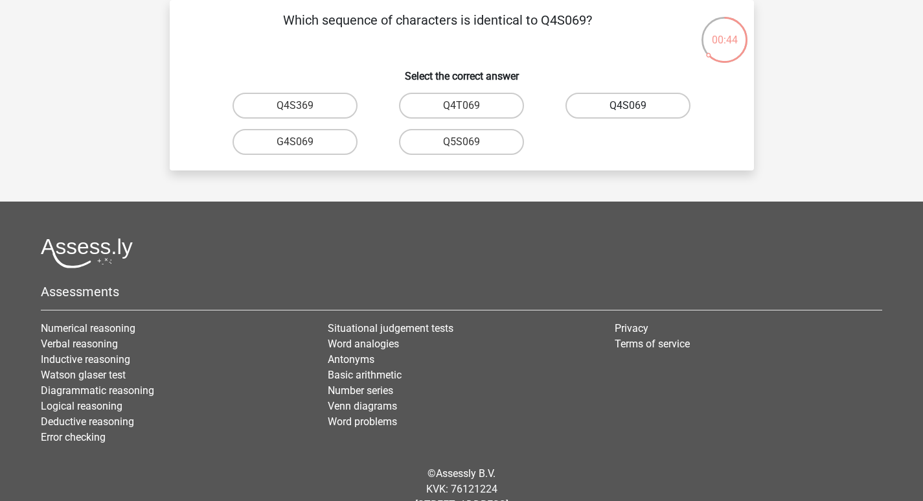
click at [602, 107] on label "Q4S069" at bounding box center [627, 106] width 125 height 26
click at [628, 107] on input "Q4S069" at bounding box center [632, 110] width 8 height 8
radio input "true"
click at [603, 106] on label "C8O99W" at bounding box center [627, 106] width 125 height 26
click at [628, 106] on input "C8O99W" at bounding box center [632, 110] width 8 height 8
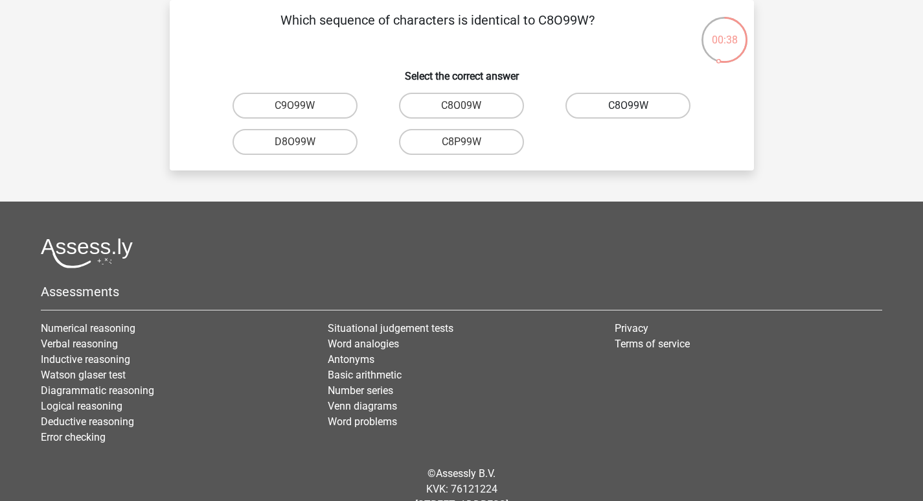
radio input "true"
click at [490, 105] on label "UNSj99" at bounding box center [461, 106] width 125 height 26
click at [470, 106] on input "UNSj99" at bounding box center [465, 110] width 8 height 8
radio input "true"
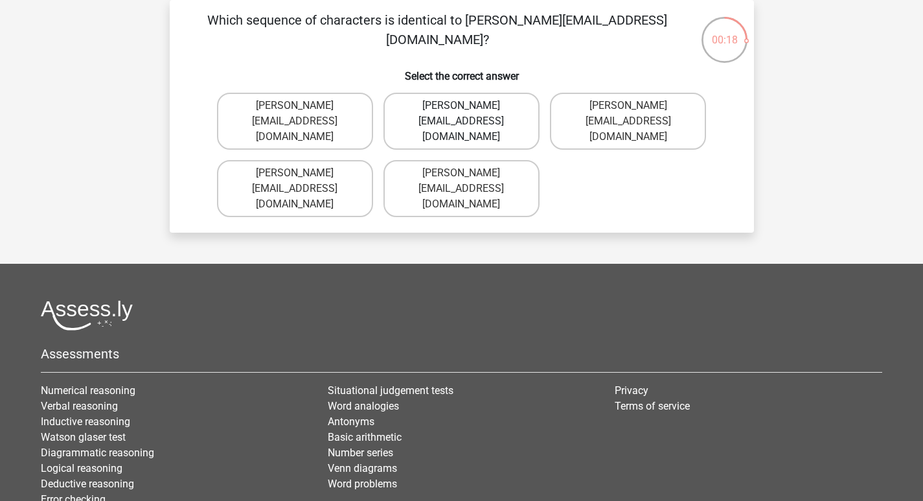
click at [496, 122] on label "[PERSON_NAME][EMAIL_ADDRESS][DOMAIN_NAME]" at bounding box center [461, 121] width 156 height 57
click at [470, 114] on input "[PERSON_NAME][EMAIL_ADDRESS][DOMAIN_NAME]" at bounding box center [465, 110] width 8 height 8
radio input "true"
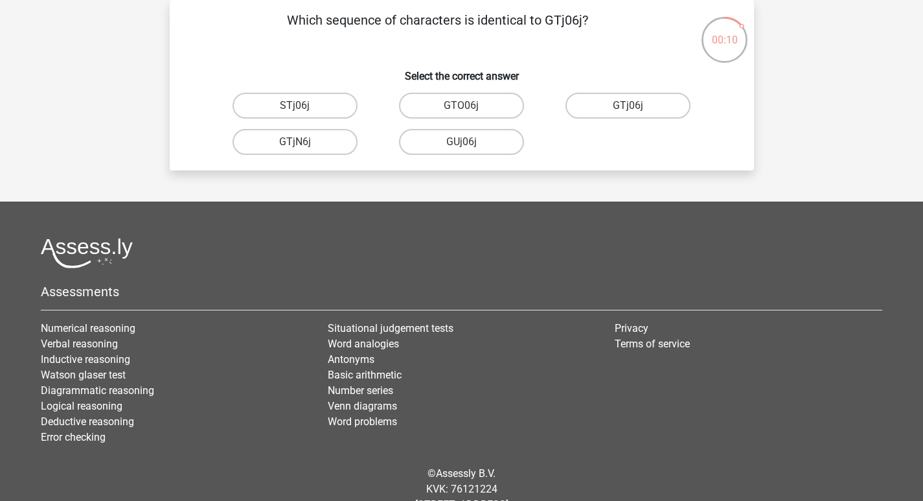
click at [628, 107] on input "GTj06j" at bounding box center [632, 110] width 8 height 8
radio input "true"
click at [336, 102] on label "5W88B0" at bounding box center [295, 106] width 125 height 26
click at [303, 106] on input "5W88B0" at bounding box center [299, 110] width 8 height 8
radio input "true"
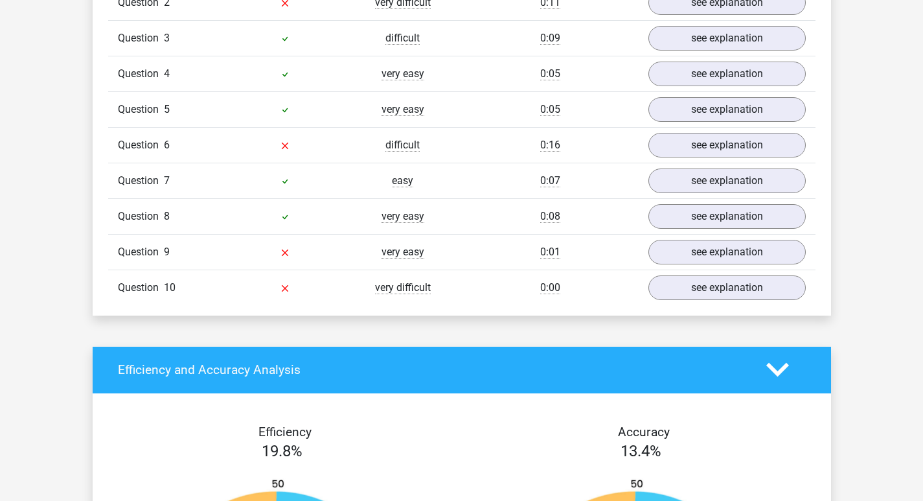
scroll to position [1166, 0]
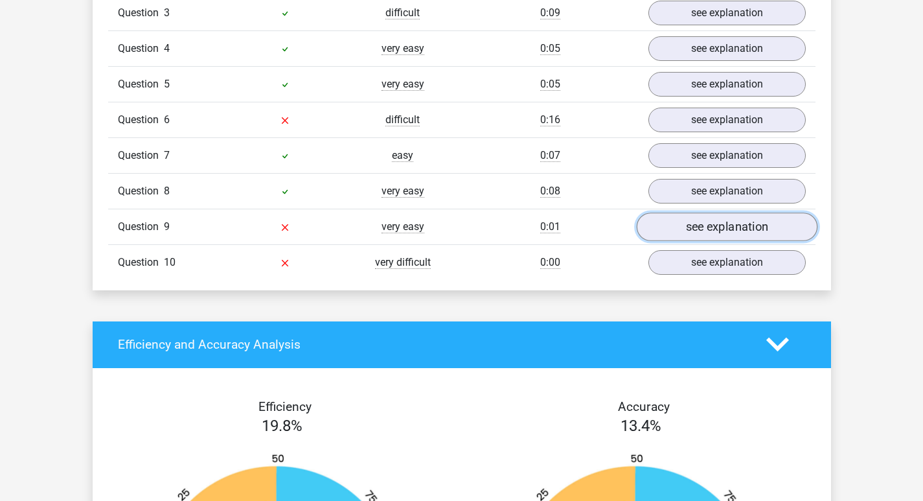
click at [707, 233] on link "see explanation" at bounding box center [726, 226] width 181 height 28
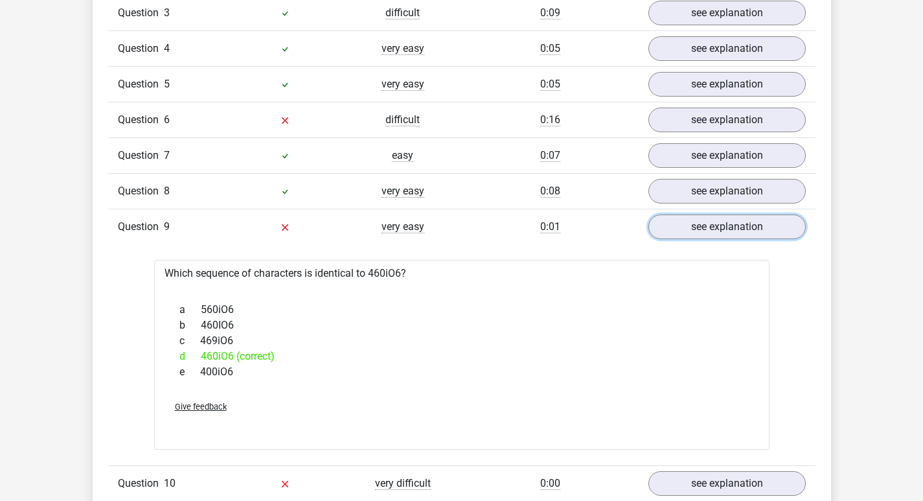
scroll to position [1295, 0]
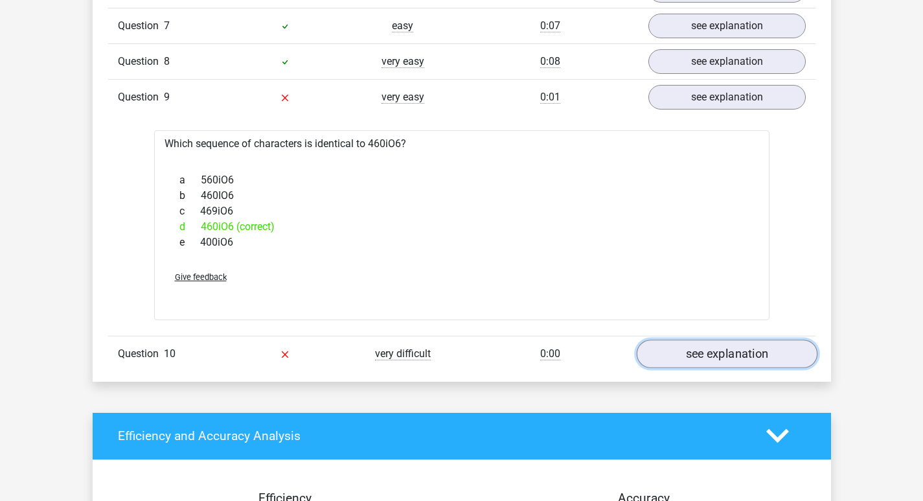
click at [735, 353] on link "see explanation" at bounding box center [726, 353] width 181 height 28
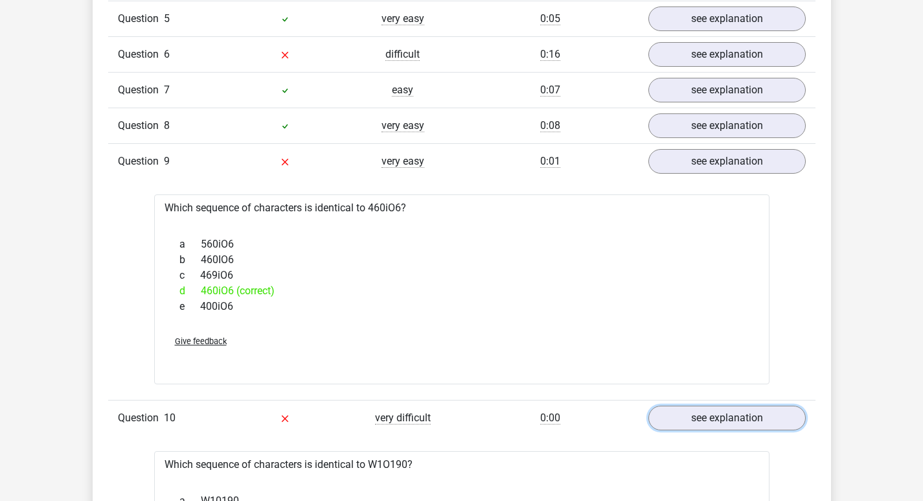
scroll to position [1231, 0]
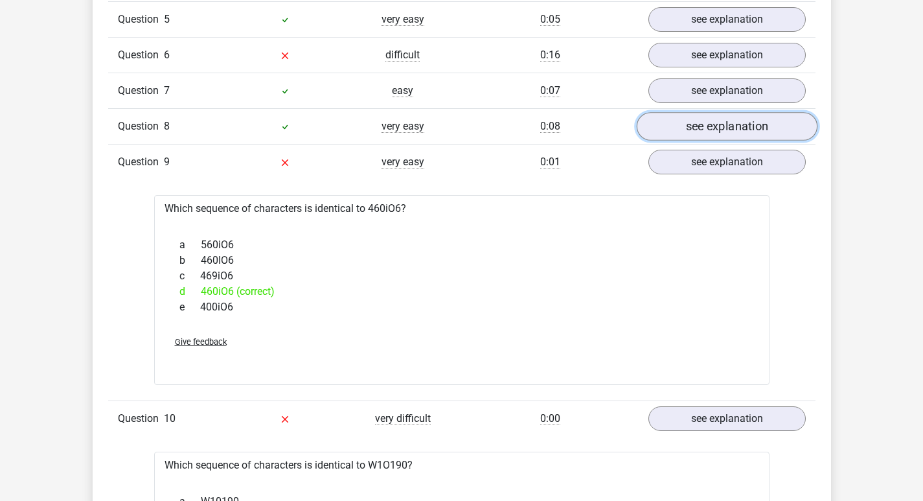
click at [742, 118] on link "see explanation" at bounding box center [726, 126] width 181 height 28
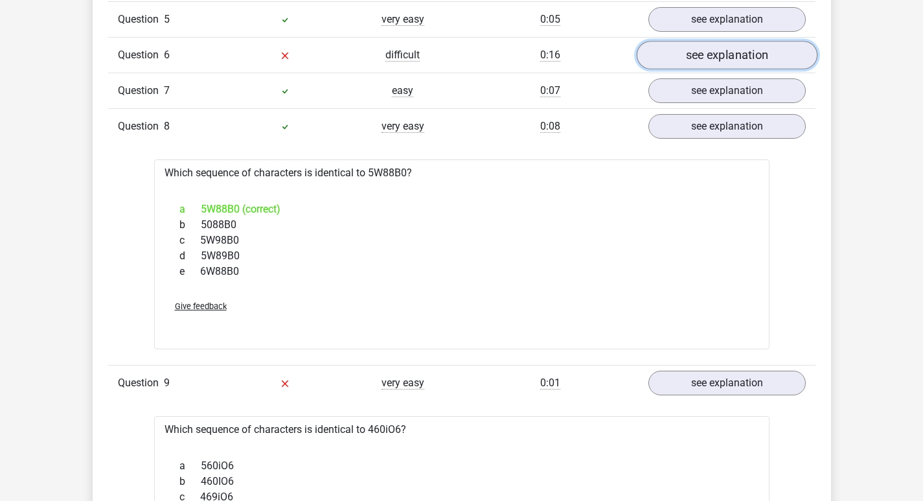
click at [753, 60] on link "see explanation" at bounding box center [726, 55] width 181 height 28
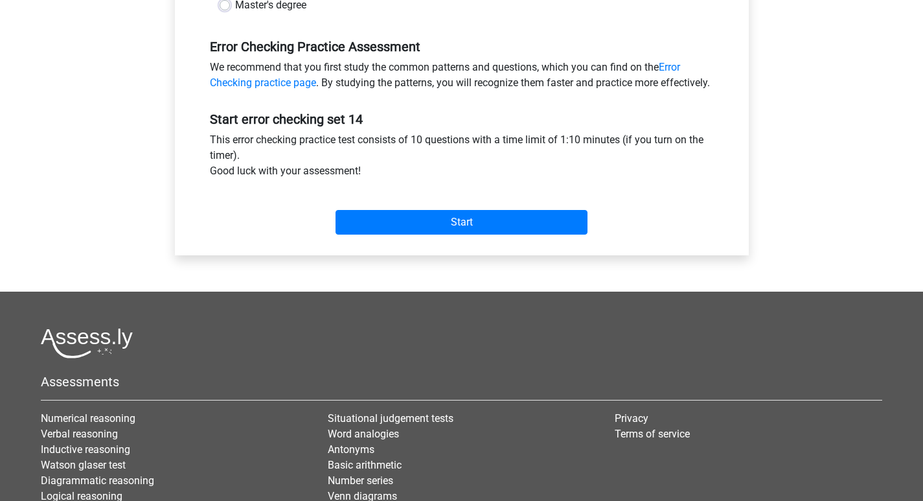
scroll to position [389, 0]
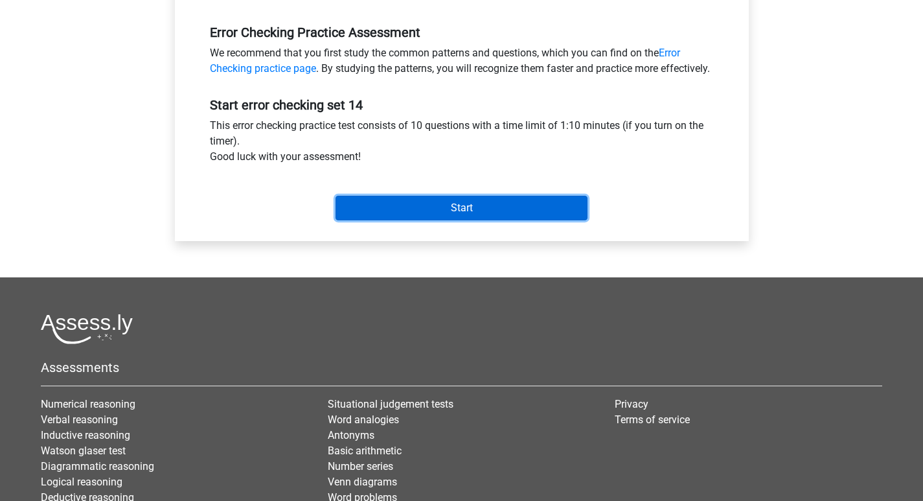
click at [450, 219] on input "Start" at bounding box center [462, 208] width 252 height 25
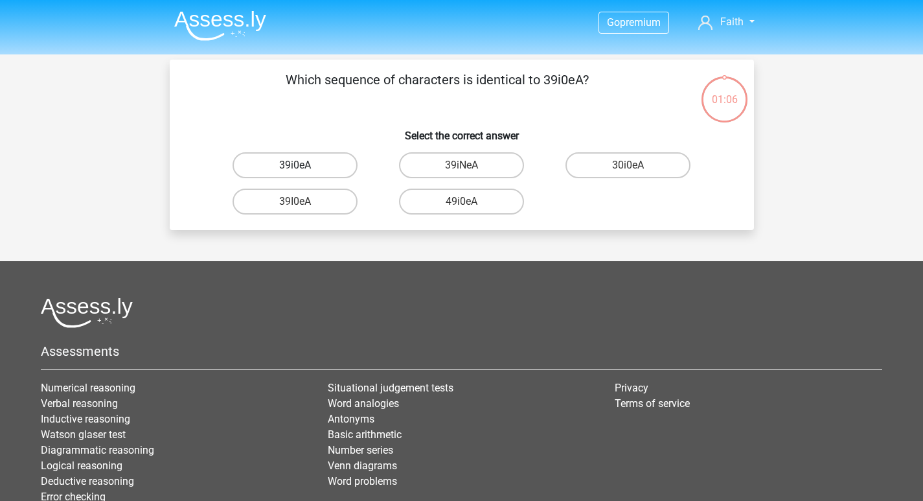
click at [321, 166] on label "39i0eA" at bounding box center [295, 165] width 125 height 26
click at [303, 166] on input "39i0eA" at bounding box center [299, 169] width 8 height 8
radio input "true"
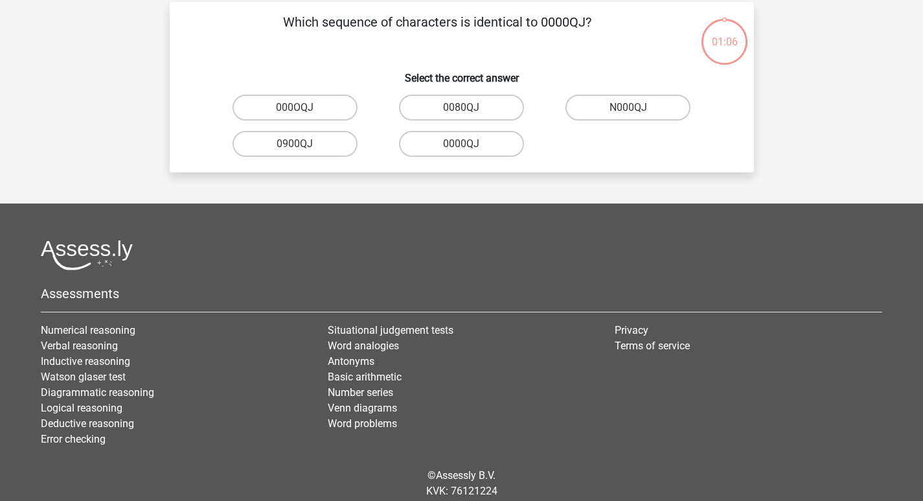
scroll to position [60, 0]
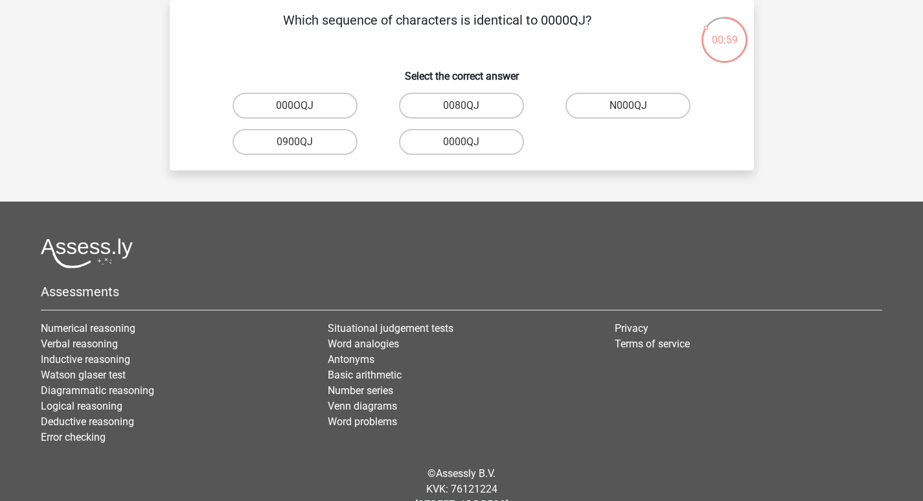
click at [462, 144] on input "0000QJ" at bounding box center [465, 146] width 8 height 8
radio input "true"
click at [323, 100] on label "0Q1CI6" at bounding box center [295, 106] width 125 height 26
click at [303, 106] on input "0Q1CI6" at bounding box center [299, 110] width 8 height 8
radio input "true"
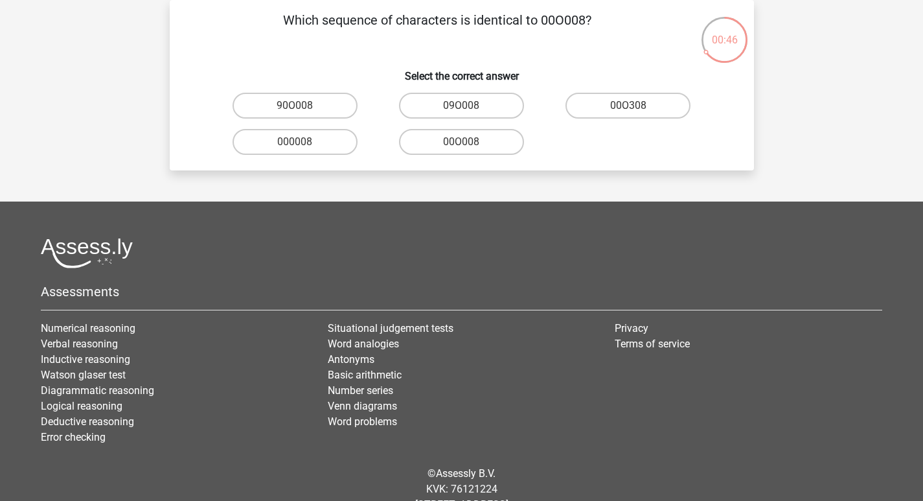
click at [467, 145] on input "00O008" at bounding box center [465, 146] width 8 height 8
radio input "true"
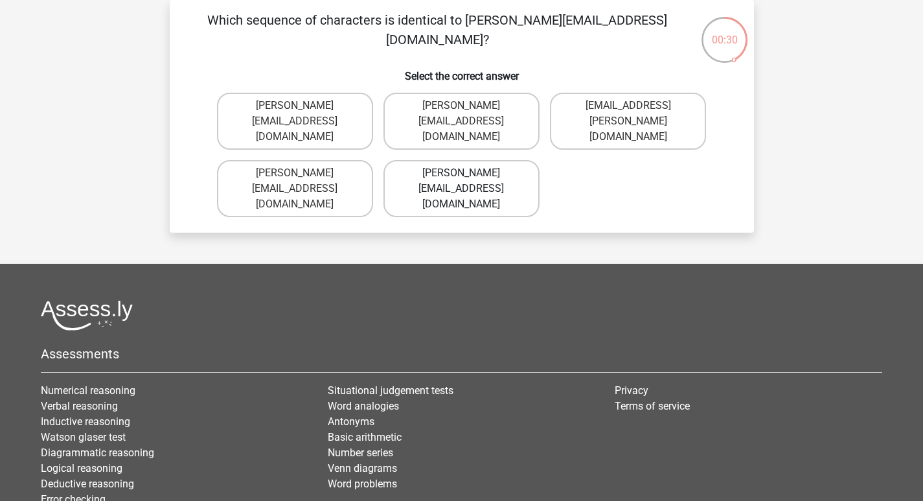
click at [458, 160] on label "Evelyn-Woods@hotmale.fr" at bounding box center [461, 188] width 156 height 57
click at [461, 173] on input "Evelyn-Woods@hotmale.fr" at bounding box center [465, 177] width 8 height 8
radio input "true"
click at [493, 106] on label "William-Woods@email.gl" at bounding box center [461, 121] width 156 height 57
click at [470, 106] on input "William-Woods@email.gl" at bounding box center [465, 110] width 8 height 8
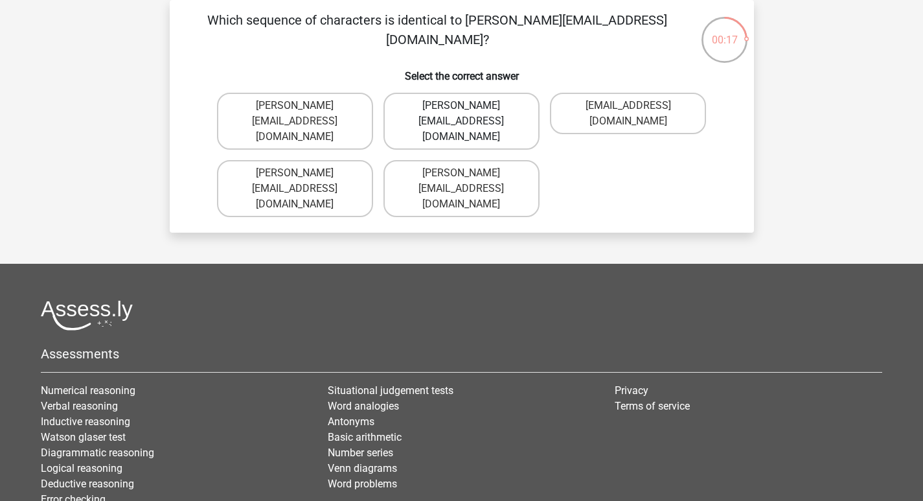
radio input "true"
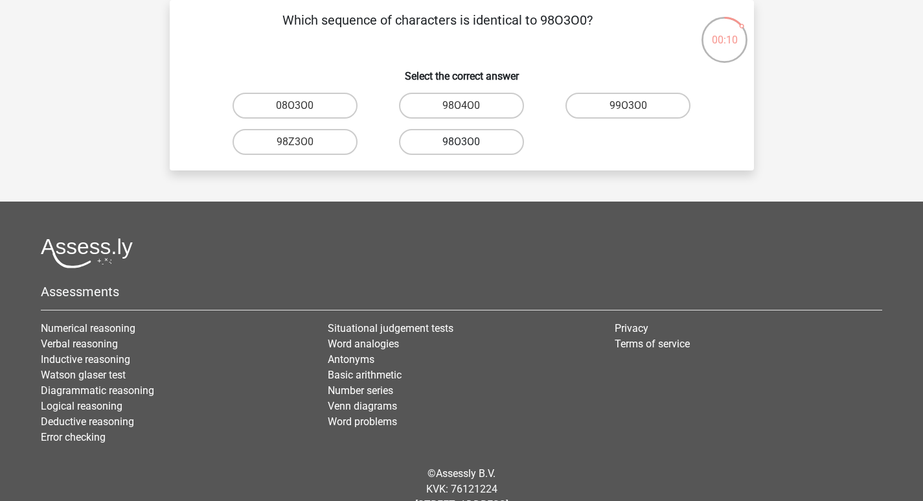
click at [475, 144] on label "98O3O0" at bounding box center [461, 142] width 125 height 26
click at [470, 144] on input "98O3O0" at bounding box center [465, 146] width 8 height 8
radio input "true"
click at [468, 146] on input "300V46" at bounding box center [465, 146] width 8 height 8
radio input "true"
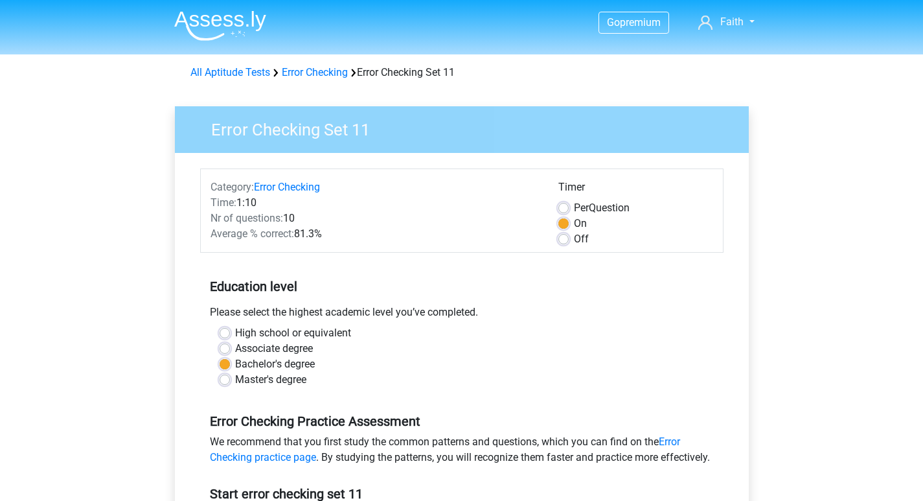
click at [574, 208] on label "Per Question" at bounding box center [602, 208] width 56 height 16
click at [563, 208] on input "Per Question" at bounding box center [563, 206] width 10 height 13
radio input "true"
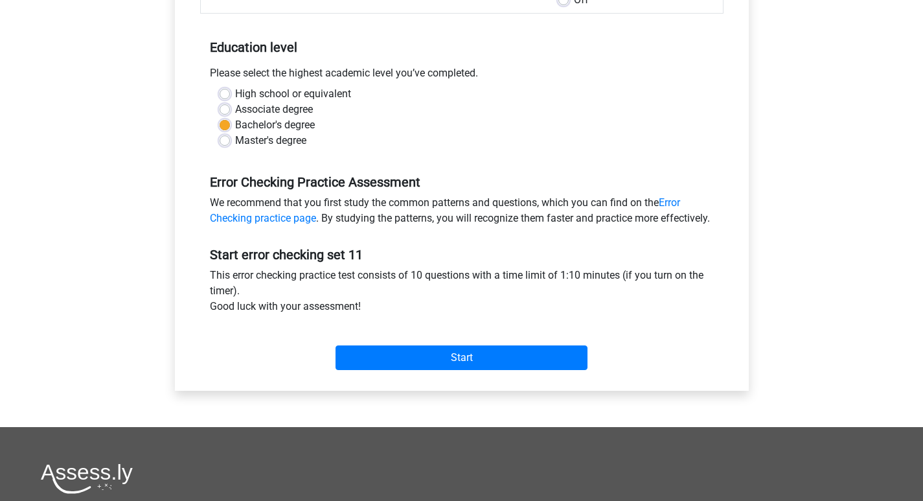
scroll to position [259, 0]
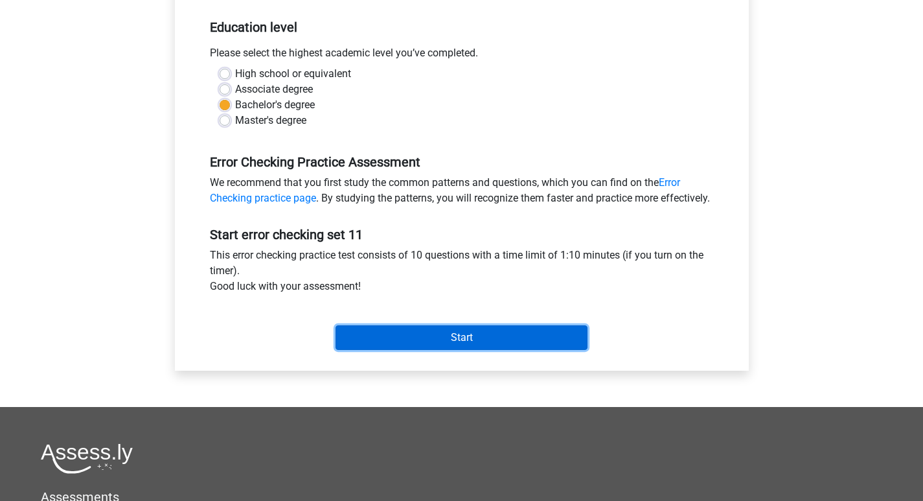
click at [464, 349] on input "Start" at bounding box center [462, 337] width 252 height 25
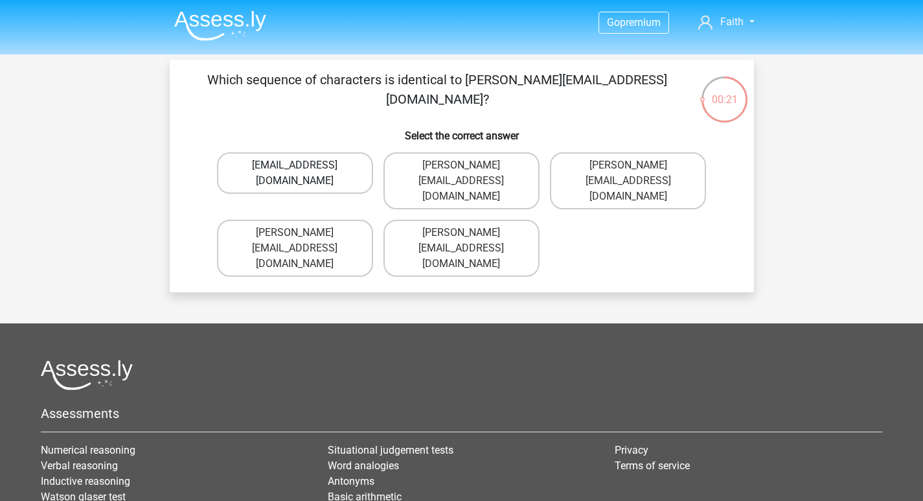
click at [354, 173] on label "[EMAIL_ADDRESS][DOMAIN_NAME]" at bounding box center [295, 172] width 156 height 41
click at [303, 173] on input "[EMAIL_ADDRESS][DOMAIN_NAME]" at bounding box center [299, 169] width 8 height 8
radio input "true"
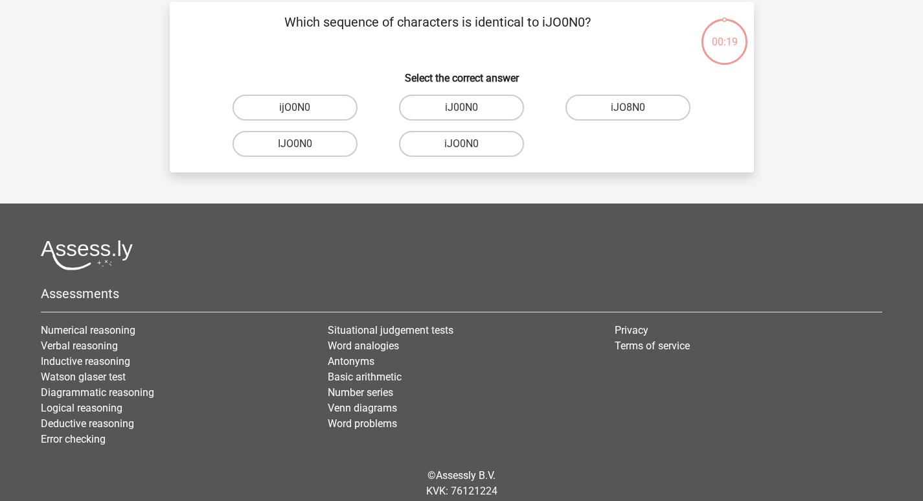
scroll to position [60, 0]
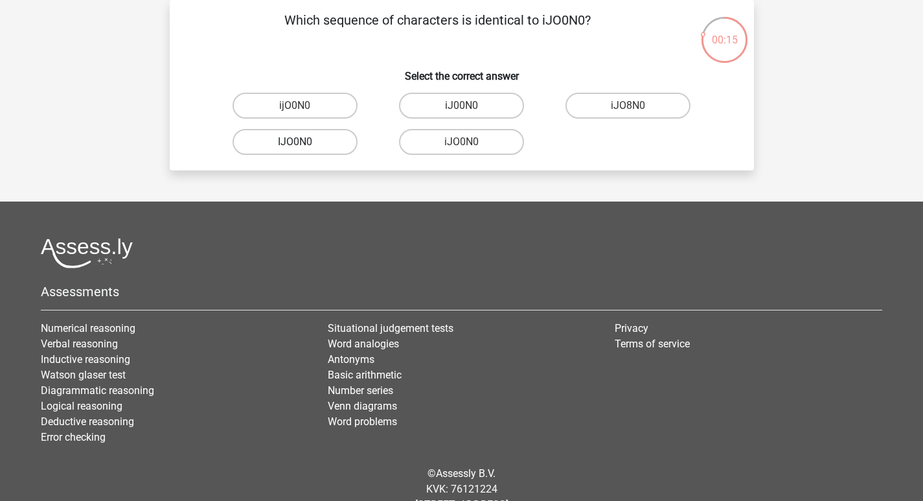
click at [330, 147] on label "IJO0N0" at bounding box center [295, 142] width 125 height 26
click at [303, 147] on input "IJO0N0" at bounding box center [299, 146] width 8 height 8
radio input "true"
click at [486, 145] on label "AG0ZTA" at bounding box center [461, 142] width 125 height 26
click at [470, 145] on input "AG0ZTA" at bounding box center [465, 146] width 8 height 8
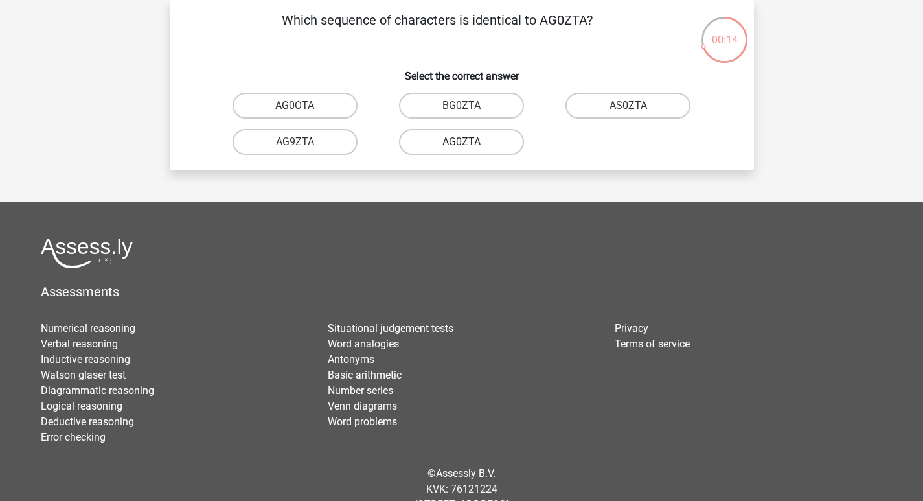
radio input "true"
click at [474, 109] on label "B0DJA9" at bounding box center [461, 106] width 125 height 26
click at [470, 109] on input "B0DJA9" at bounding box center [465, 110] width 8 height 8
radio input "true"
click at [616, 108] on label "SiG0PA" at bounding box center [627, 106] width 125 height 26
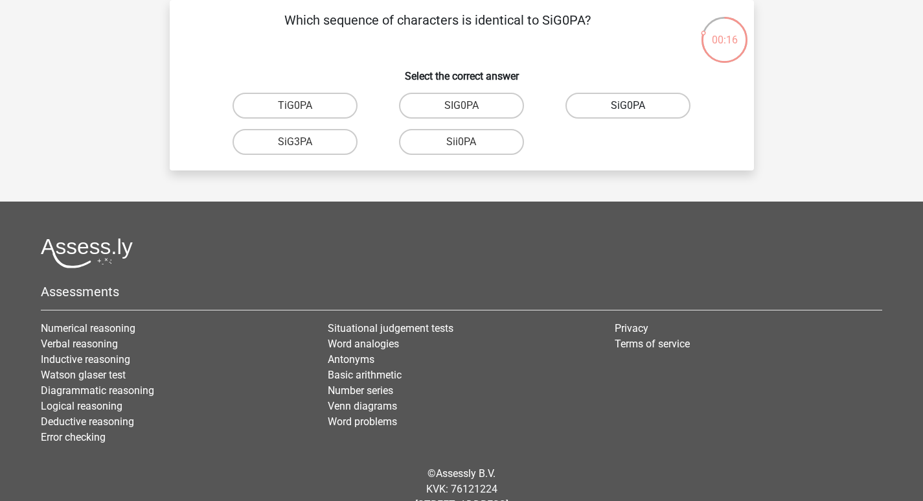
click at [628, 108] on input "SiG0PA" at bounding box center [632, 110] width 8 height 8
radio input "true"
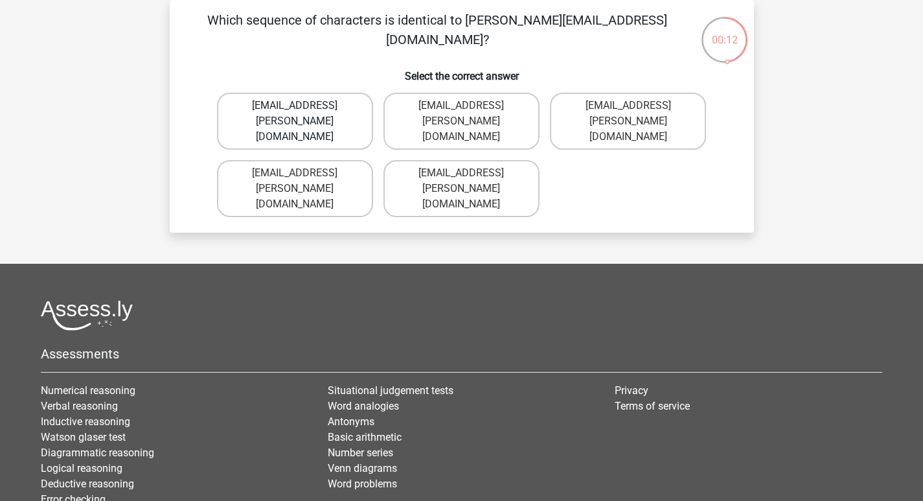
click at [315, 108] on label "Isla+Barker@jointmail.br" at bounding box center [295, 121] width 156 height 57
click at [303, 108] on input "Isla+Barker@jointmail.br" at bounding box center [299, 110] width 8 height 8
radio input "true"
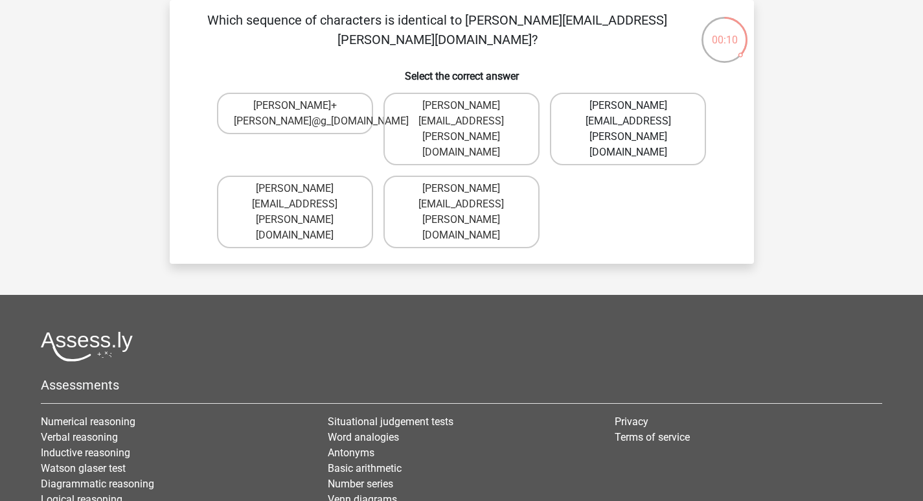
click at [655, 120] on label "Freddie+Pierson@g-mail.uk.com" at bounding box center [628, 129] width 156 height 73
click at [637, 114] on input "Freddie+Pierson@g-mail.uk.com" at bounding box center [632, 110] width 8 height 8
radio input "true"
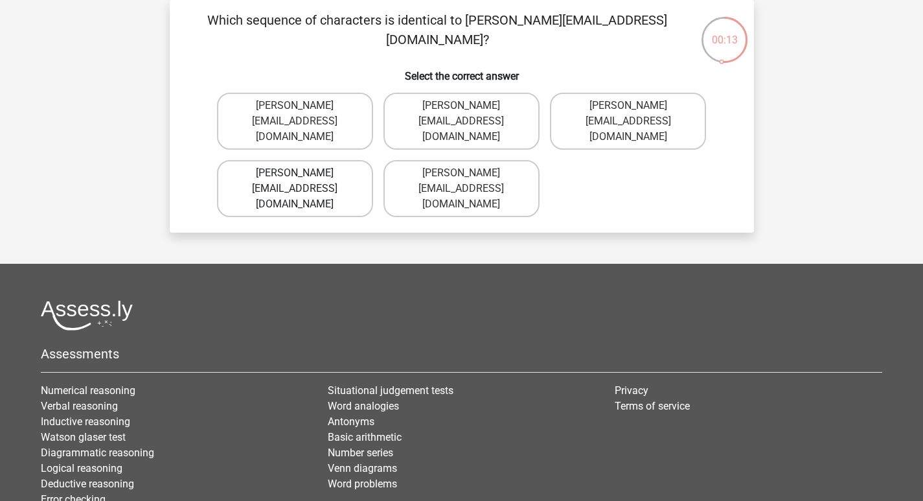
click at [314, 168] on label "Isabella-Sadler@Gmail.uk.com" at bounding box center [295, 188] width 156 height 57
click at [303, 173] on input "Isabella-Sadler@Gmail.uk.com" at bounding box center [299, 177] width 8 height 8
radio input "true"
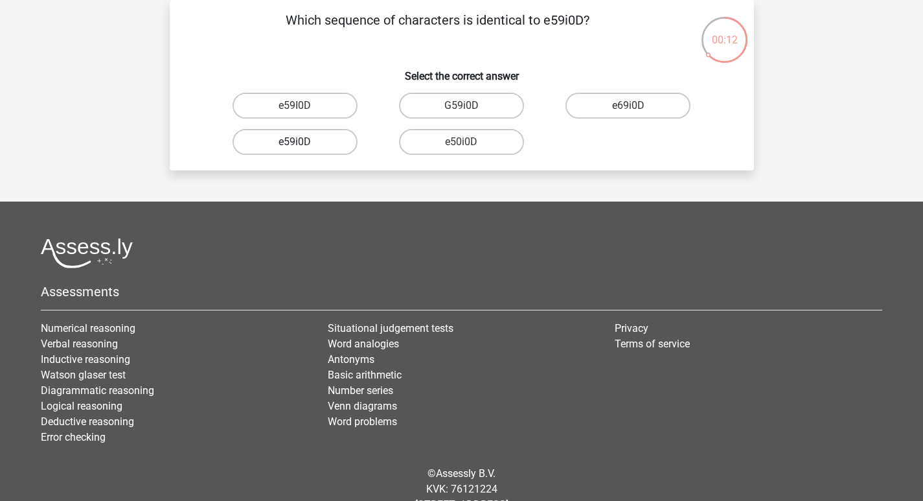
click at [313, 146] on label "e59i0D" at bounding box center [295, 142] width 125 height 26
click at [303, 146] on input "e59i0D" at bounding box center [299, 146] width 8 height 8
radio input "true"
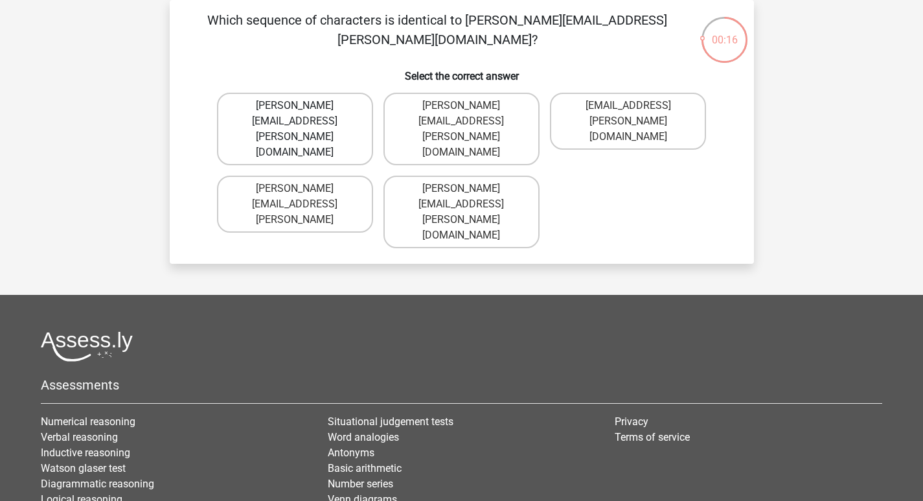
click at [347, 109] on label "Florence.Conley@joinmail.com" at bounding box center [295, 129] width 156 height 73
click at [303, 109] on input "Florence.Conley@joinmail.com" at bounding box center [299, 110] width 8 height 8
radio input "true"
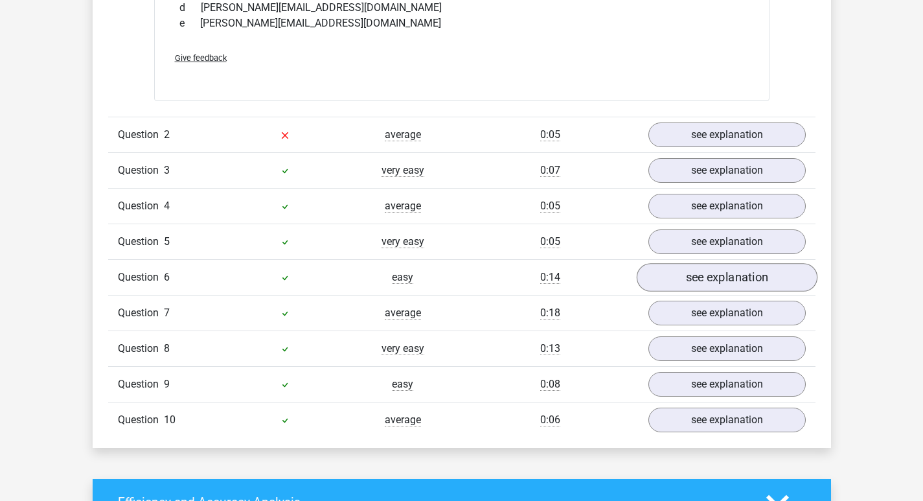
scroll to position [1231, 0]
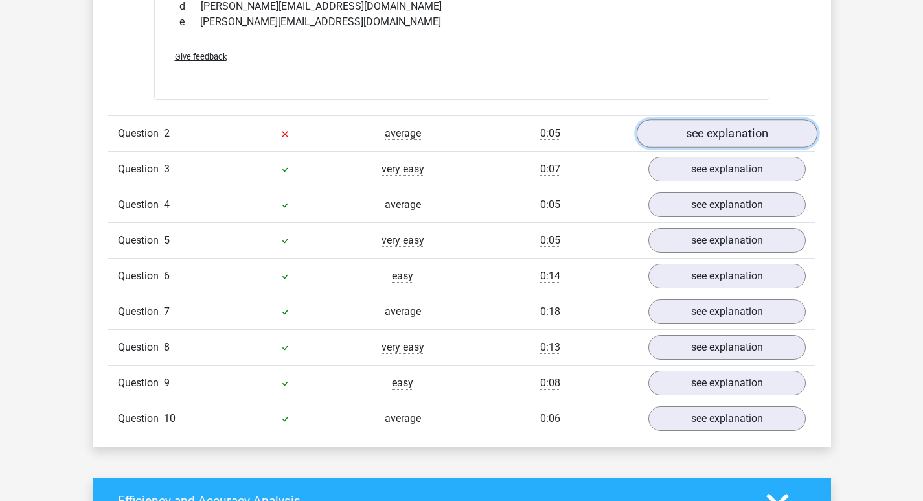
click at [710, 128] on link "see explanation" at bounding box center [726, 133] width 181 height 28
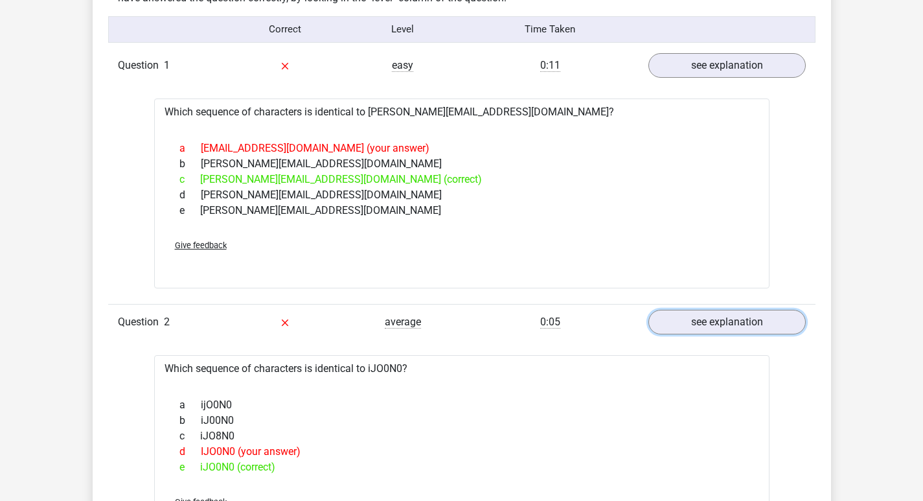
scroll to position [972, 0]
